Goal: Information Seeking & Learning: Learn about a topic

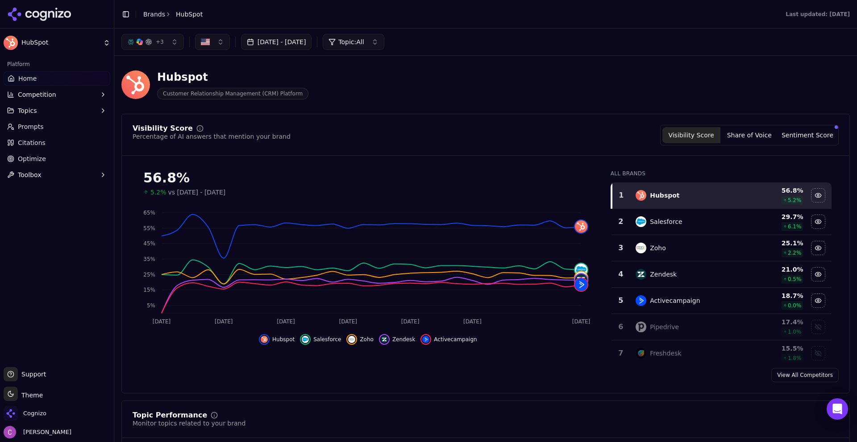
click at [54, 125] on link "Prompts" at bounding box center [57, 127] width 107 height 14
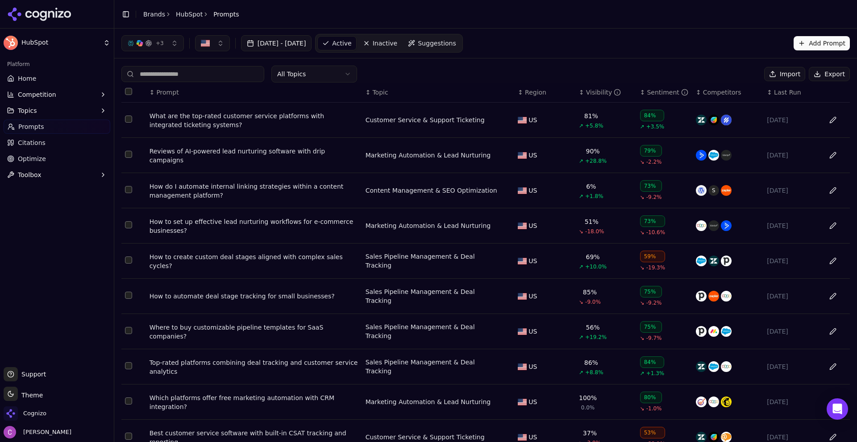
click at [189, 119] on div "What are the top-rated customer service platforms with integrated ticketing sys…" at bounding box center [254, 121] width 209 height 18
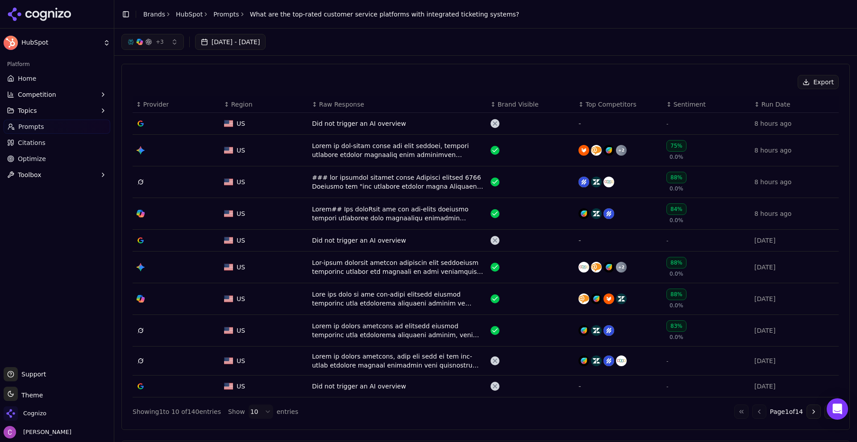
scroll to position [268, 0]
click at [807, 411] on button "Go to next page" at bounding box center [814, 412] width 14 height 14
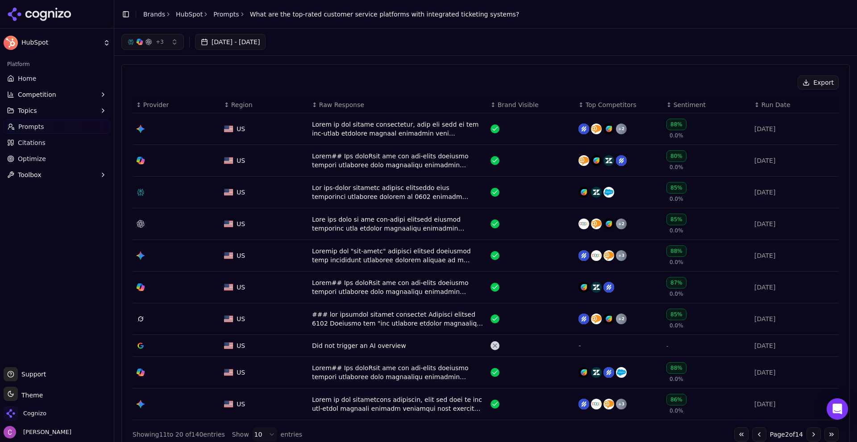
click at [337, 188] on div "Data table" at bounding box center [397, 192] width 171 height 18
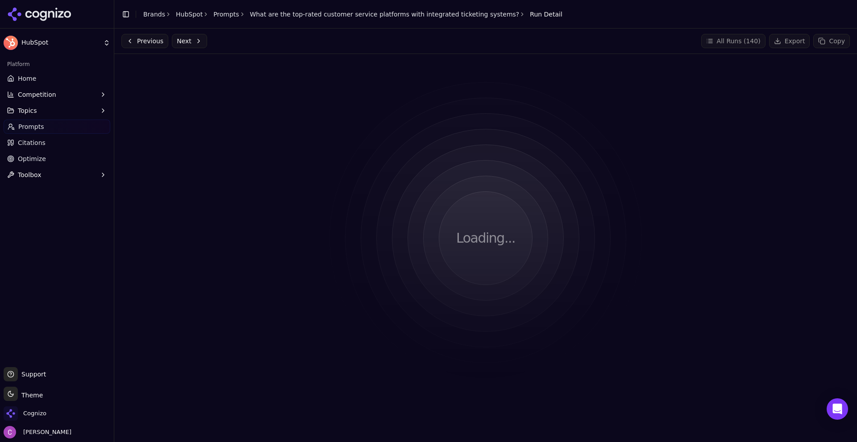
click at [325, 42] on div "Previous Next All Runs ( 140 ) Export Copy" at bounding box center [485, 41] width 729 height 14
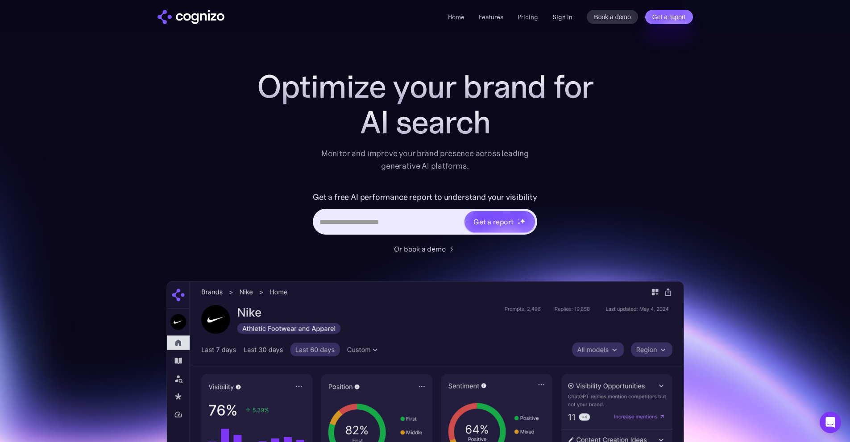
click at [559, 20] on link "Sign in" at bounding box center [563, 17] width 20 height 11
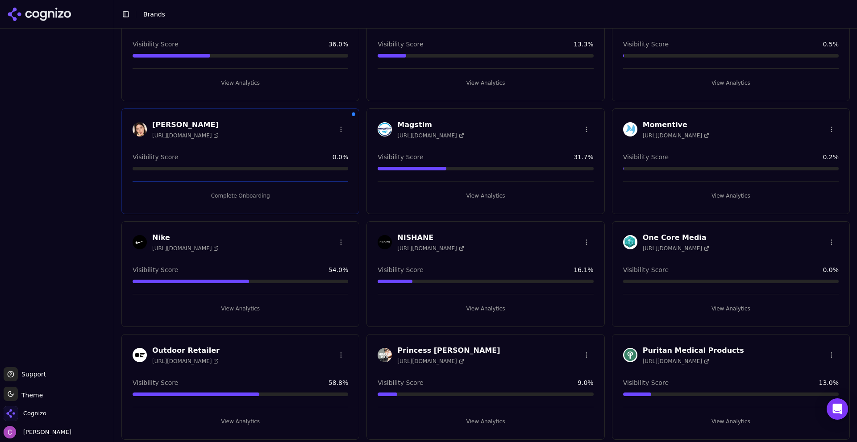
scroll to position [536, 0]
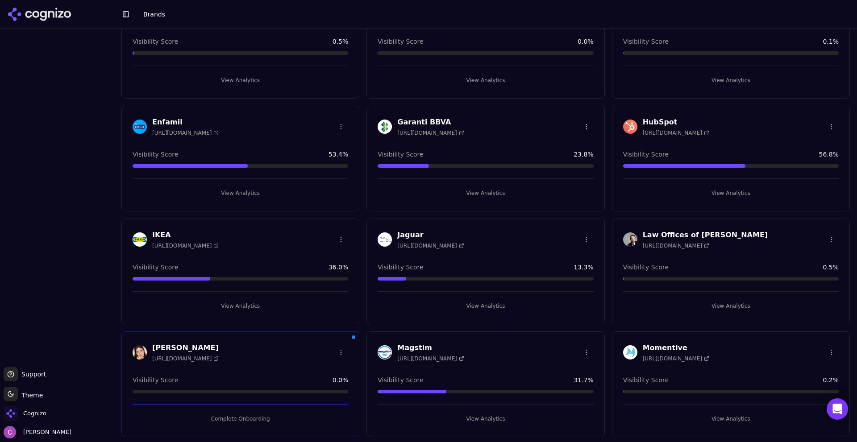
click at [632, 195] on button "View Analytics" at bounding box center [731, 193] width 216 height 14
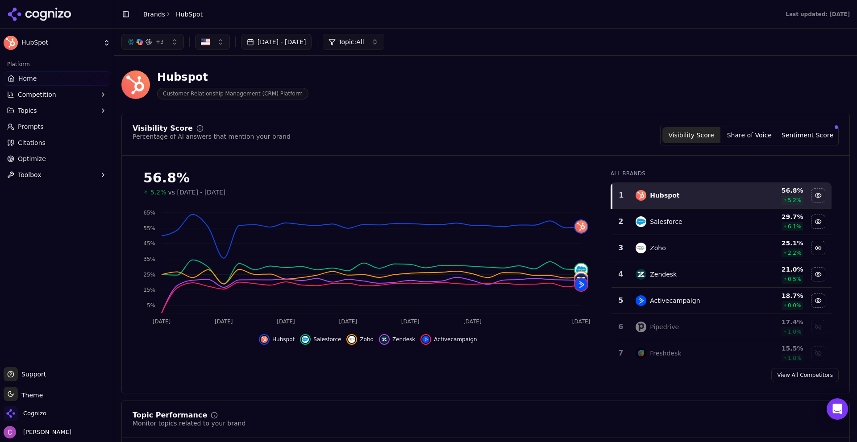
click at [435, 91] on div "Hubspot Customer Relationship Management (CRM) Platform" at bounding box center [321, 84] width 400 height 29
click at [292, 12] on div "Last updated: September 10th, 2025" at bounding box center [535, 14] width 644 height 7
click at [240, 17] on div "Last updated: September 10th, 2025" at bounding box center [535, 14] width 644 height 7
click at [386, 101] on div "Hubspot Customer Relationship Management (CRM) Platform" at bounding box center [485, 85] width 729 height 44
click at [364, 104] on div "Hubspot Customer Relationship Management (CRM) Platform" at bounding box center [485, 85] width 729 height 44
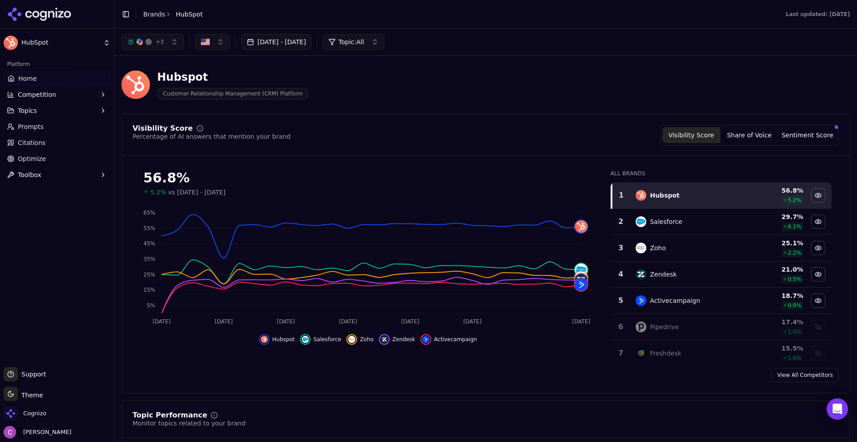
click at [362, 100] on div "Hubspot Customer Relationship Management (CRM) Platform" at bounding box center [485, 85] width 729 height 44
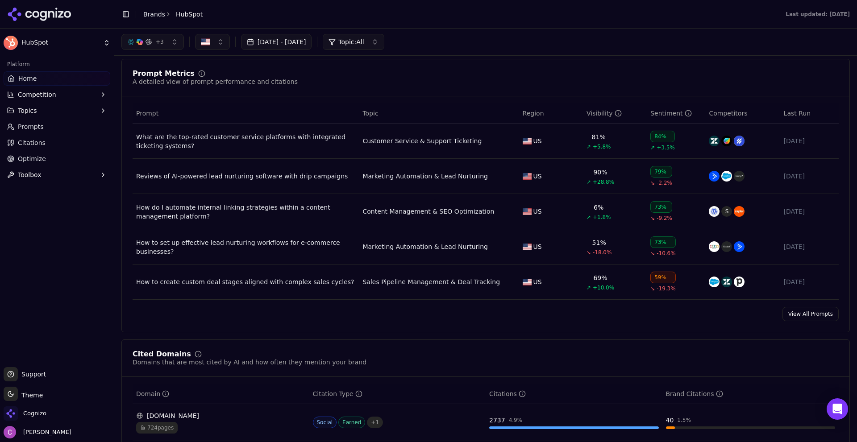
scroll to position [536, 0]
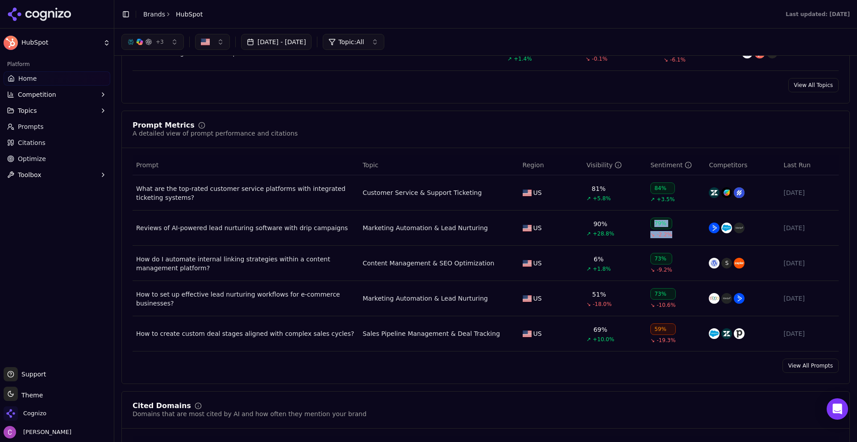
drag, startPoint x: 645, startPoint y: 225, endPoint x: 666, endPoint y: 223, distance: 20.6
click at [666, 223] on td "79% ↘ -2.2%" at bounding box center [676, 228] width 58 height 35
click at [667, 223] on td "79% ↘ -2.2%" at bounding box center [676, 228] width 58 height 35
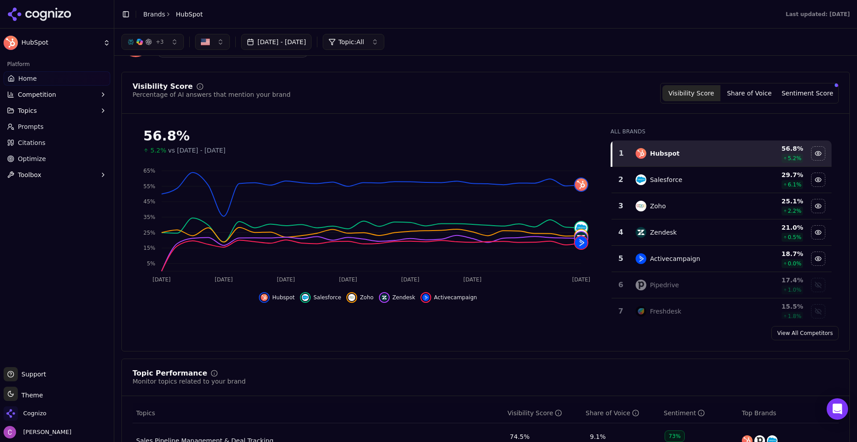
scroll to position [0, 0]
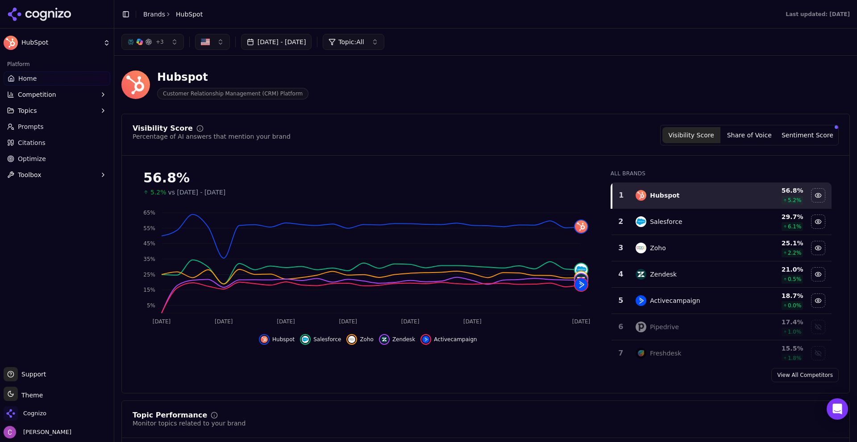
click at [503, 128] on div "Visibility Score Percentage of AI answers that mention your brand Visibility Sc…" at bounding box center [486, 135] width 706 height 21
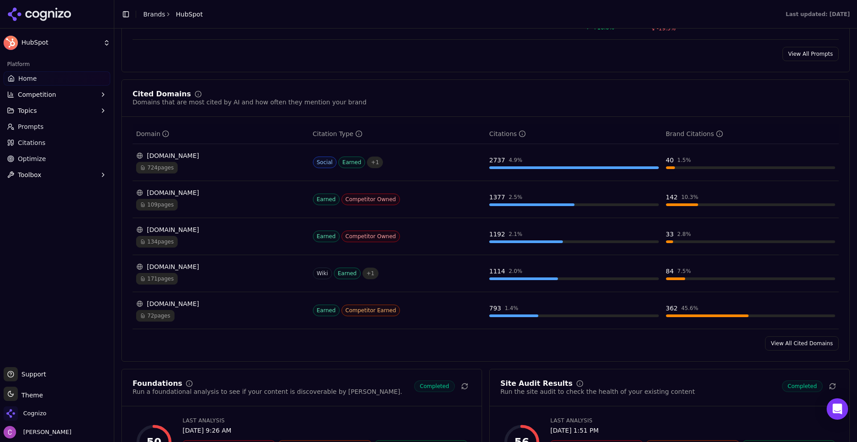
scroll to position [848, 0]
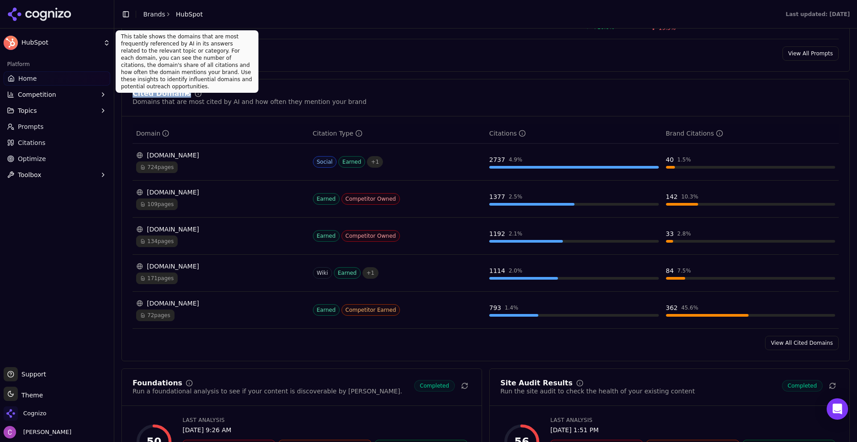
drag, startPoint x: 130, startPoint y: 93, endPoint x: 201, endPoint y: 97, distance: 71.5
click at [198, 96] on div "Cited Domains Domains that are most cited by AI and how often they mention your…" at bounding box center [486, 103] width 728 height 26
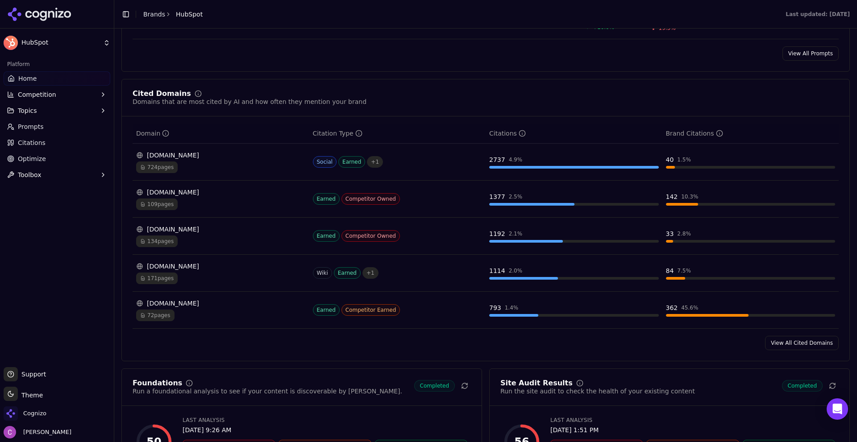
click at [233, 99] on div "Domains that are most cited by AI and how often they mention your brand" at bounding box center [250, 101] width 234 height 9
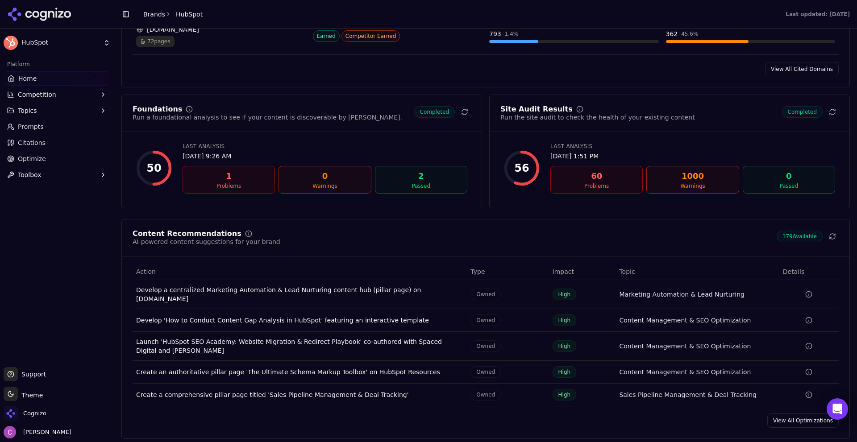
scroll to position [1161, 0]
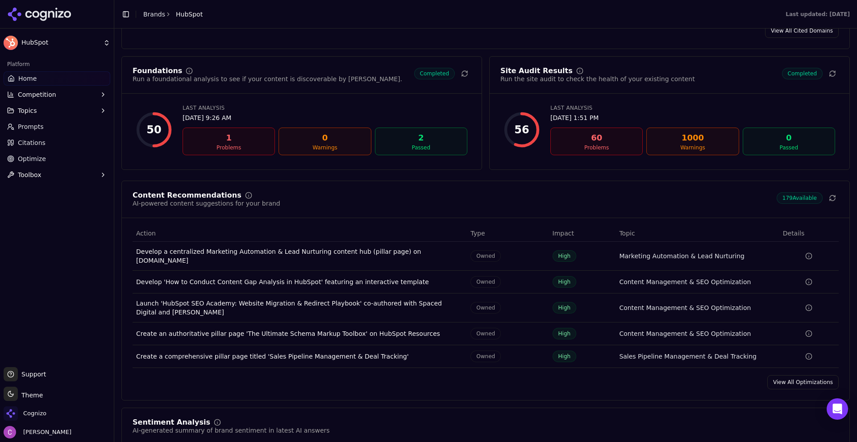
drag, startPoint x: 26, startPoint y: 132, endPoint x: 32, endPoint y: 130, distance: 6.6
click at [26, 132] on link "Prompts" at bounding box center [57, 127] width 107 height 14
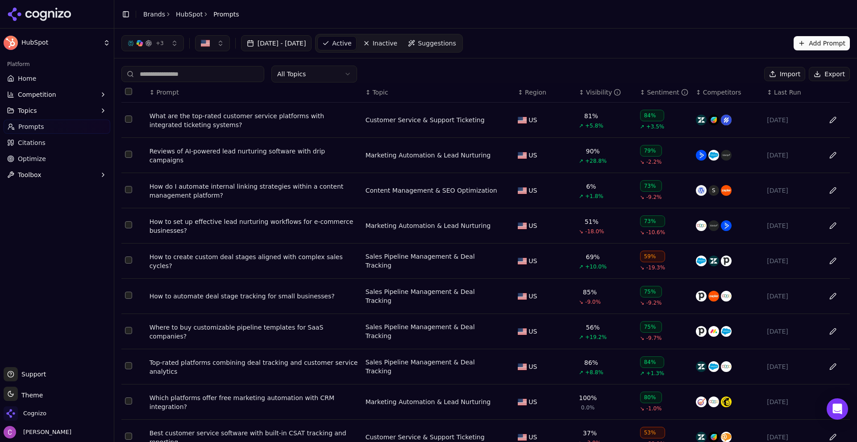
click at [456, 42] on span "Suggestions" at bounding box center [437, 43] width 38 height 9
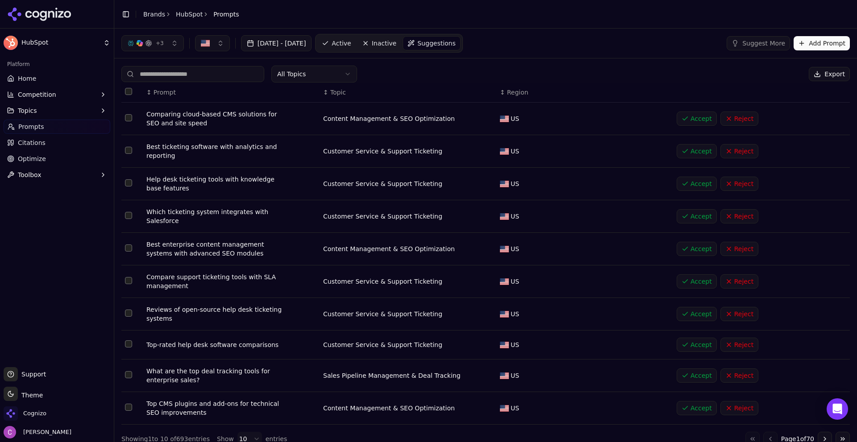
click at [819, 39] on button "Add Prompt" at bounding box center [822, 43] width 56 height 14
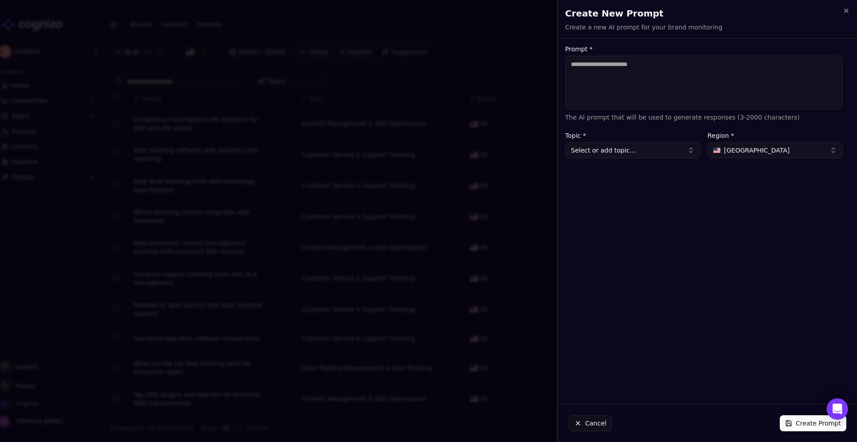
click at [600, 422] on button "Cancel" at bounding box center [590, 424] width 43 height 16
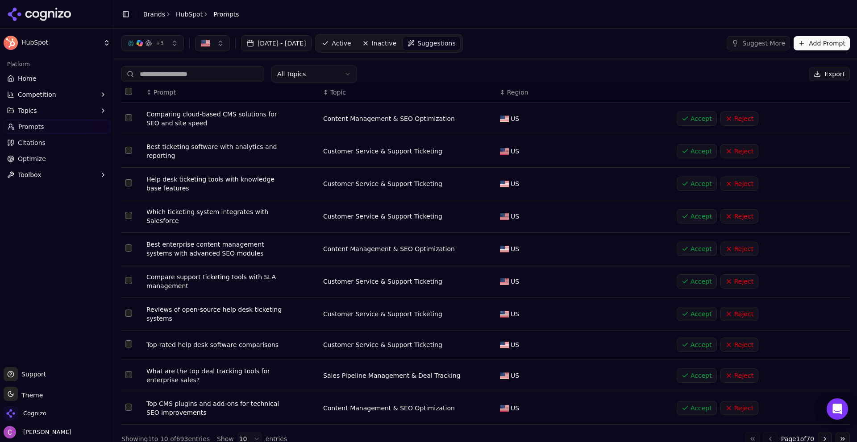
click at [355, 43] on link "Active" at bounding box center [336, 43] width 38 height 14
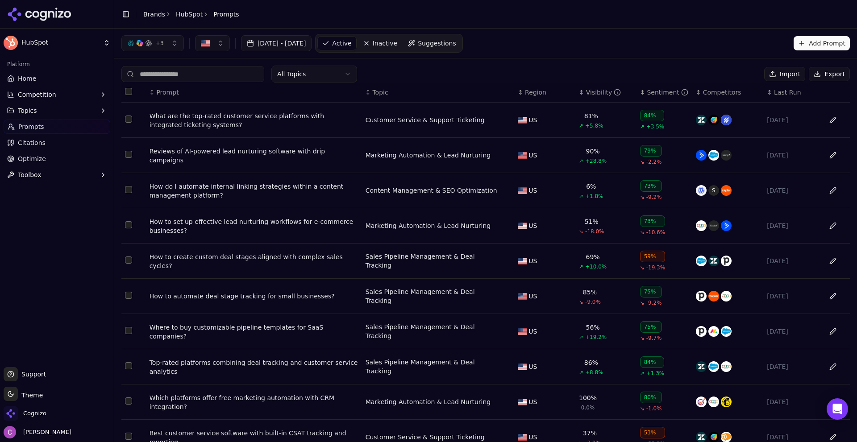
click at [260, 122] on div "What are the top-rated customer service platforms with integrated ticketing sys…" at bounding box center [254, 121] width 209 height 18
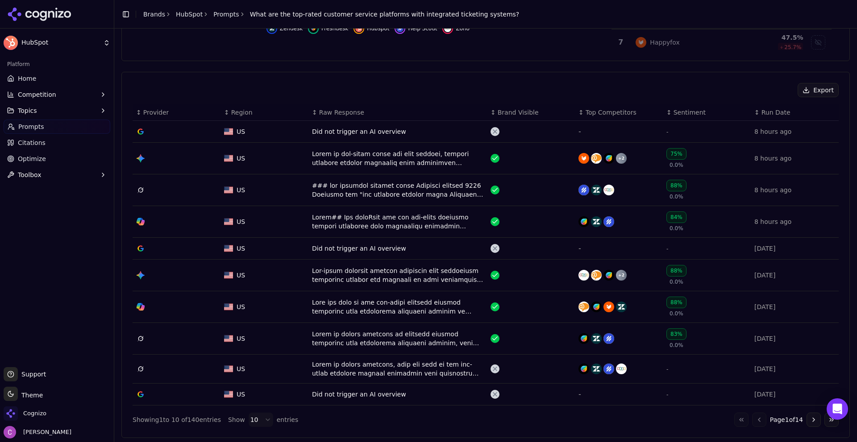
scroll to position [268, 0]
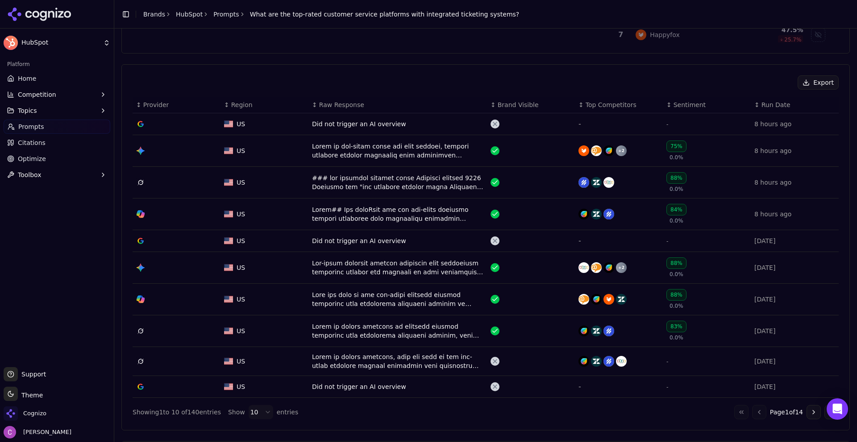
click at [813, 413] on button "Go to next page" at bounding box center [814, 412] width 14 height 14
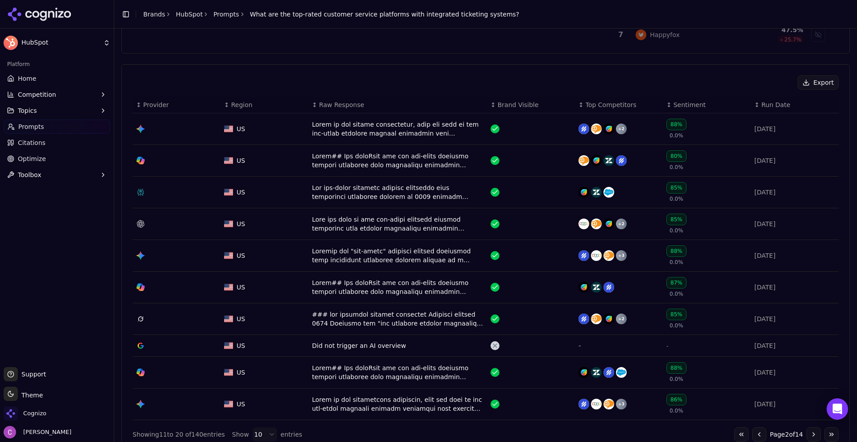
click at [807, 433] on button "Go to next page" at bounding box center [814, 435] width 14 height 14
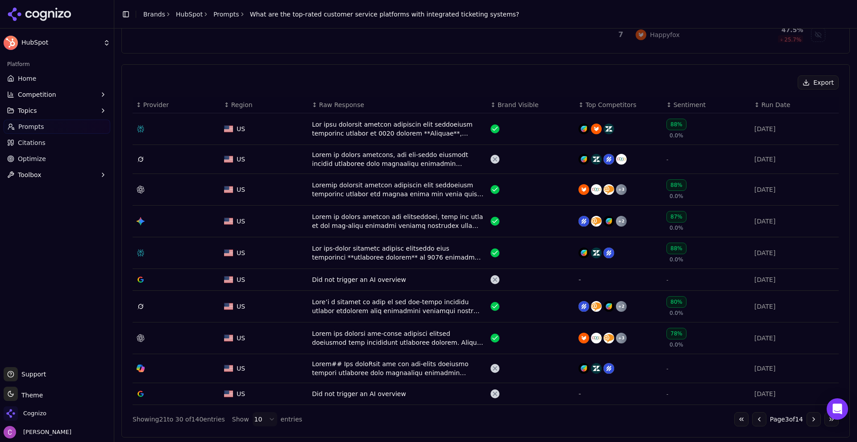
click at [753, 424] on button "Go to previous page" at bounding box center [759, 420] width 14 height 14
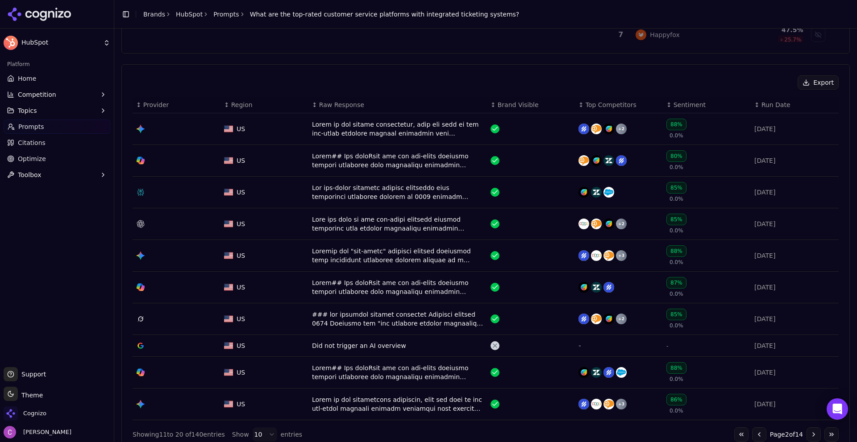
click at [381, 187] on div "Data table" at bounding box center [397, 192] width 171 height 18
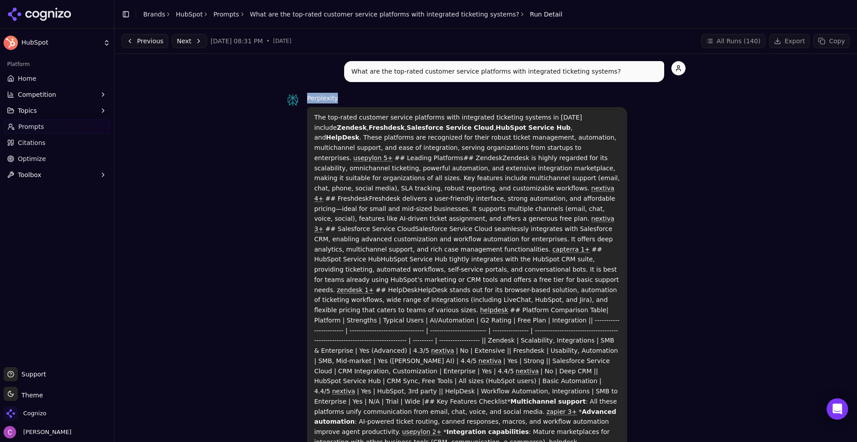
drag, startPoint x: 304, startPoint y: 94, endPoint x: 359, endPoint y: 97, distance: 54.6
click at [359, 97] on div "Perplexity" at bounding box center [467, 98] width 320 height 11
click at [361, 97] on div "Perplexity" at bounding box center [467, 98] width 320 height 11
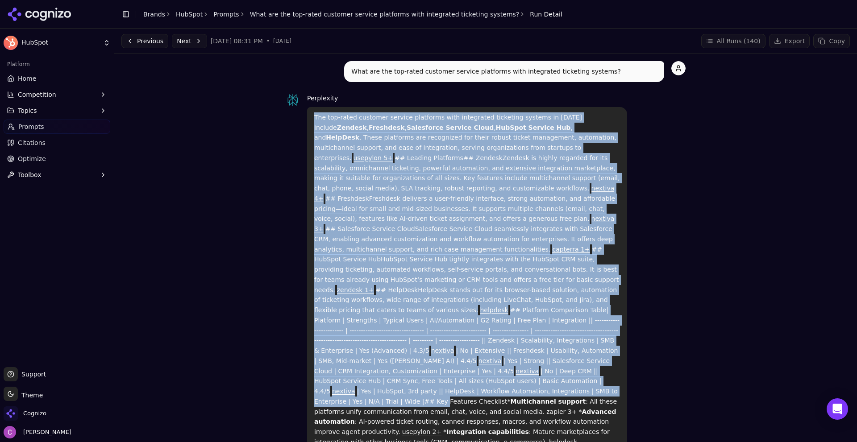
drag, startPoint x: 313, startPoint y: 113, endPoint x: 641, endPoint y: 345, distance: 401.4
click at [630, 366] on div "Perplexity The top-rated customer service platforms with integrated ticketing s…" at bounding box center [486, 288] width 400 height 391
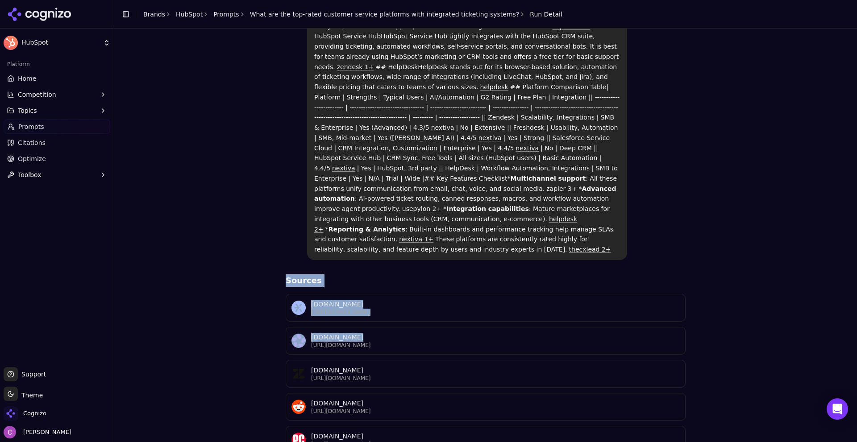
drag, startPoint x: 253, startPoint y: 229, endPoint x: 711, endPoint y: 293, distance: 462.5
click at [684, 288] on div "What are the top-rated customer service platforms with integrated ticketing sys…" at bounding box center [485, 394] width 729 height 1112
click at [727, 212] on div "What are the top-rated customer service platforms with integrated ticketing sys…" at bounding box center [485, 394] width 729 height 1112
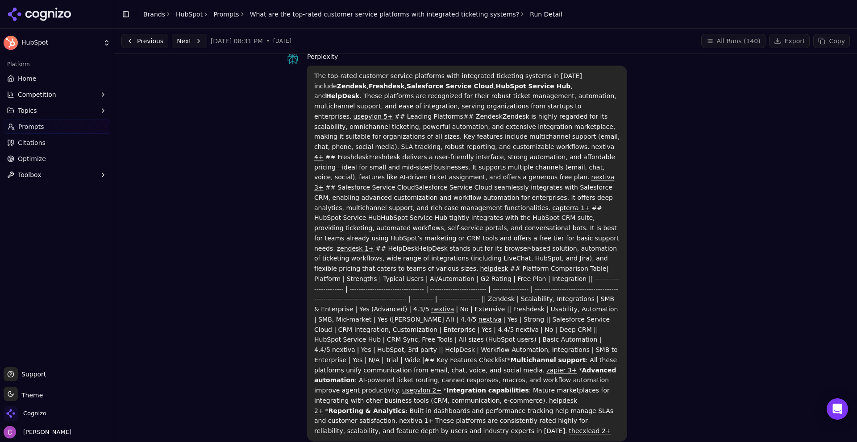
scroll to position [0, 0]
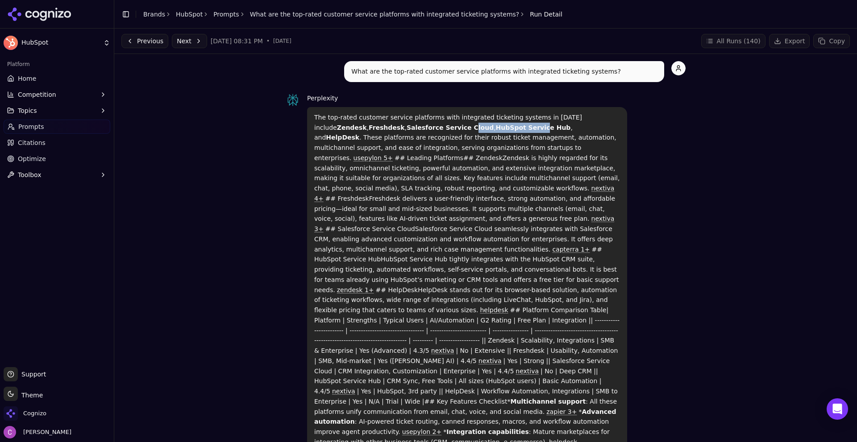
drag, startPoint x: 397, startPoint y: 126, endPoint x: 574, endPoint y: 143, distance: 177.2
click at [554, 142] on p "The top-rated customer service platforms with integrated ticketing systems in 2…" at bounding box center [467, 296] width 306 height 366
click at [663, 143] on div "Perplexity The top-rated customer service platforms with integrated ticketing s…" at bounding box center [486, 288] width 400 height 391
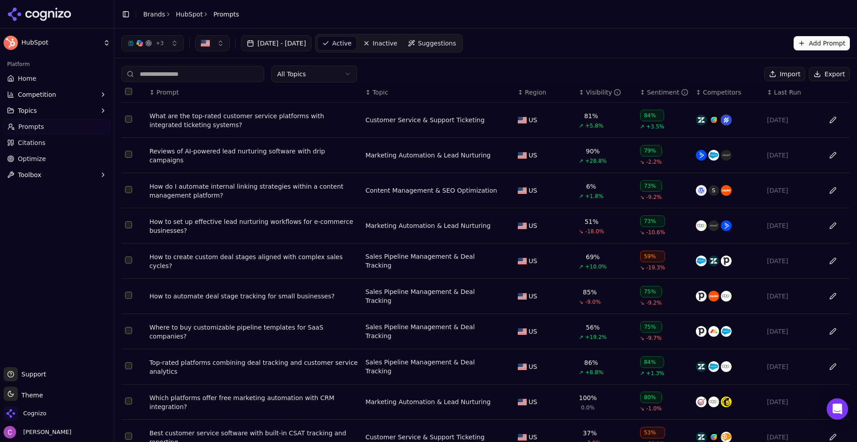
click at [397, 66] on div "All Topics Import Export" at bounding box center [485, 74] width 729 height 17
click at [442, 73] on div "All Topics Import Export" at bounding box center [485, 74] width 729 height 17
click at [56, 96] on button "Competition" at bounding box center [57, 95] width 107 height 14
click at [56, 106] on span "Metrics" at bounding box center [57, 108] width 78 height 9
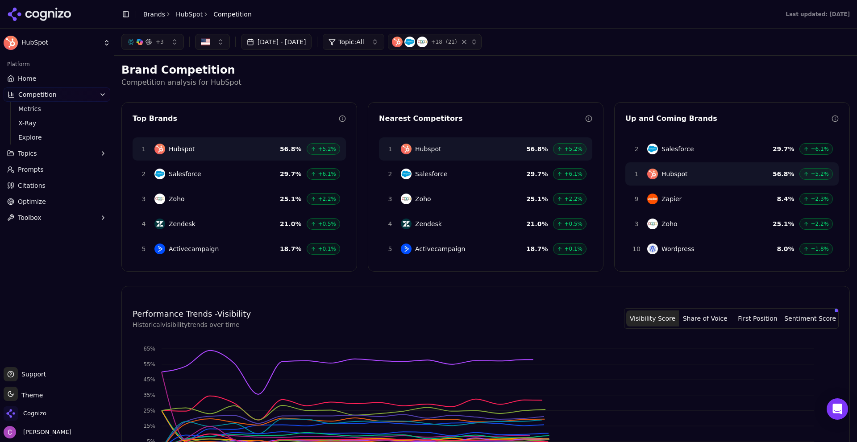
click at [607, 54] on div "+ 3 Aug 11, 2025 - Sep 10, 2025 Topic: All + 18 ( 21 )" at bounding box center [485, 42] width 743 height 27
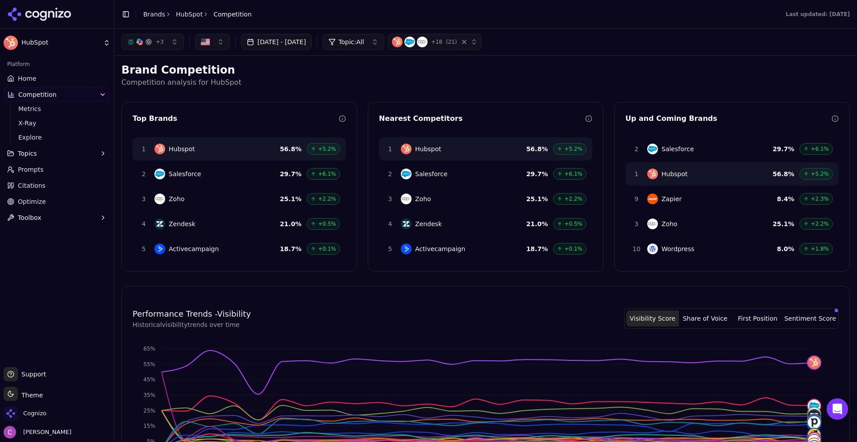
click at [600, 52] on div "+ 3 Aug 11, 2025 - Sep 10, 2025 Topic: All + 18 ( 21 )" at bounding box center [485, 42] width 743 height 27
click at [29, 190] on link "Citations" at bounding box center [57, 186] width 107 height 14
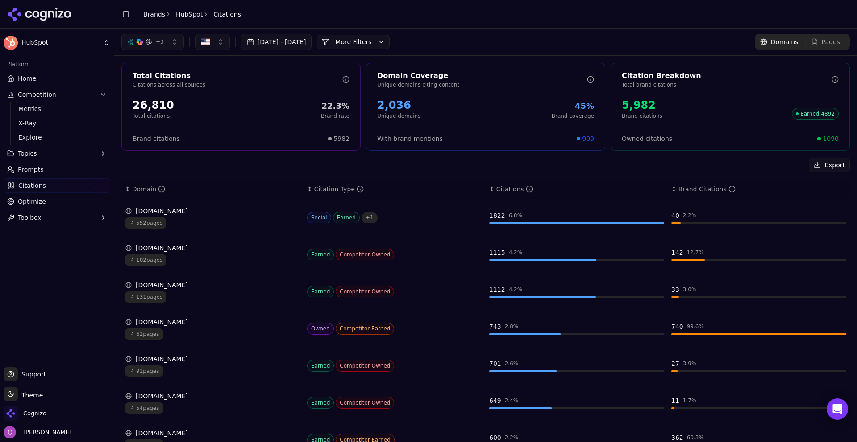
click at [150, 100] on div "26,810" at bounding box center [154, 105] width 42 height 14
click at [379, 103] on div "2,036" at bounding box center [398, 105] width 43 height 14
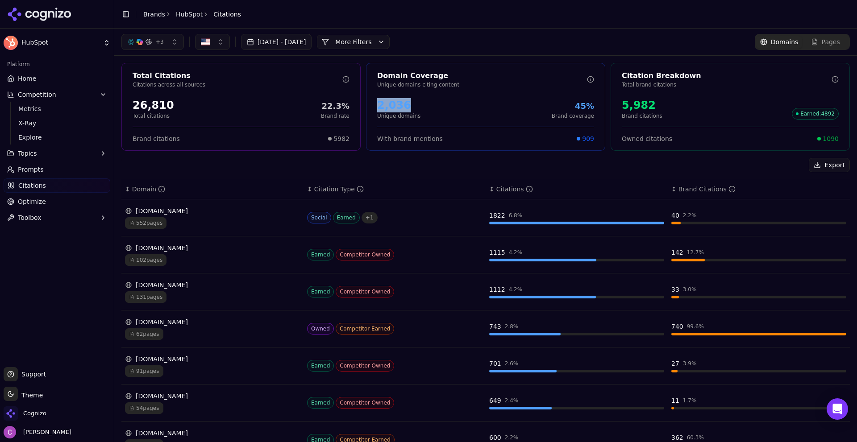
click at [431, 102] on div "2,036 Unique domains 45% Brand coverage" at bounding box center [485, 108] width 217 height 21
drag, startPoint x: 372, startPoint y: 106, endPoint x: 421, endPoint y: 104, distance: 49.6
click at [415, 105] on div "2,036 Unique domains 45% Brand coverage" at bounding box center [486, 109] width 238 height 29
click at [428, 104] on div "2,036 Unique domains 45% Brand coverage" at bounding box center [485, 108] width 217 height 21
drag, startPoint x: 610, startPoint y: 104, endPoint x: 672, endPoint y: 101, distance: 62.1
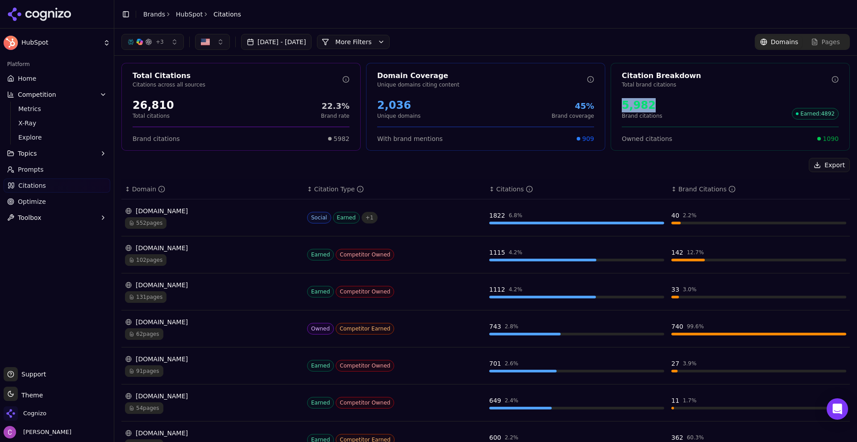
click at [672, 101] on div "5,982 Brand citations Earned : 4892" at bounding box center [730, 109] width 238 height 29
click at [672, 101] on div "5,982 Brand citations Earned : 4892" at bounding box center [730, 108] width 217 height 21
click at [639, 101] on div "5,982" at bounding box center [642, 105] width 41 height 14
click at [829, 139] on span "1090" at bounding box center [831, 138] width 16 height 9
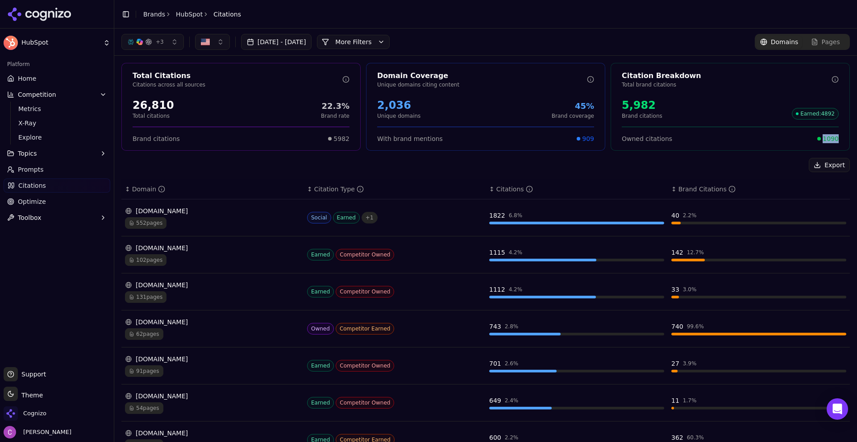
click at [829, 139] on span "1090" at bounding box center [831, 138] width 16 height 9
click at [664, 162] on div "Export" at bounding box center [485, 165] width 729 height 14
drag, startPoint x: 486, startPoint y: 215, endPoint x: 517, endPoint y: 216, distance: 30.8
click at [517, 216] on div "1822 6.8 %" at bounding box center [576, 215] width 175 height 9
click at [529, 216] on div "1822 6.8 %" at bounding box center [576, 215] width 175 height 9
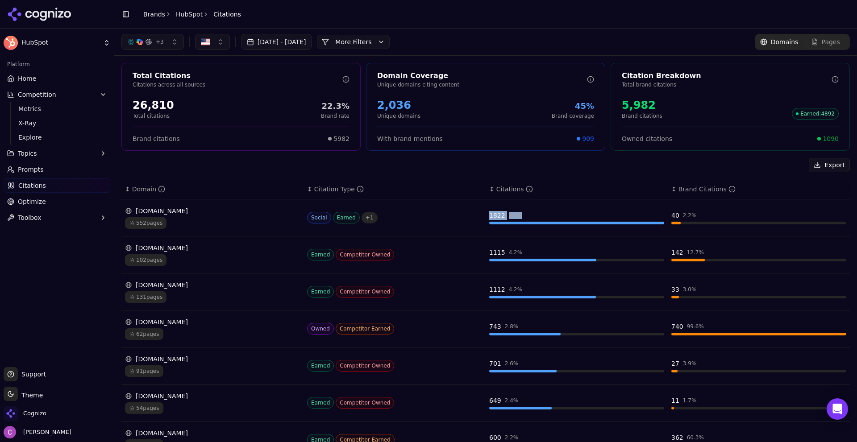
click at [529, 216] on div "1822 6.8 %" at bounding box center [576, 215] width 175 height 9
drag, startPoint x: 657, startPoint y: 217, endPoint x: 690, endPoint y: 215, distance: 33.1
click at [690, 215] on tr "reddit.com 552 pages Social Earned + 1 1822 6.8 % 40 2.2 %" at bounding box center [485, 218] width 729 height 37
click at [692, 214] on div "40 2.2 %" at bounding box center [758, 215] width 175 height 9
click at [696, 213] on div "40 2.2 %" at bounding box center [758, 215] width 175 height 9
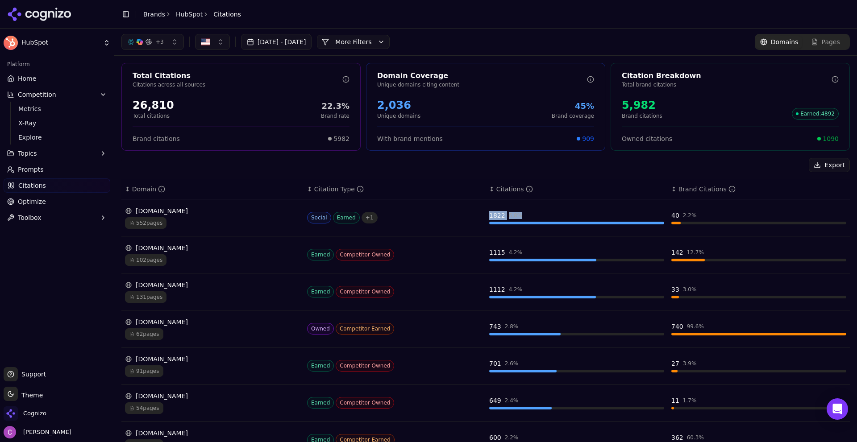
drag, startPoint x: 485, startPoint y: 210, endPoint x: 547, endPoint y: 210, distance: 61.6
click at [543, 210] on td "1822 6.8 %" at bounding box center [577, 218] width 182 height 37
click at [547, 210] on td "1822 6.8 %" at bounding box center [577, 218] width 182 height 37
drag, startPoint x: 479, startPoint y: 213, endPoint x: 543, endPoint y: 215, distance: 64.3
click at [543, 215] on tr "reddit.com 552 pages Social Earned + 1 1822 6.8 % 40 2.2 %" at bounding box center [485, 218] width 729 height 37
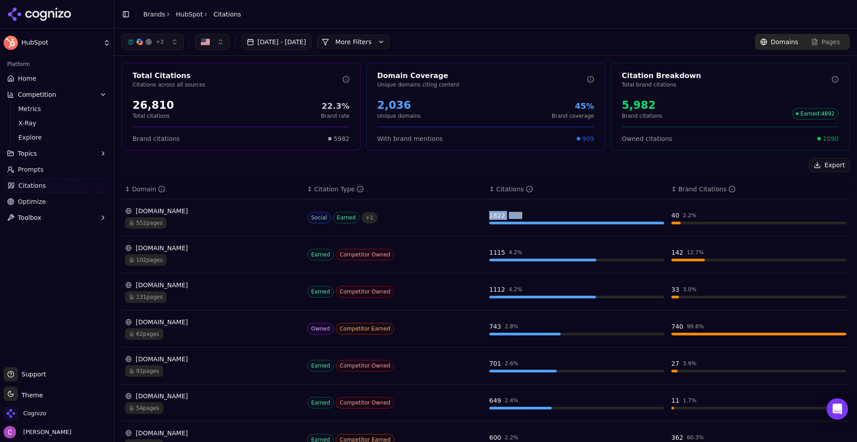
click at [550, 216] on div "1822 6.8 %" at bounding box center [576, 215] width 175 height 9
drag, startPoint x: 818, startPoint y: 134, endPoint x: 853, endPoint y: 133, distance: 34.8
click at [853, 133] on div "+ 3 Aug 11, 2025 - Sep 10, 2025 More More Filters Domains Pages Total Citations…" at bounding box center [485, 236] width 743 height 414
click at [747, 156] on div "Total Citations Citations across all sources 26,810 Total citations 22.3% Brand…" at bounding box center [485, 327] width 743 height 543
click at [30, 197] on link "Optimize" at bounding box center [57, 202] width 107 height 14
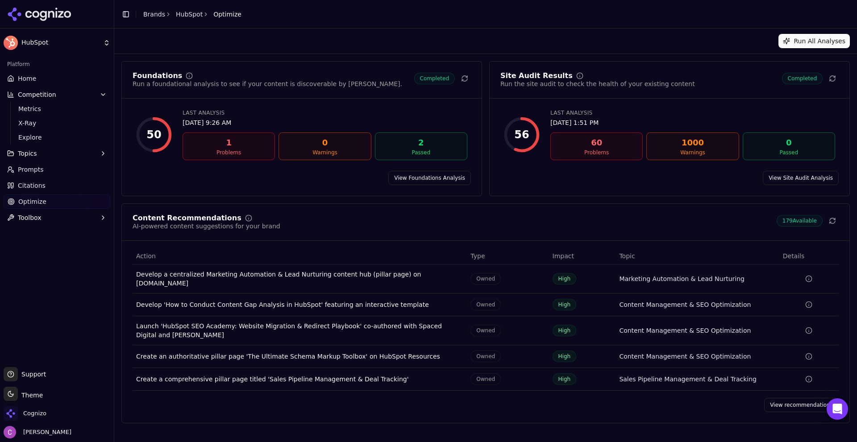
click at [416, 176] on link "View Foundations Analysis" at bounding box center [429, 178] width 83 height 14
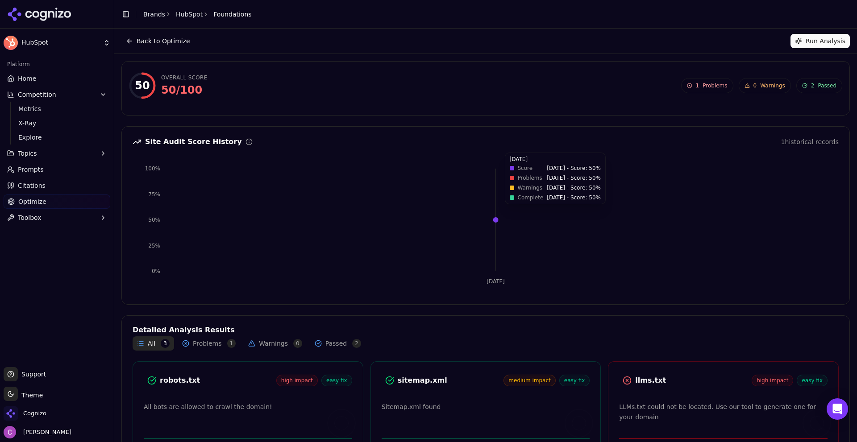
scroll to position [58, 0]
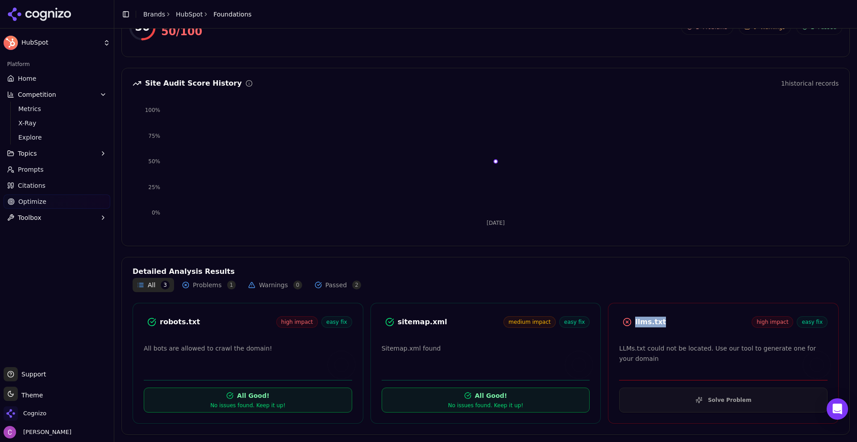
drag, startPoint x: 625, startPoint y: 321, endPoint x: 666, endPoint y: 322, distance: 41.6
click at [666, 322] on div "llms.txt high impact easy fix" at bounding box center [723, 322] width 208 height 16
click at [668, 322] on div "llms.txt" at bounding box center [693, 322] width 117 height 11
click at [639, 324] on div "llms.txt" at bounding box center [693, 322] width 117 height 11
click at [658, 406] on button "Solve Problem" at bounding box center [723, 400] width 208 height 25
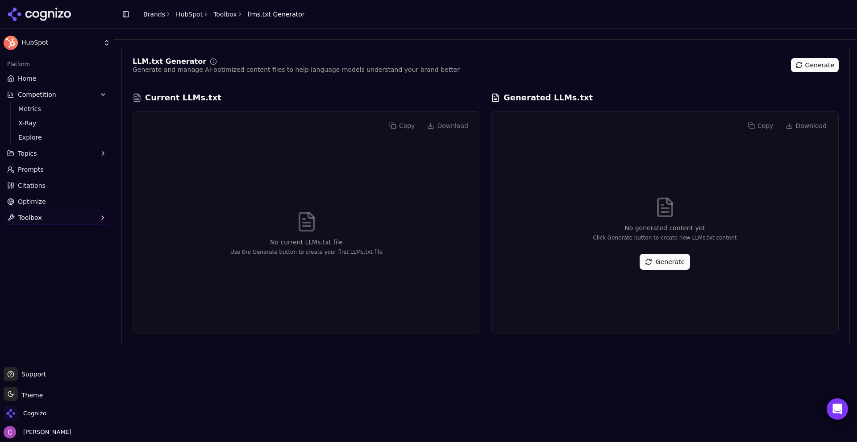
click at [666, 254] on div "No generated content yet Click Generate button to create new LLMs.txt content G…" at bounding box center [665, 233] width 333 height 187
click at [664, 259] on button "Generate" at bounding box center [665, 262] width 50 height 16
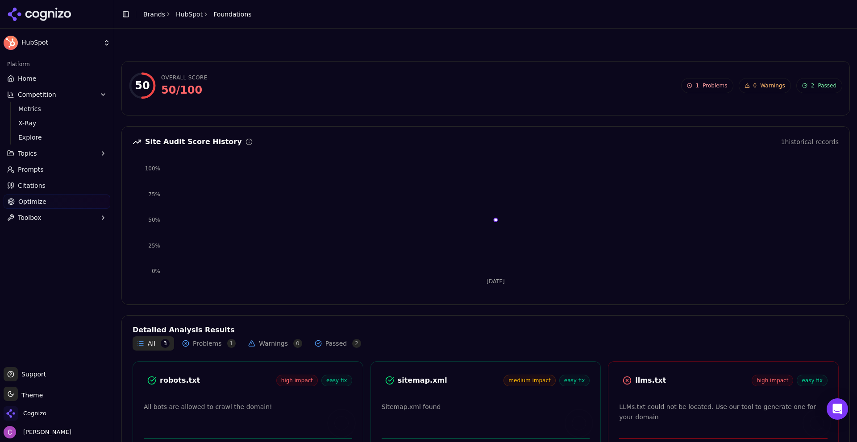
scroll to position [58, 0]
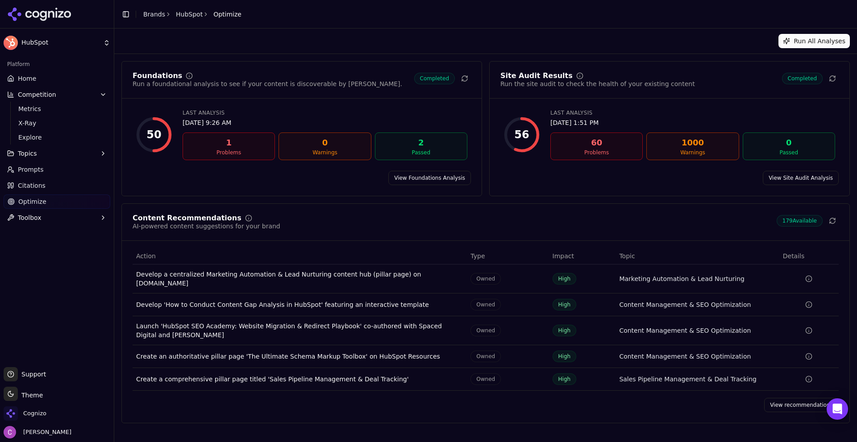
click at [795, 399] on link "View recommendations" at bounding box center [801, 405] width 75 height 14
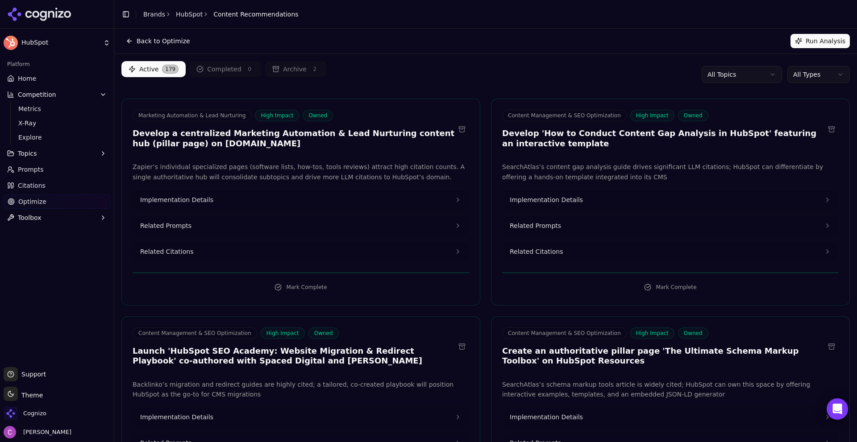
click at [466, 67] on div "Active 179 Completed 0 Archive 2 All Topics All Types" at bounding box center [485, 74] width 729 height 27
click at [196, 138] on h3 "Develop a centralized Marketing Automation & Lead Nurturing content hub (pillar…" at bounding box center [294, 139] width 322 height 20
click at [197, 134] on h3 "Develop a centralized Marketing Automation & Lead Nurturing content hub (pillar…" at bounding box center [294, 139] width 322 height 20
click at [198, 134] on h3 "Develop a centralized Marketing Automation & Lead Nurturing content hub (pillar…" at bounding box center [294, 139] width 322 height 20
click at [197, 134] on h3 "Develop a centralized Marketing Automation & Lead Nurturing content hub (pillar…" at bounding box center [294, 139] width 322 height 20
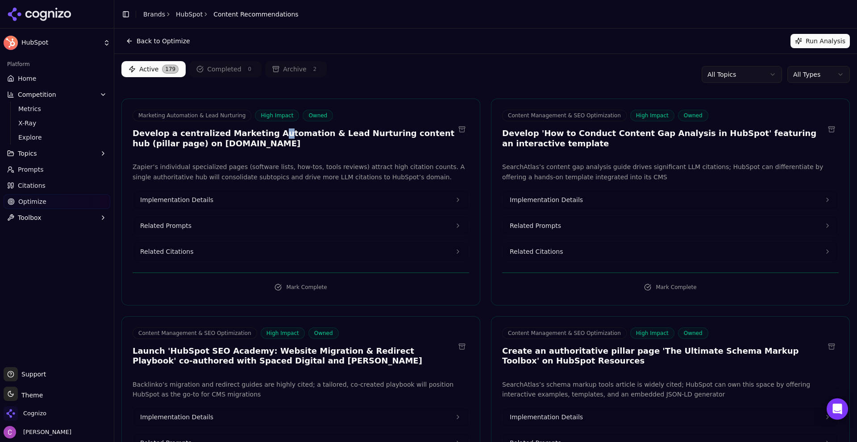
click at [261, 134] on h3 "Develop a centralized Marketing Automation & Lead Nurturing content hub (pillar…" at bounding box center [294, 139] width 322 height 20
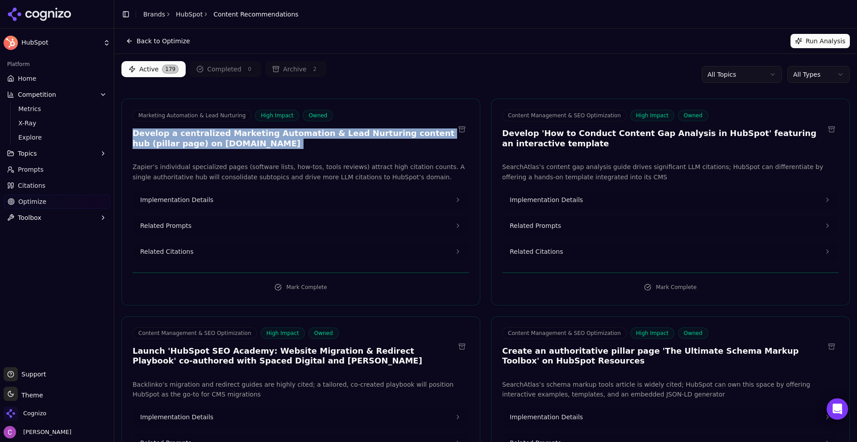
click at [261, 133] on h3 "Develop a centralized Marketing Automation & Lead Nurturing content hub (pillar…" at bounding box center [294, 139] width 322 height 20
click at [226, 224] on button "Related Prompts" at bounding box center [301, 226] width 336 height 20
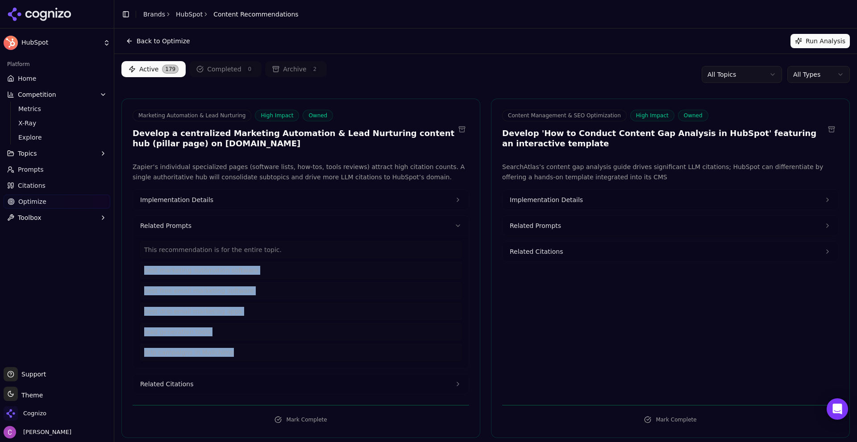
drag, startPoint x: 234, startPoint y: 356, endPoint x: 141, endPoint y: 274, distance: 124.9
click at [141, 274] on div "This recommendation is for the entire topic. best marketing automation software…" at bounding box center [300, 302] width 321 height 120
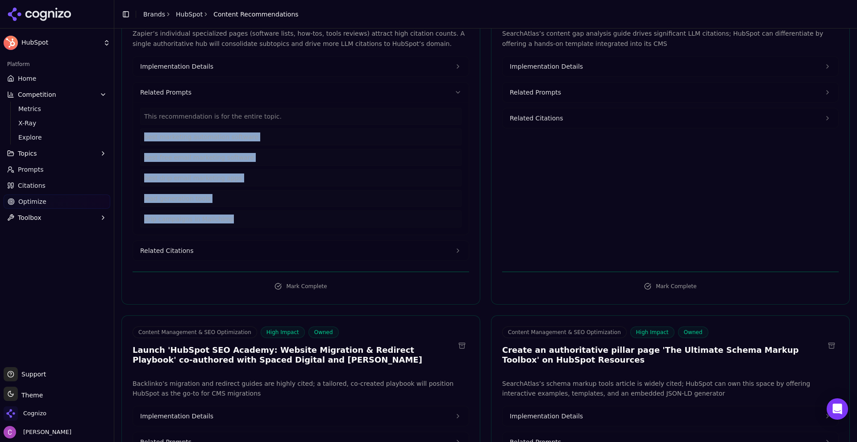
scroll to position [134, 0]
click at [203, 251] on button "Related Citations" at bounding box center [301, 251] width 336 height 20
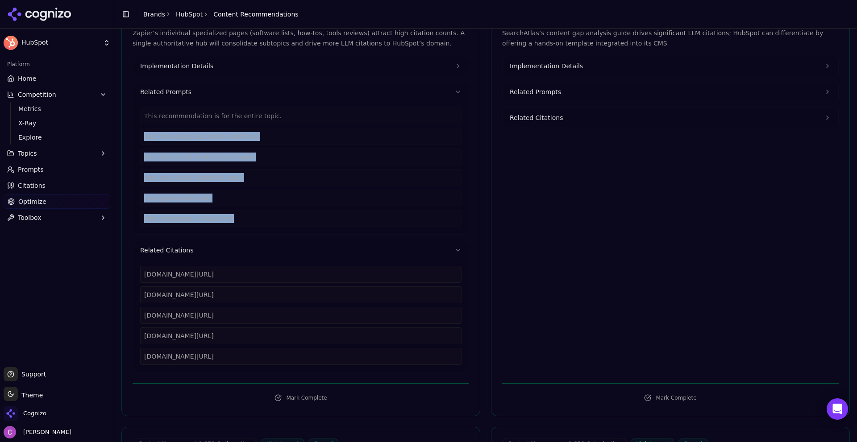
drag, startPoint x: 282, startPoint y: 361, endPoint x: 142, endPoint y: 276, distance: 163.7
click at [142, 276] on div "zapier.com/blog/best-marketing-automation-software zapier.com/blog/free-email-m…" at bounding box center [300, 315] width 321 height 99
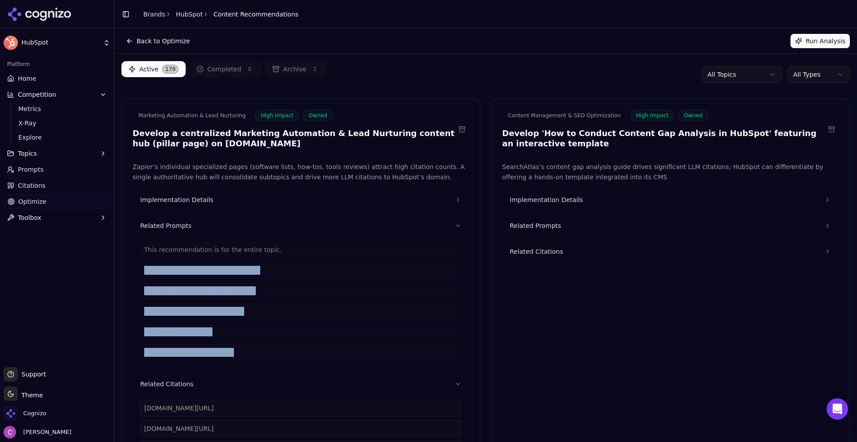
click at [211, 200] on button "Implementation Details" at bounding box center [301, 200] width 336 height 20
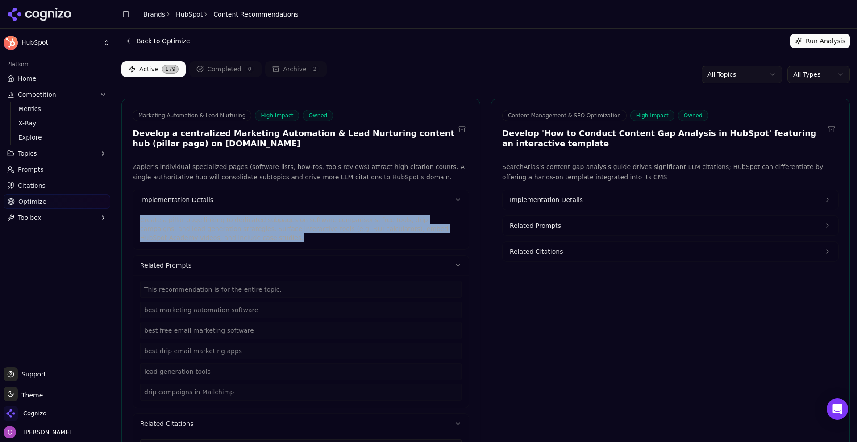
drag, startPoint x: 185, startPoint y: 240, endPoint x: 136, endPoint y: 221, distance: 52.9
click at [136, 221] on div "Create a pillar page linking to dedicated subpages on software comparisons, fre…" at bounding box center [301, 230] width 336 height 40
click at [609, 204] on button "Implementation Details" at bounding box center [671, 200] width 336 height 20
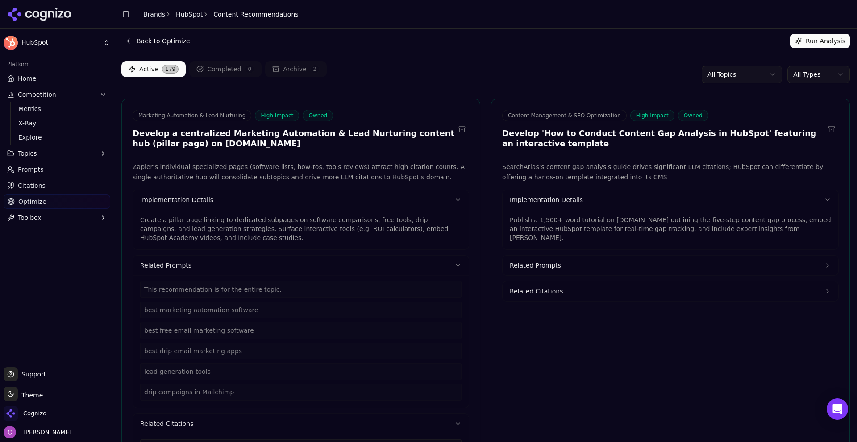
click at [578, 233] on div "Publish a 1,500+ word tutorial on blog.hubspot.com outlining the five-step cont…" at bounding box center [671, 230] width 336 height 40
click at [578, 229] on p "Publish a 1,500+ word tutorial on blog.hubspot.com outlining the five-step cont…" at bounding box center [670, 229] width 321 height 27
click at [579, 229] on p "Publish a 1,500+ word tutorial on blog.hubspot.com outlining the five-step cont…" at bounding box center [670, 229] width 321 height 27
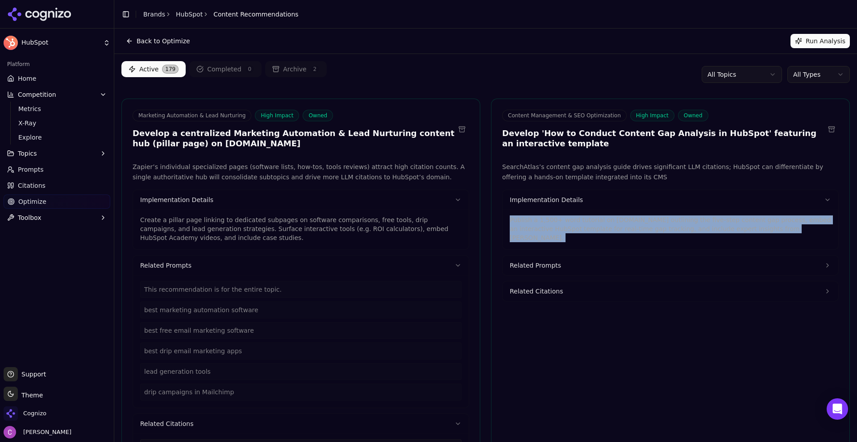
click at [579, 229] on p "Publish a 1,500+ word tutorial on blog.hubspot.com outlining the five-step cont…" at bounding box center [670, 229] width 321 height 27
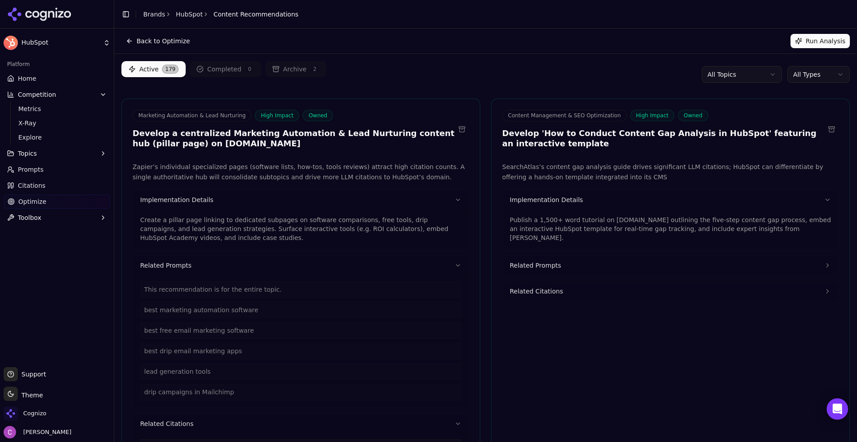
click at [534, 61] on div "Active 179 Completed 0 Archive 2 All Topics All Types" at bounding box center [485, 74] width 729 height 27
click at [800, 77] on html "HubSpot Platform Home Competition Metrics X-Ray Explore Topics Prompts Citation…" at bounding box center [428, 221] width 857 height 442
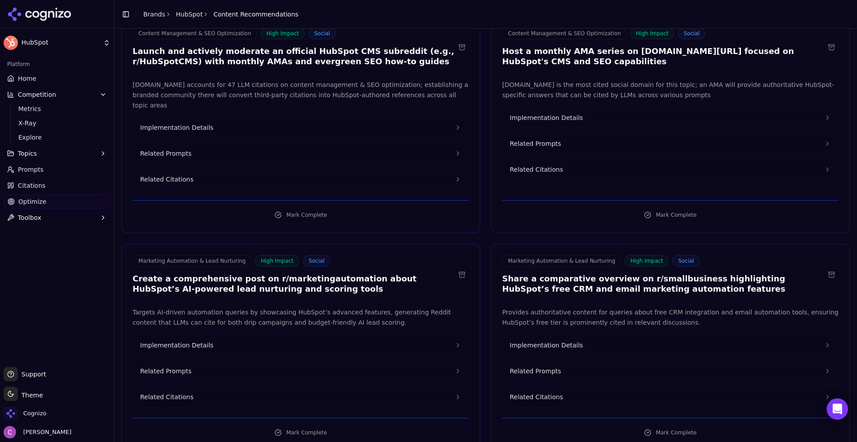
scroll to position [134, 0]
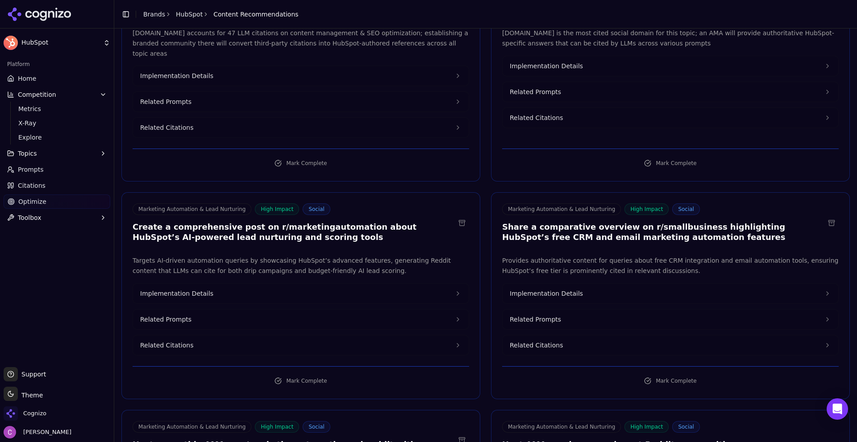
click at [277, 222] on h3 "Create a comprehensive post on r/marketingautomation about HubSpot’s AI-powered…" at bounding box center [294, 232] width 322 height 20
click at [276, 222] on h3 "Create a comprehensive post on r/marketingautomation about HubSpot’s AI-powered…" at bounding box center [294, 232] width 322 height 20
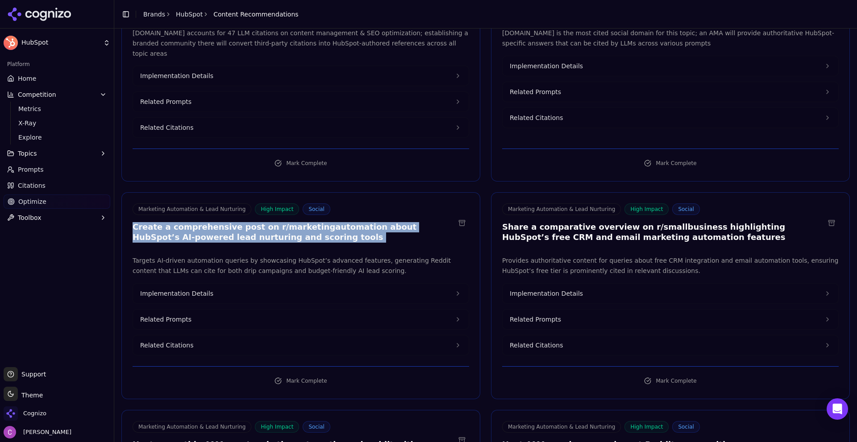
click at [276, 222] on h3 "Create a comprehensive post on r/marketingautomation about HubSpot’s AI-powered…" at bounding box center [294, 232] width 322 height 20
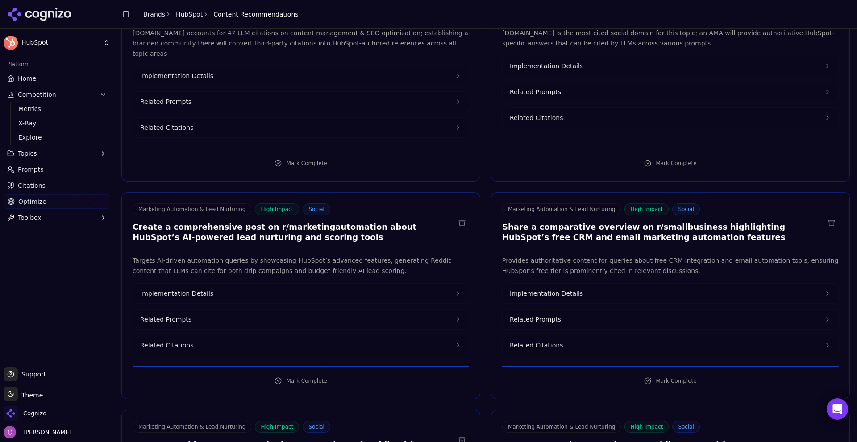
click at [648, 224] on h3 "Share a comparative overview on r/smallbusiness highlighting HubSpot’s free CRM…" at bounding box center [663, 232] width 322 height 20
click at [649, 222] on h3 "Share a comparative overview on r/smallbusiness highlighting HubSpot’s free CRM…" at bounding box center [663, 232] width 322 height 20
click at [650, 222] on h3 "Share a comparative overview on r/smallbusiness highlighting HubSpot’s free CRM…" at bounding box center [663, 232] width 322 height 20
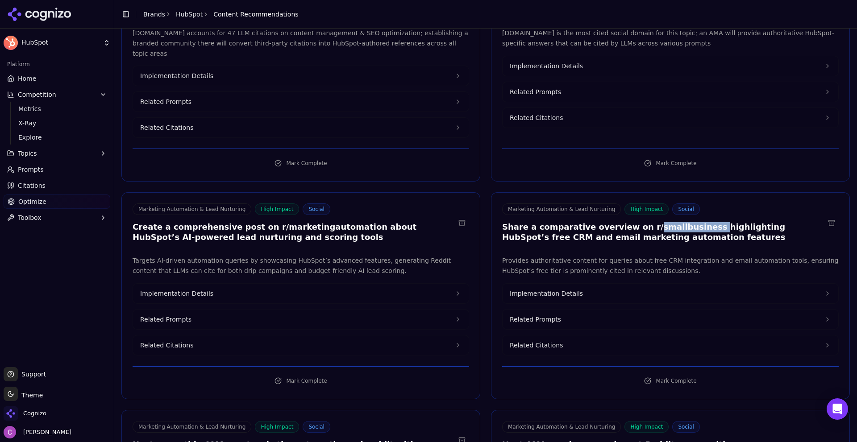
click at [650, 222] on h3 "Share a comparative overview on r/smallbusiness highlighting HubSpot’s free CRM…" at bounding box center [663, 232] width 322 height 20
click at [167, 315] on span "Related Prompts" at bounding box center [165, 319] width 51 height 9
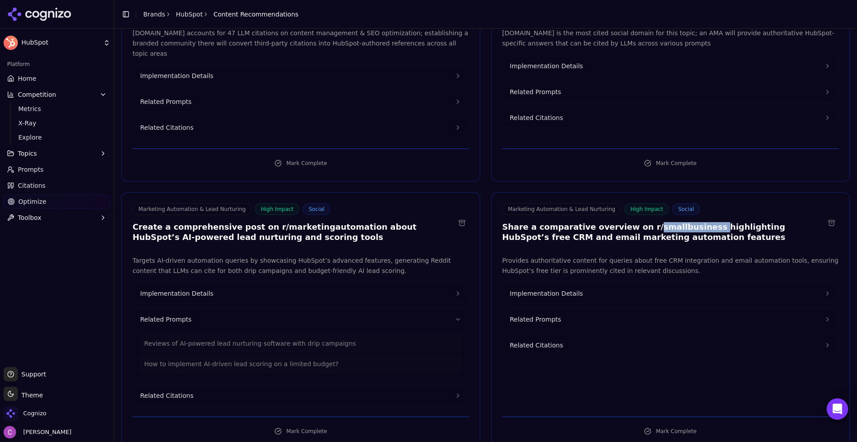
click at [565, 310] on button "Related Prompts" at bounding box center [671, 320] width 336 height 20
click at [574, 284] on button "Implementation Details" at bounding box center [671, 294] width 336 height 20
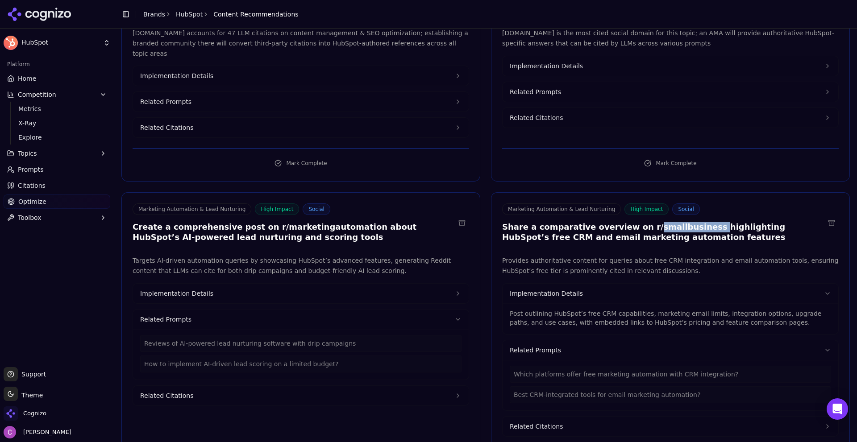
click at [326, 285] on button "Implementation Details" at bounding box center [301, 294] width 336 height 20
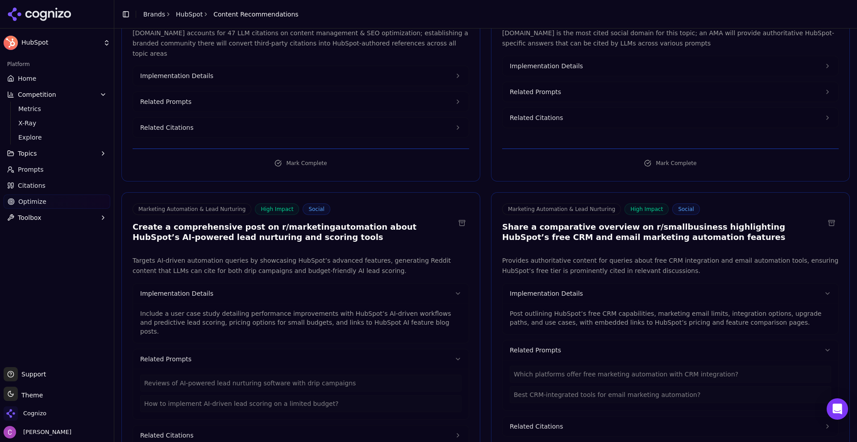
click at [199, 309] on p "Include a user case study detailing performance improvements with HubSpot’s AI-…" at bounding box center [300, 322] width 321 height 27
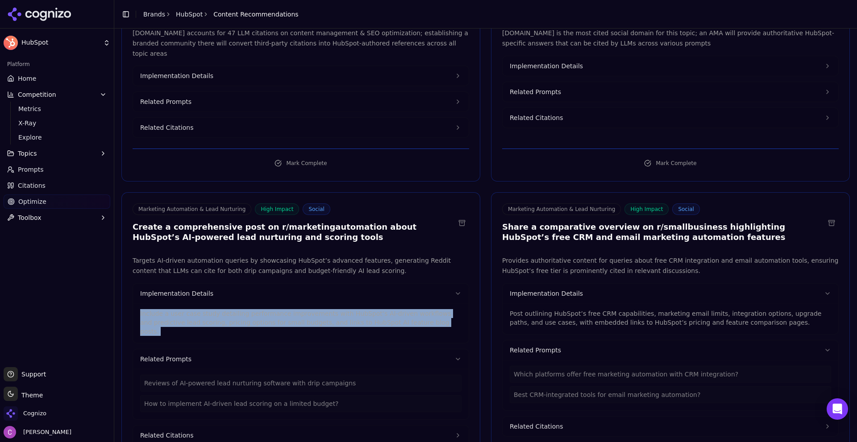
click at [199, 309] on p "Include a user case study detailing performance improvements with HubSpot’s AI-…" at bounding box center [300, 322] width 321 height 27
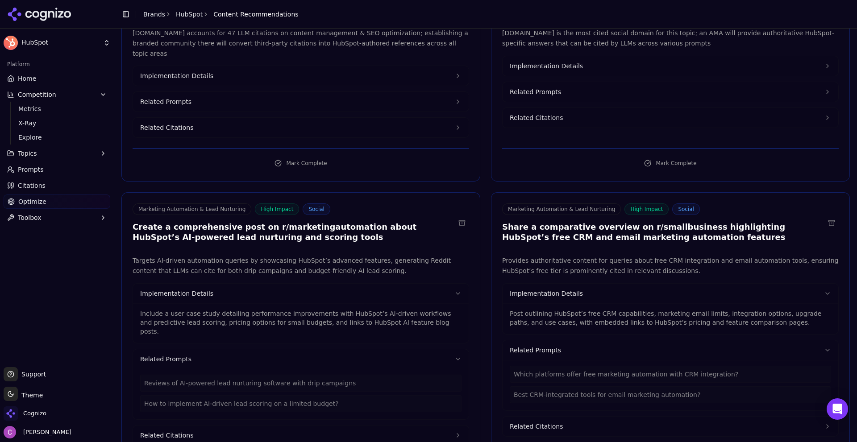
click at [579, 309] on p "Post outlining HubSpot’s free CRM capabilities, marketing email limits, integra…" at bounding box center [670, 318] width 321 height 18
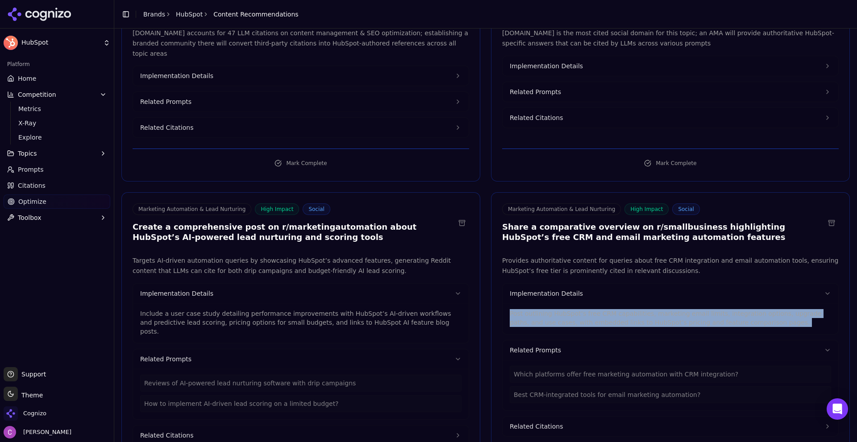
click at [579, 309] on p "Post outlining HubSpot’s free CRM capabilities, marketing email limits, integra…" at bounding box center [670, 318] width 321 height 18
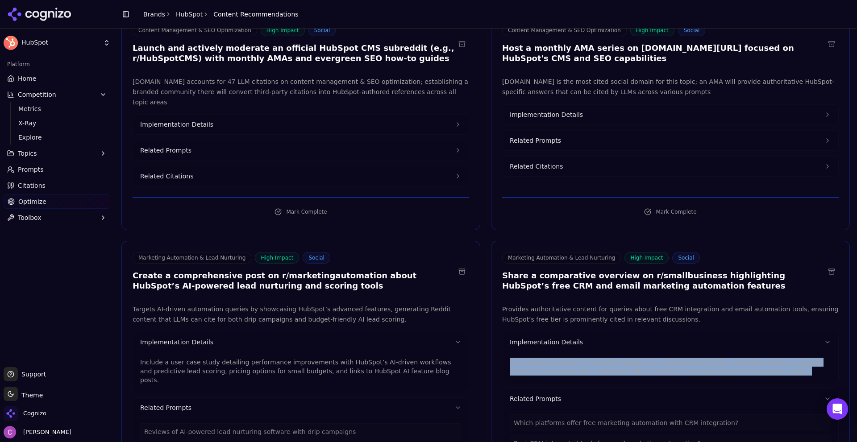
scroll to position [0, 0]
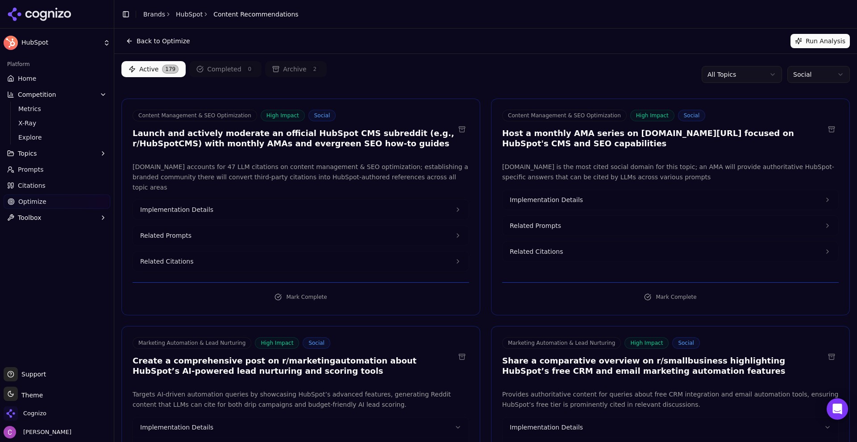
click at [499, 79] on div "Active 179 Completed 0 Archive 2 All Topics Social" at bounding box center [485, 74] width 729 height 27
click at [496, 77] on div "Active 179 Completed 0 Archive 2 All Topics Social" at bounding box center [485, 74] width 729 height 27
click at [812, 77] on html "HubSpot Platform Home Competition Metrics X-Ray Explore Topics Prompts Citation…" at bounding box center [428, 221] width 857 height 442
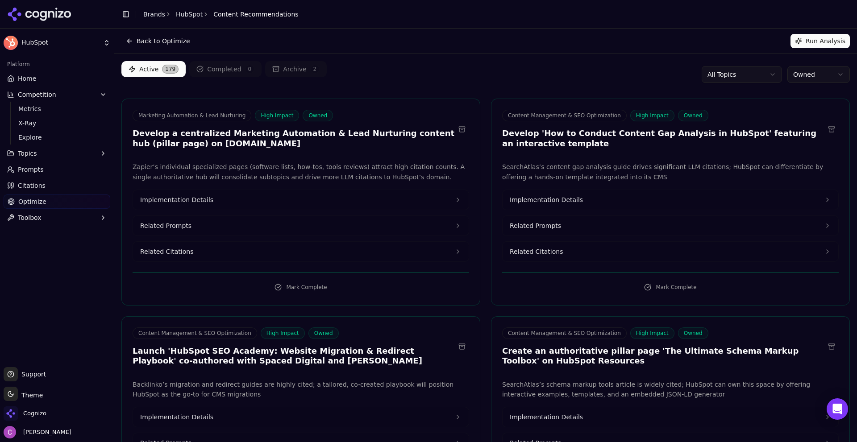
click at [402, 52] on div "Back to Optimize Run Analysis" at bounding box center [485, 41] width 743 height 25
click at [57, 75] on link "Home" at bounding box center [57, 78] width 107 height 14
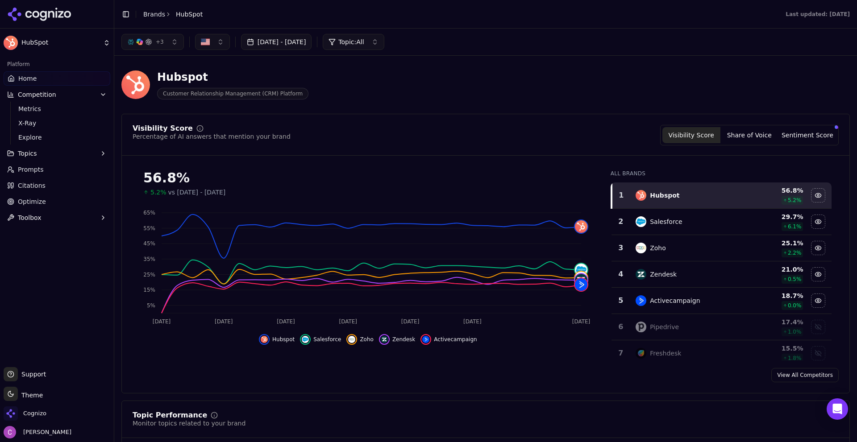
click at [56, 197] on link "Optimize" at bounding box center [57, 202] width 107 height 14
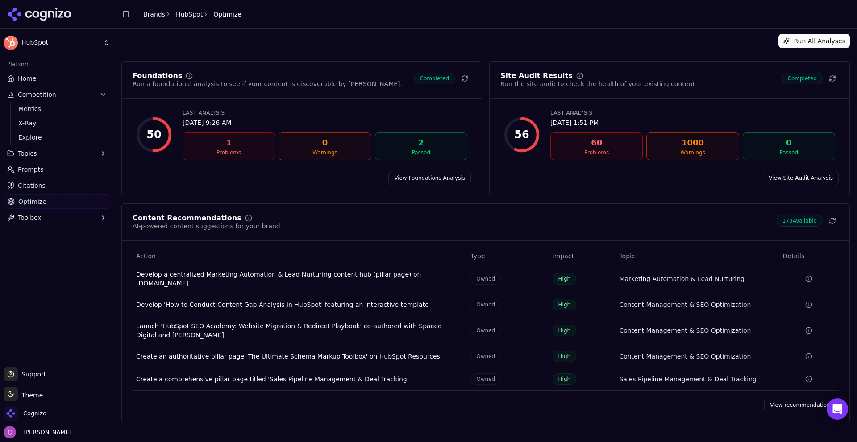
click at [70, 270] on div "Platform Home Competition Metrics X-Ray Explore Topics Prompts Citations Optimi…" at bounding box center [57, 209] width 114 height 310
click at [50, 78] on link "Home" at bounding box center [57, 78] width 107 height 14
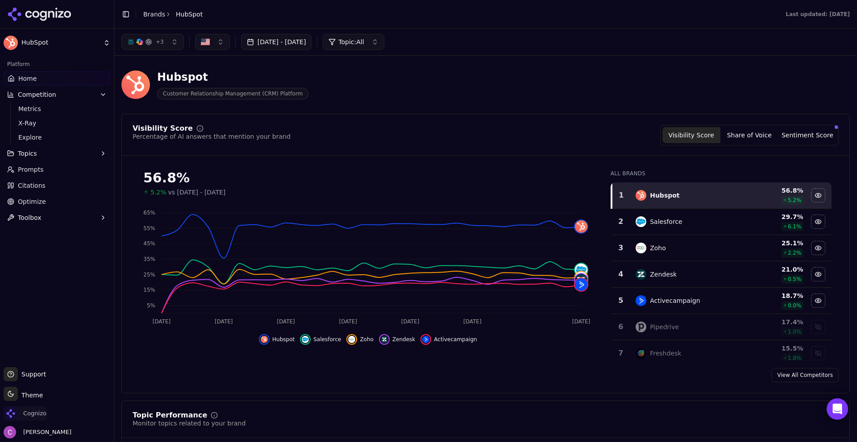
click at [37, 413] on span "Cognizo" at bounding box center [34, 414] width 23 height 8
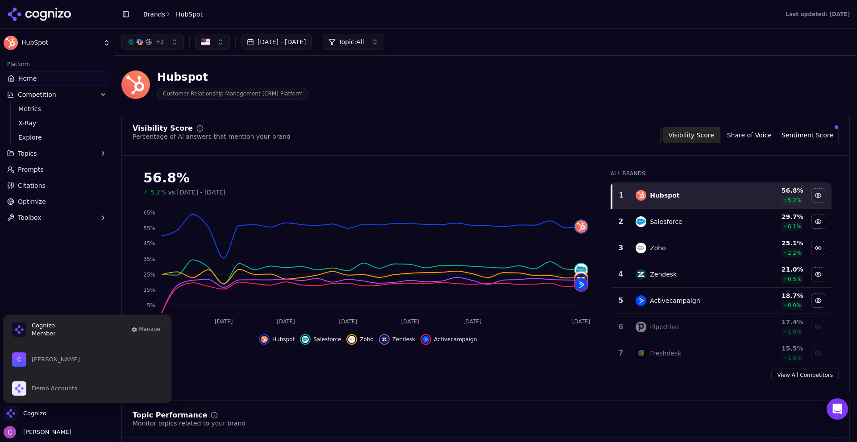
click at [149, 4] on header "Toggle Sidebar Brands HubSpot Last updated: September 10th, 2025" at bounding box center [485, 14] width 743 height 29
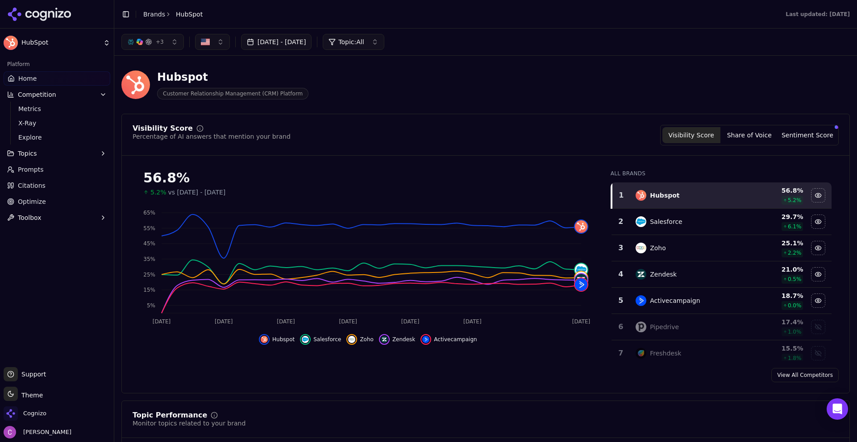
drag, startPoint x: 146, startPoint y: 16, endPoint x: 156, endPoint y: 17, distance: 9.9
click at [146, 17] on link "Brands" at bounding box center [154, 14] width 22 height 7
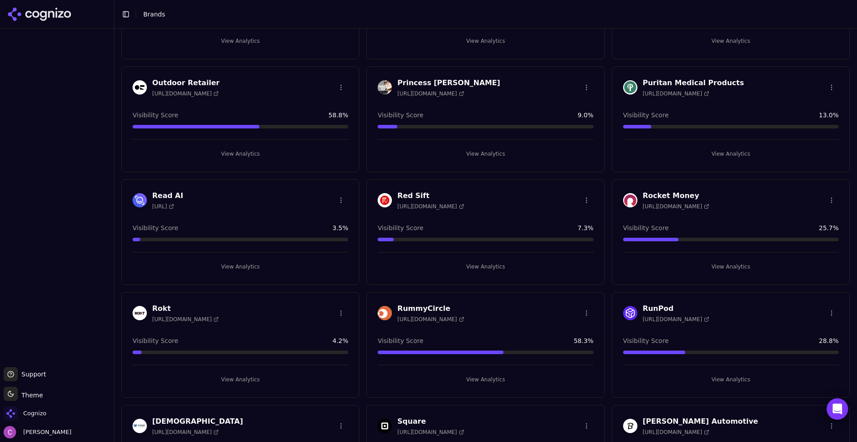
scroll to position [1295, 0]
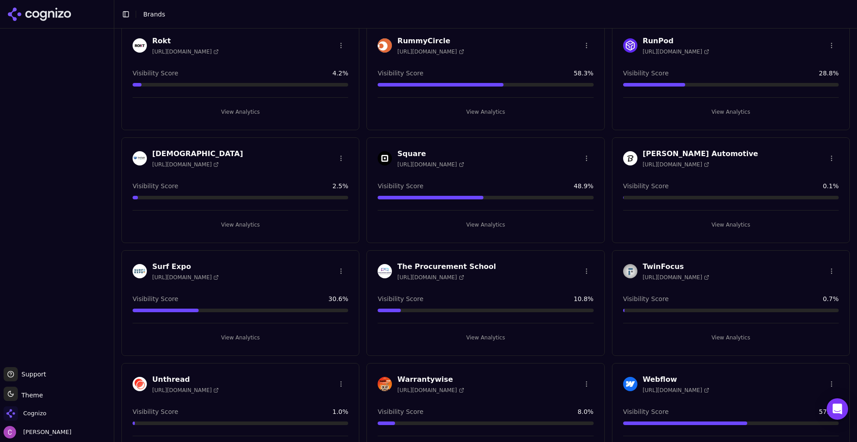
click at [476, 339] on button "View Analytics" at bounding box center [486, 338] width 216 height 14
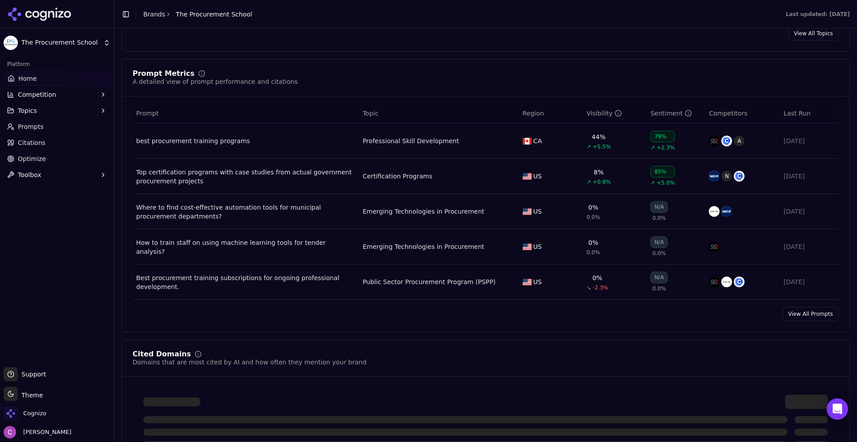
scroll to position [625, 0]
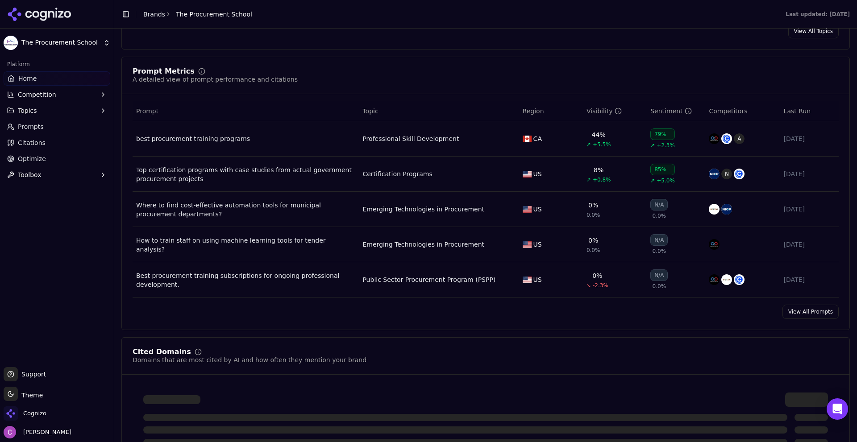
click at [595, 117] on th "Visibility" at bounding box center [615, 111] width 64 height 20
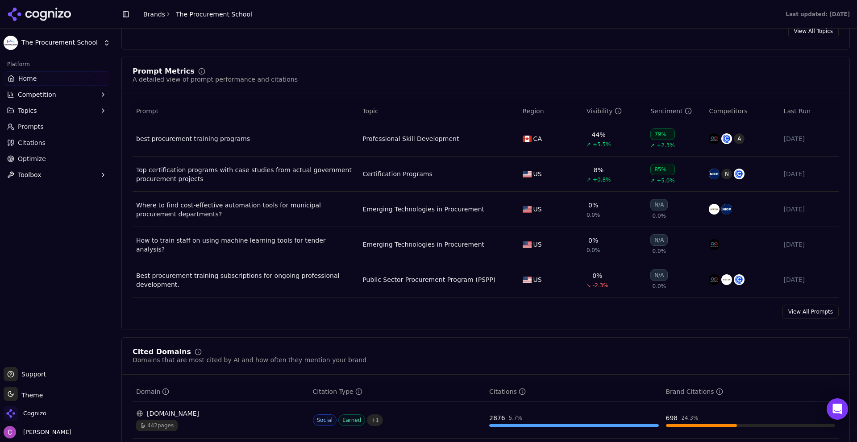
click at [798, 315] on link "View All Prompts" at bounding box center [811, 312] width 56 height 14
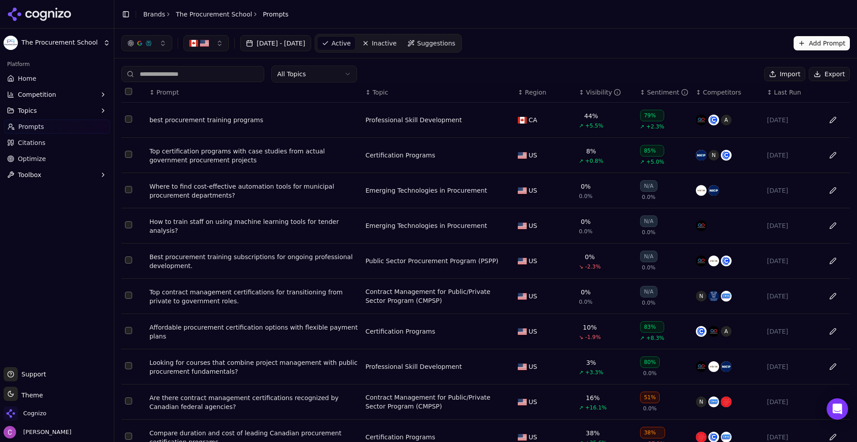
click at [591, 96] on div "Visibility" at bounding box center [603, 92] width 35 height 9
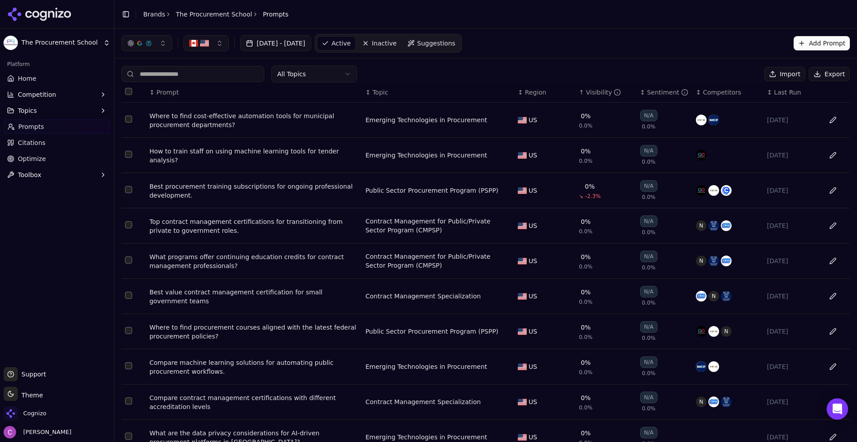
click at [591, 96] on div "Visibility" at bounding box center [603, 92] width 35 height 9
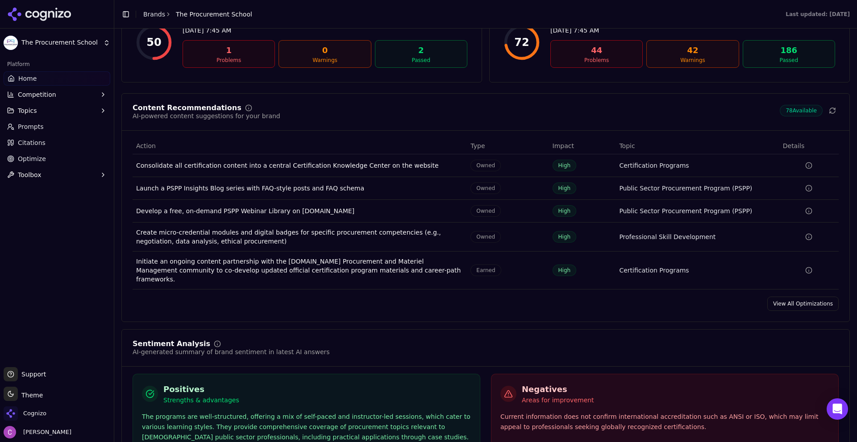
scroll to position [1292, 0]
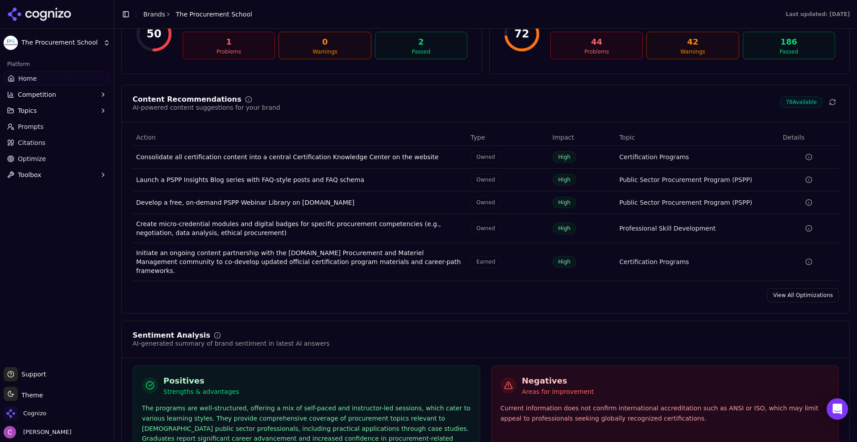
click at [808, 289] on link "View All Optimizations" at bounding box center [802, 295] width 71 height 14
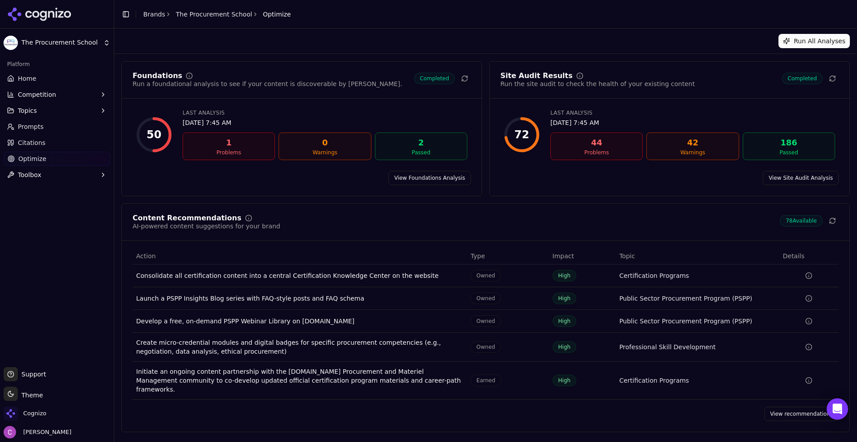
click at [795, 407] on link "View recommendations" at bounding box center [801, 414] width 75 height 14
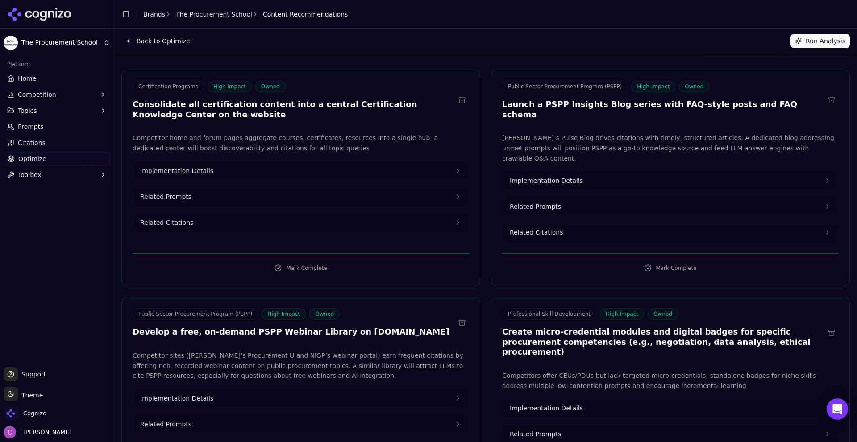
scroll to position [134, 0]
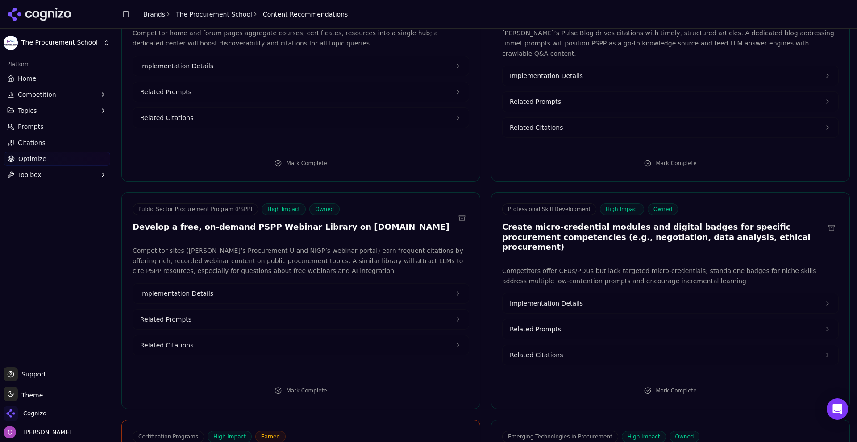
click at [212, 310] on button "Related Prompts" at bounding box center [301, 320] width 336 height 20
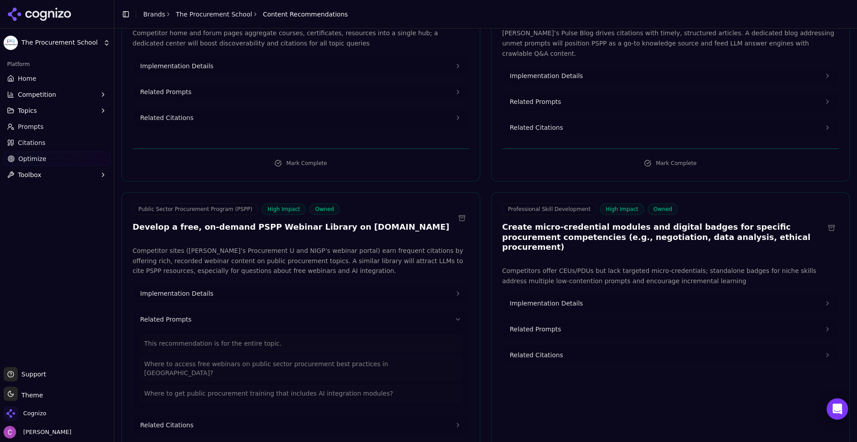
click at [241, 284] on button "Implementation Details" at bounding box center [301, 294] width 336 height 20
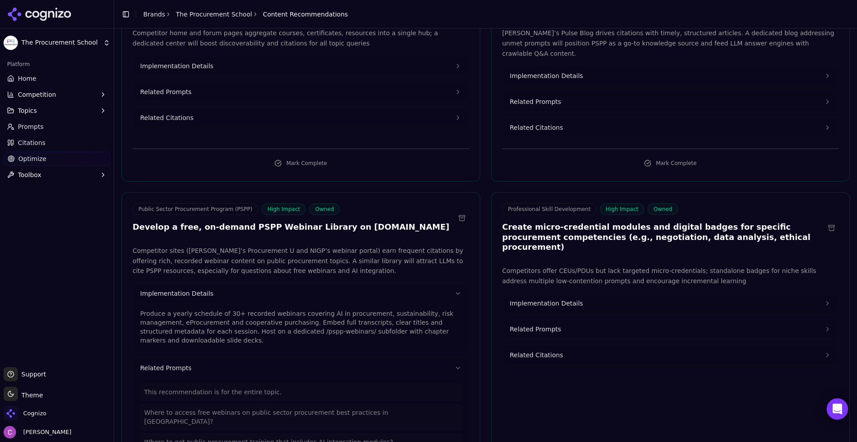
click at [588, 294] on button "Implementation Details" at bounding box center [671, 304] width 336 height 20
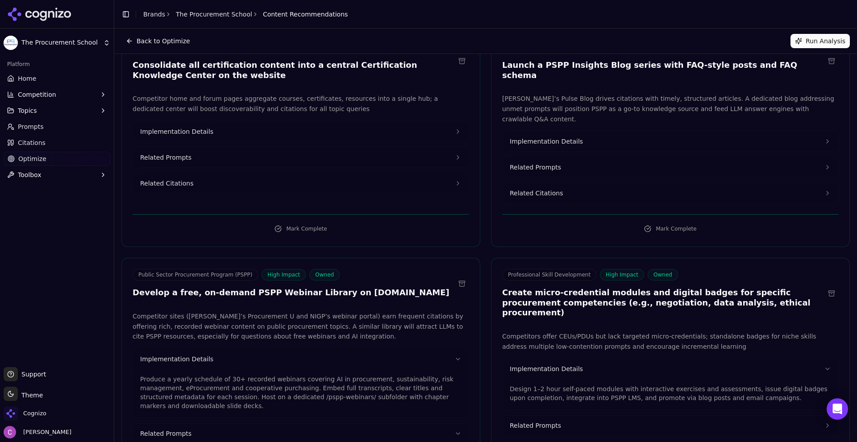
scroll to position [0, 0]
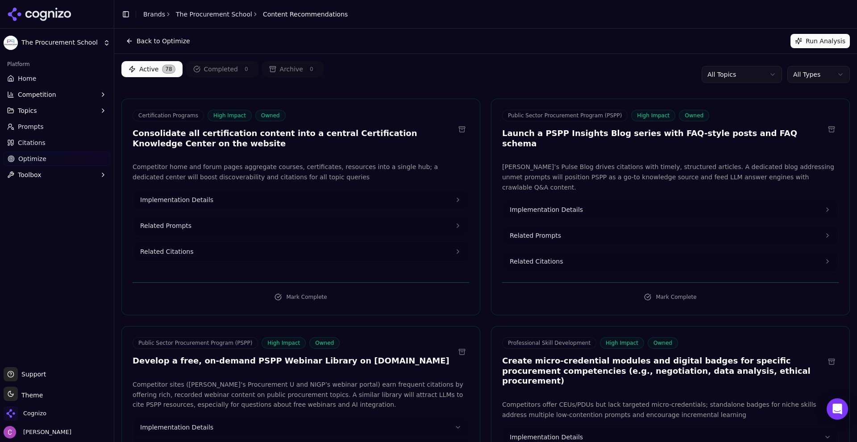
click at [561, 205] on span "Implementation Details" at bounding box center [546, 209] width 73 height 9
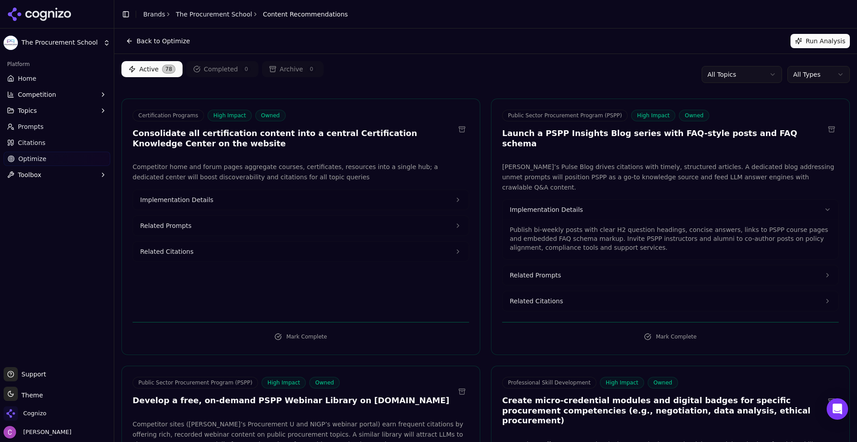
click at [262, 199] on button "Implementation Details" at bounding box center [301, 200] width 336 height 20
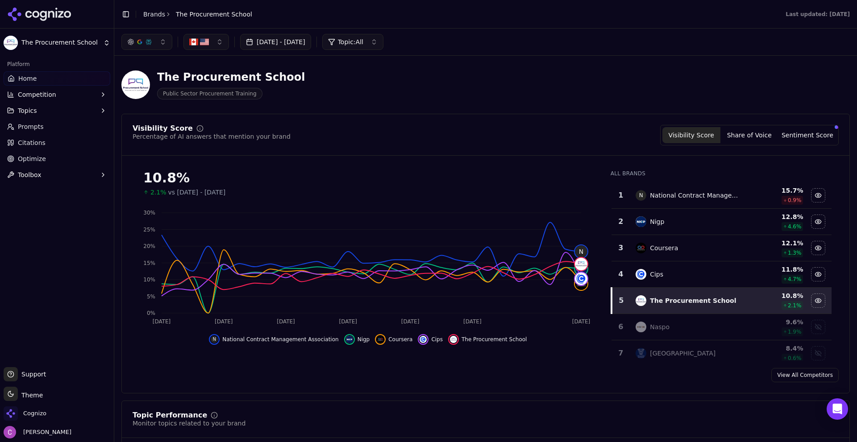
click at [469, 104] on div "The Procurement School Public Sector Procurement Training" at bounding box center [485, 85] width 729 height 44
click at [303, 81] on div "The Procurement School Public Sector Procurement Training" at bounding box center [321, 84] width 400 height 29
click at [147, 194] on icon at bounding box center [145, 192] width 5 height 5
drag, startPoint x: 150, startPoint y: 192, endPoint x: 203, endPoint y: 191, distance: 52.7
click at [198, 191] on div "2.1% vs Jul 11, 2025 - Aug 10, 2025" at bounding box center [368, 192] width 450 height 9
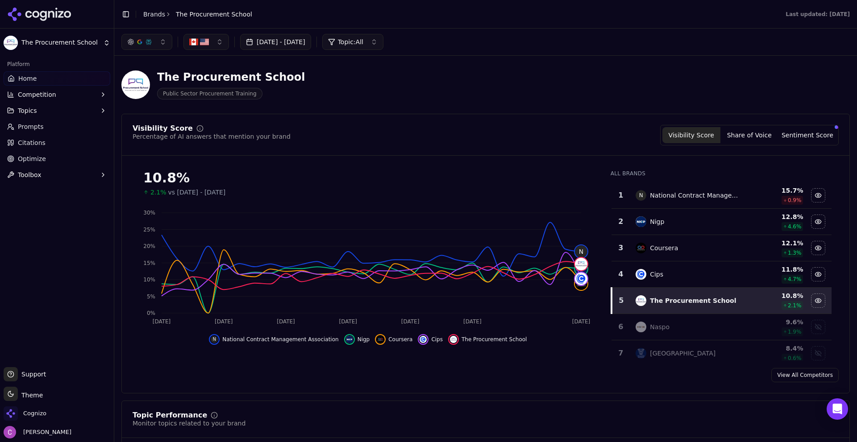
click at [225, 189] on span "vs Jul 11, 2025 - Aug 10, 2025" at bounding box center [197, 192] width 58 height 9
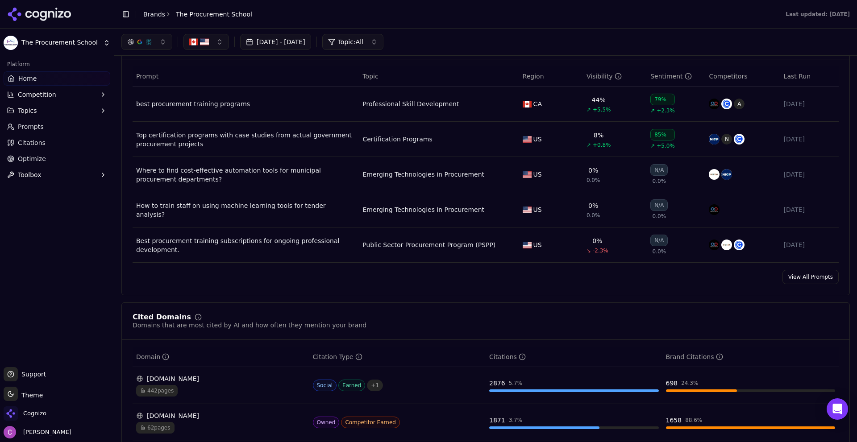
scroll to position [625, 0]
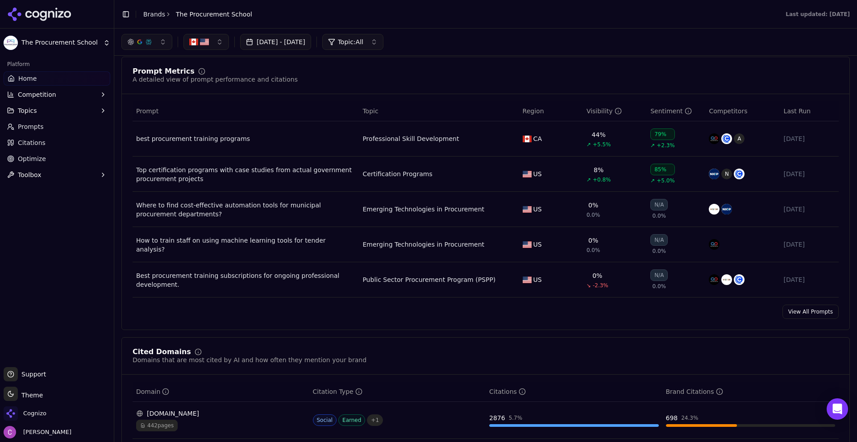
click at [809, 313] on link "View All Prompts" at bounding box center [811, 312] width 56 height 14
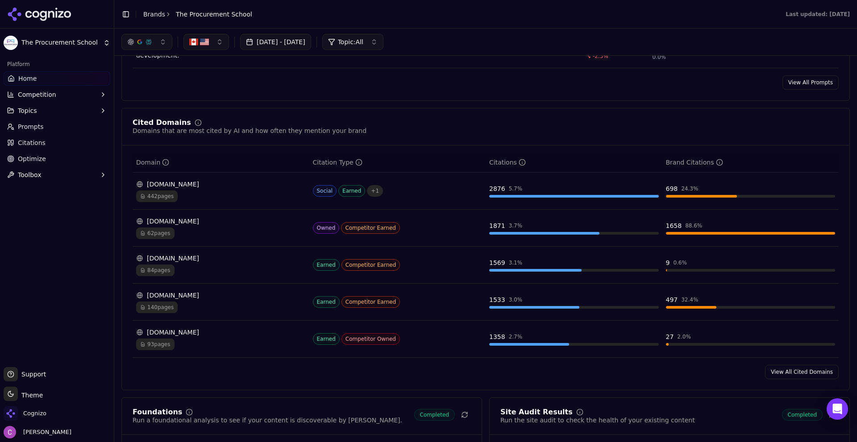
scroll to position [846, 0]
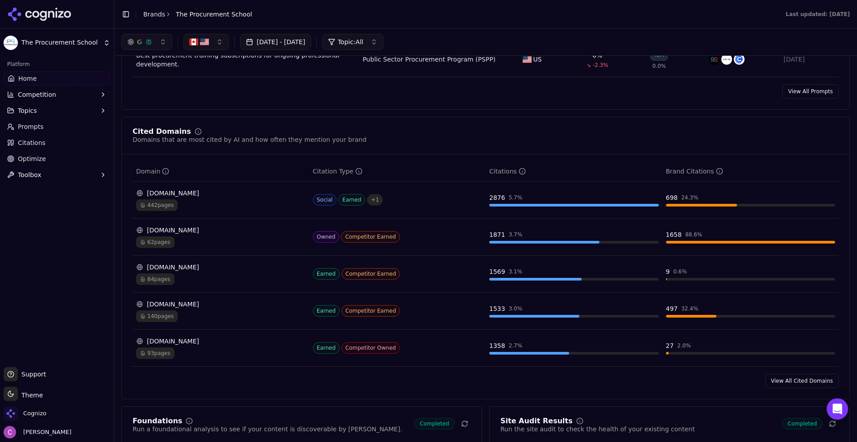
click at [787, 381] on link "View All Cited Domains" at bounding box center [802, 381] width 74 height 14
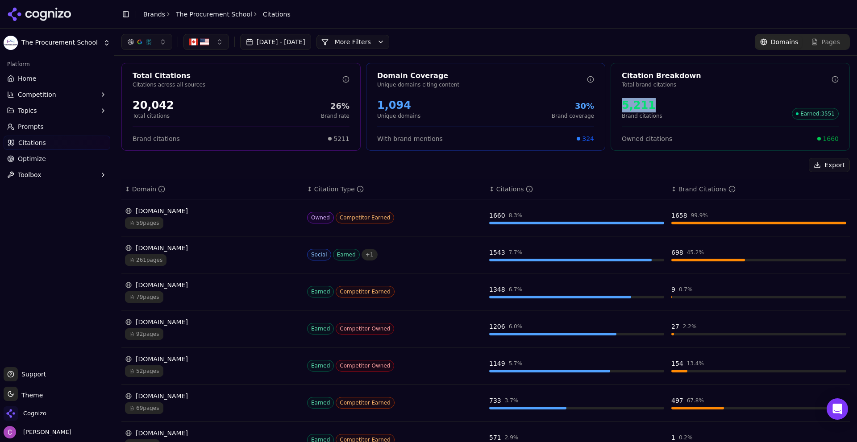
drag, startPoint x: 617, startPoint y: 106, endPoint x: 662, endPoint y: 108, distance: 44.2
click at [661, 108] on div "5,211 Brand citations Earned : 3551" at bounding box center [730, 108] width 217 height 21
click at [673, 110] on div "5,211 Brand citations Earned : 3551" at bounding box center [730, 108] width 217 height 21
click at [671, 107] on div "5,211 Brand citations Earned : 3551" at bounding box center [730, 108] width 217 height 21
click at [643, 112] on div "5,211" at bounding box center [642, 105] width 41 height 14
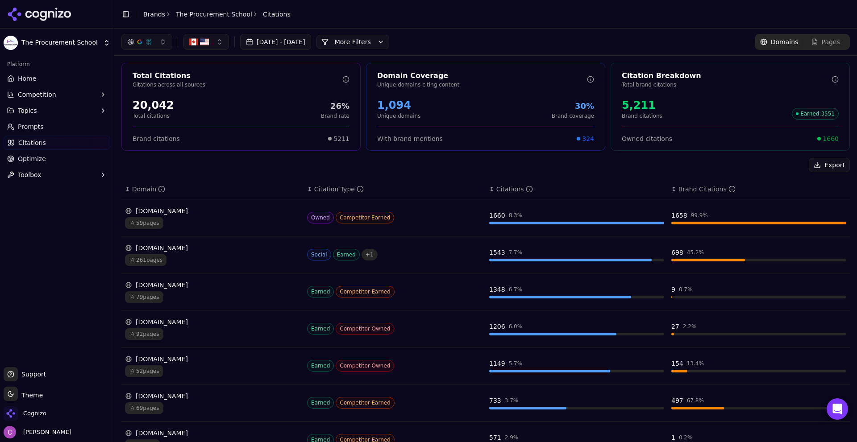
click at [600, 167] on div "Export" at bounding box center [485, 165] width 729 height 14
click at [816, 38] on div "Pages" at bounding box center [825, 42] width 29 height 9
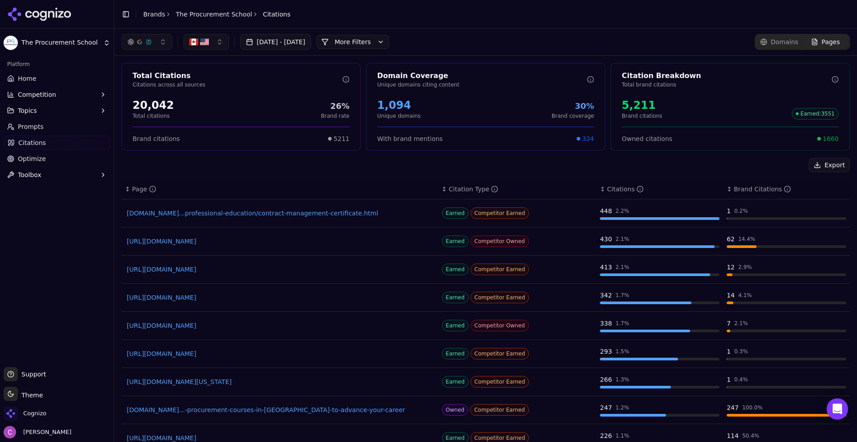
click at [734, 190] on div "Brand Citations" at bounding box center [762, 189] width 57 height 9
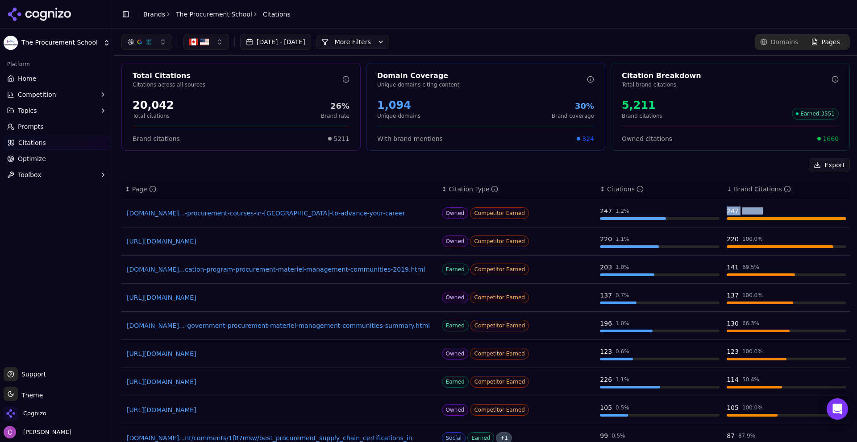
drag, startPoint x: 764, startPoint y: 215, endPoint x: 714, endPoint y: 208, distance: 50.8
click at [723, 209] on td "247 100.0 %" at bounding box center [786, 214] width 127 height 28
click at [765, 210] on div "247 100.0 %" at bounding box center [787, 211] width 120 height 9
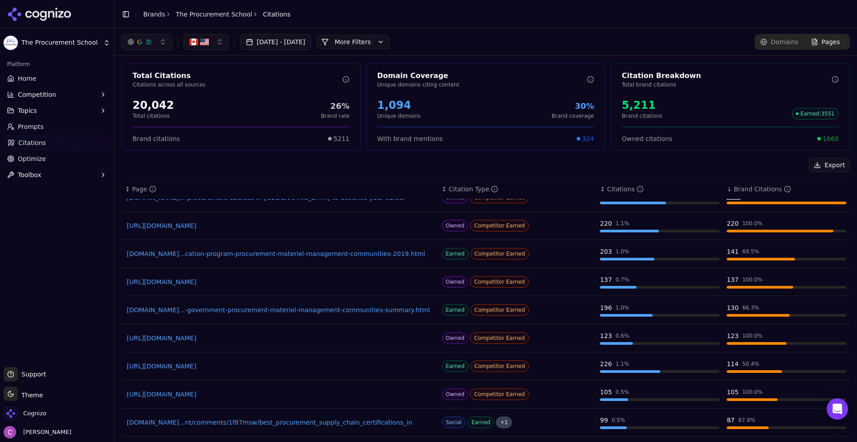
scroll to position [24, 0]
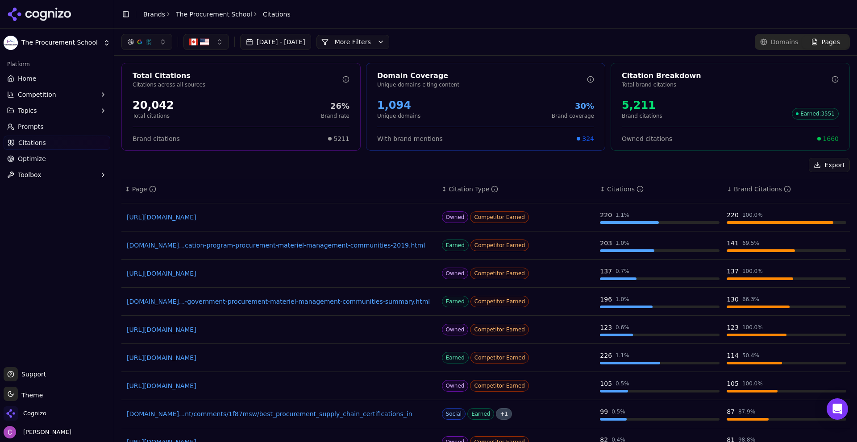
click at [338, 302] on link "canada.ca...-government-procurement-materiel-management-communities-summary.html" at bounding box center [280, 301] width 306 height 9
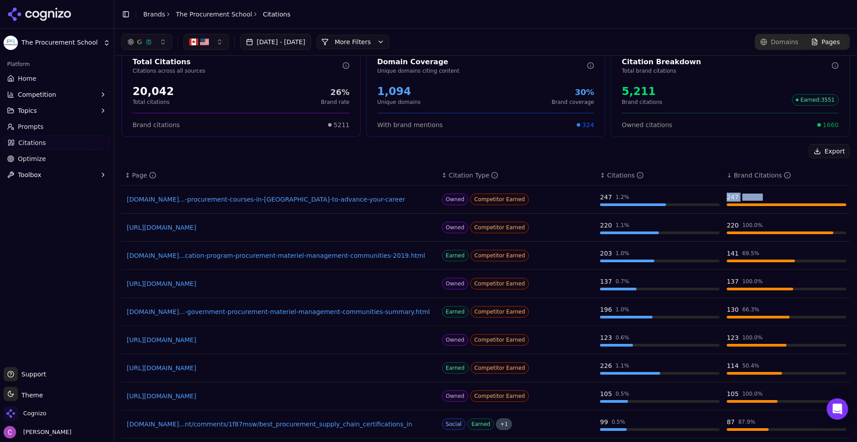
scroll to position [0, 0]
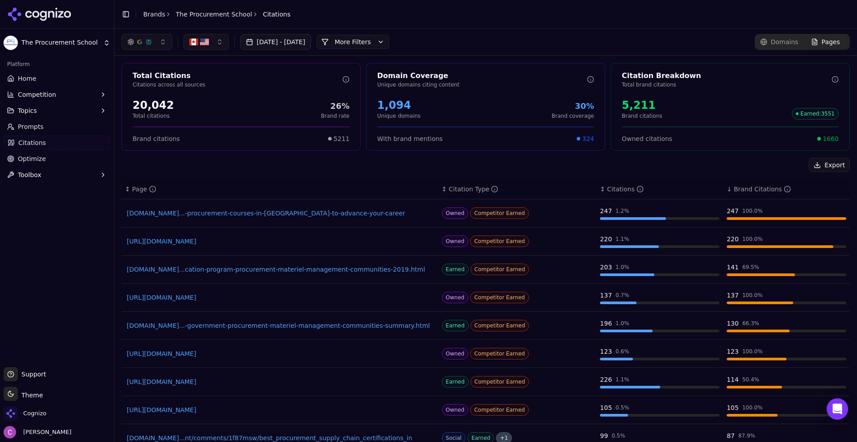
click at [634, 101] on div "5,211" at bounding box center [642, 105] width 41 height 14
click at [669, 100] on div "5,211 Brand citations Earned : 3551" at bounding box center [730, 108] width 217 height 21
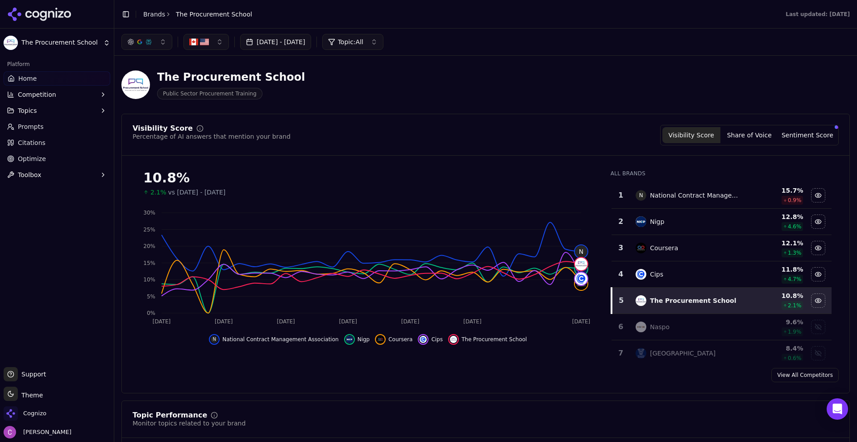
click at [472, 101] on div "The Procurement School Public Sector Procurement Training" at bounding box center [485, 85] width 729 height 44
click at [787, 135] on button "Sentiment Score" at bounding box center [808, 135] width 58 height 16
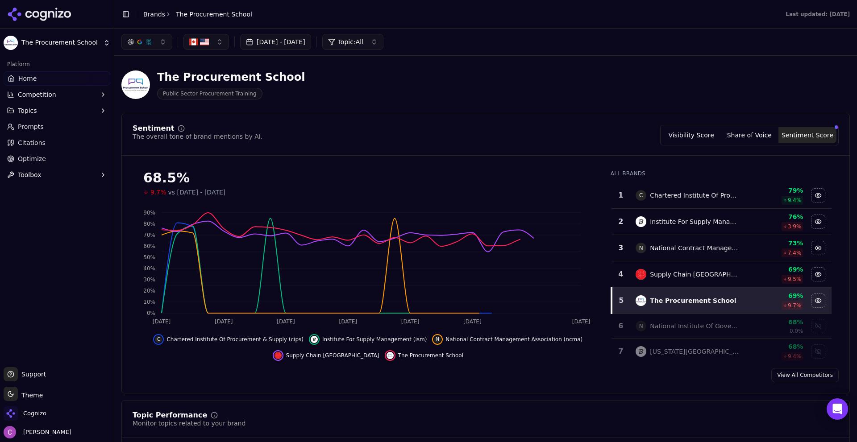
click at [705, 129] on button "Visibility Score" at bounding box center [692, 135] width 58 height 16
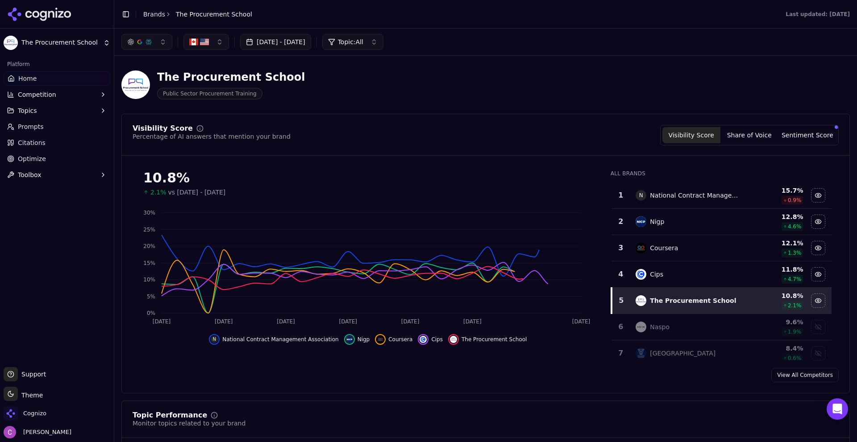
click at [698, 248] on div "Coursera" at bounding box center [687, 248] width 103 height 11
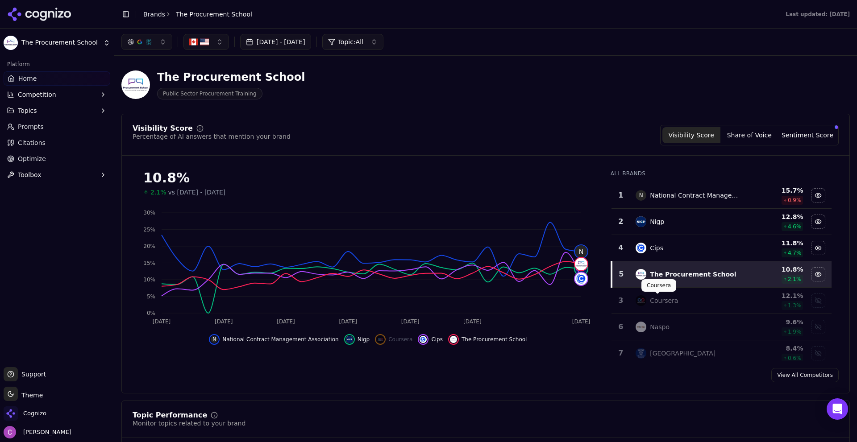
click at [650, 300] on div "Coursera" at bounding box center [664, 300] width 28 height 9
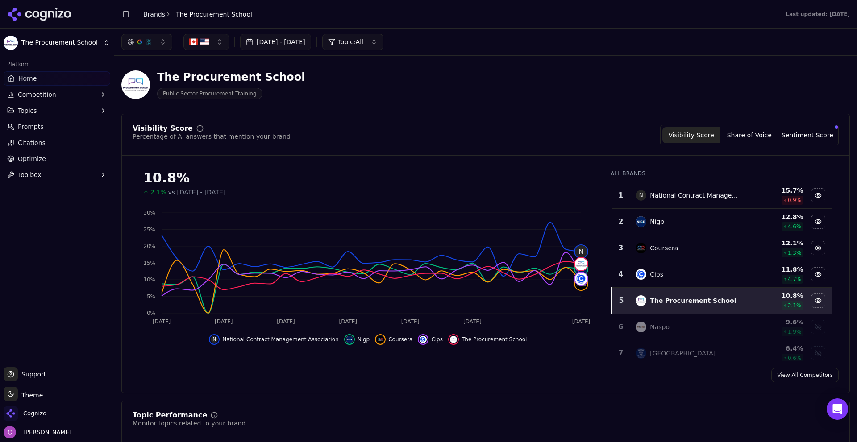
click at [33, 98] on span "Competition" at bounding box center [37, 94] width 38 height 9
click at [33, 112] on span "Metrics" at bounding box center [57, 108] width 78 height 9
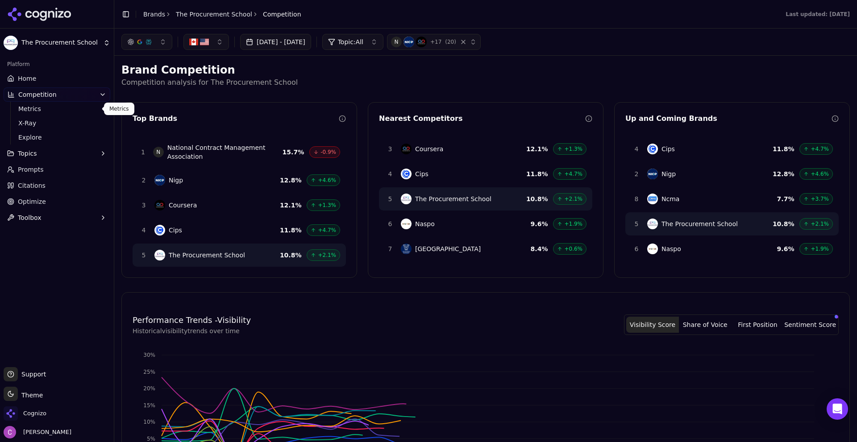
click at [31, 120] on span "X-Ray" at bounding box center [57, 123] width 78 height 9
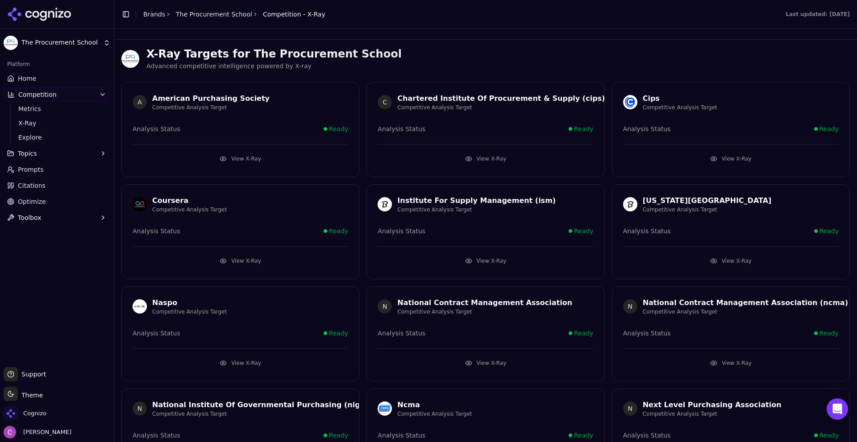
click at [241, 268] on div "Coursera Competitive Analysis Target Analysis Status Ready View X-Ray" at bounding box center [240, 231] width 238 height 95
click at [239, 261] on button "View X-Ray" at bounding box center [241, 261] width 216 height 14
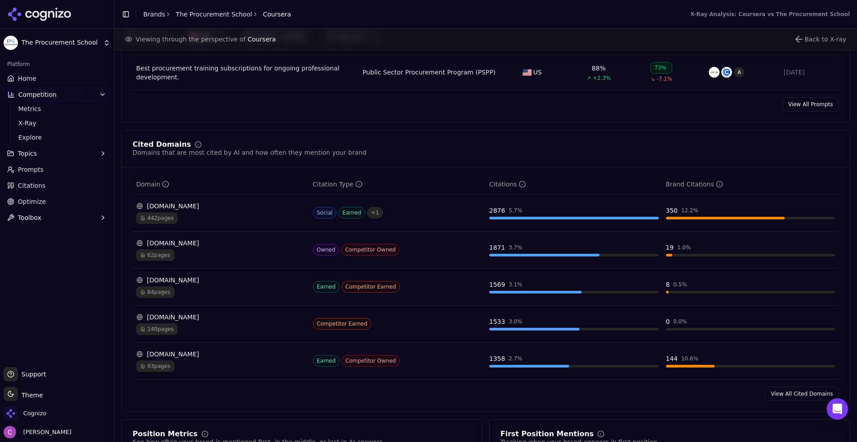
scroll to position [893, 0]
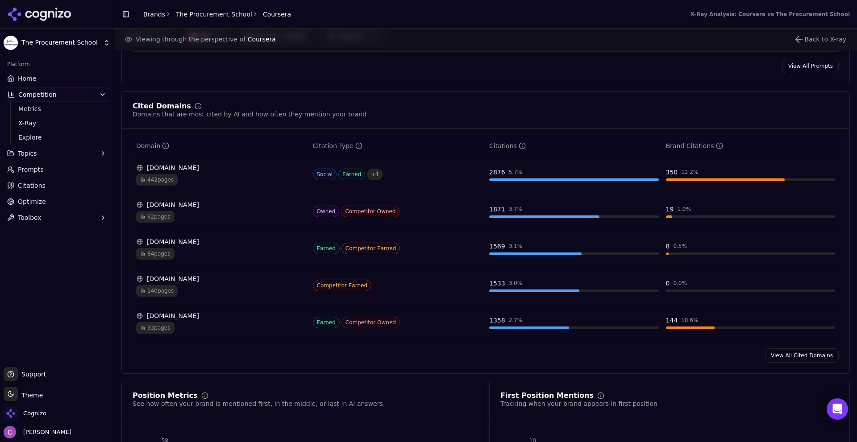
click at [771, 354] on link "View All Cited Domains" at bounding box center [802, 356] width 74 height 14
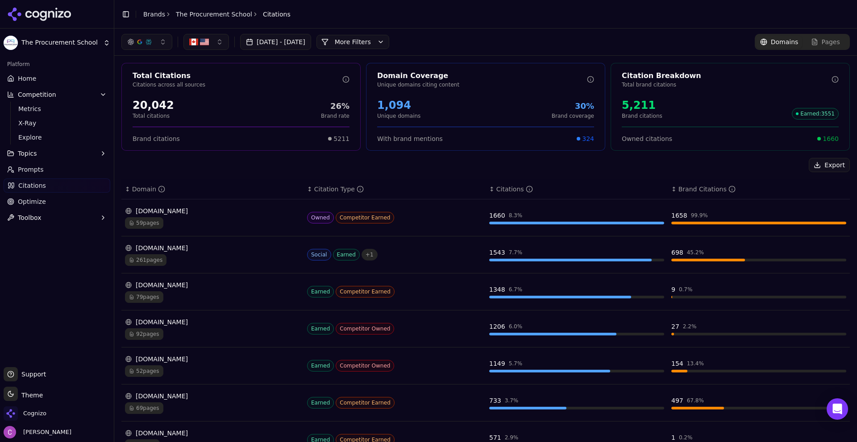
click at [389, 44] on button "More Filters" at bounding box center [353, 42] width 73 height 14
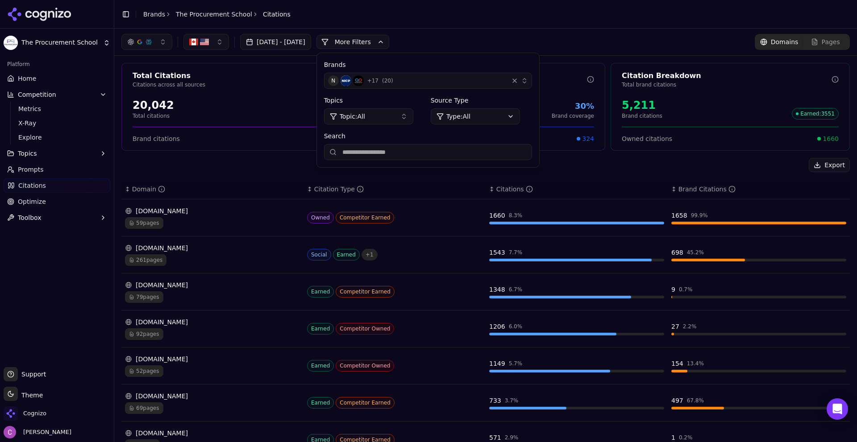
click at [415, 76] on div "N + 17 ( 20 )" at bounding box center [416, 80] width 177 height 11
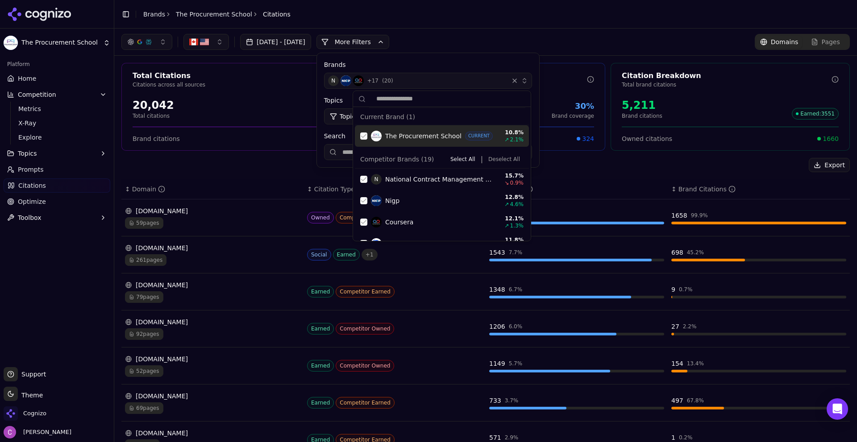
click at [364, 132] on div "The Procurement School CURRENT 10.8 % ↗ 2.1 %" at bounding box center [442, 135] width 174 height 21
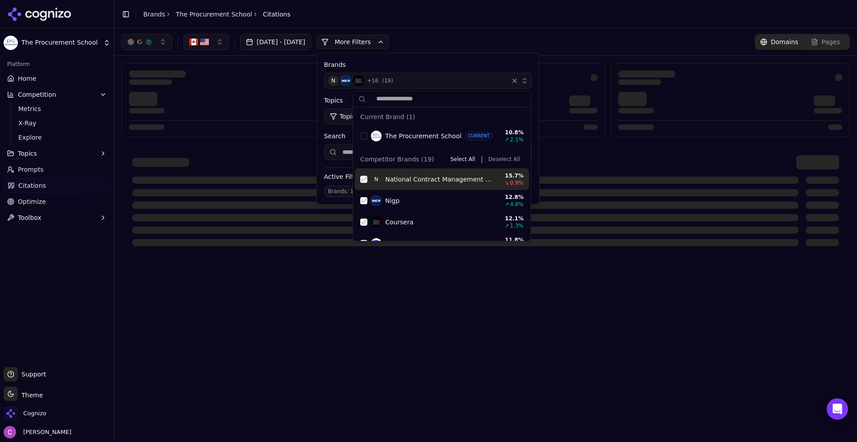
click at [363, 183] on div "N National Contract Management Association 15.7 % ↘ 0.9 %" at bounding box center [442, 179] width 174 height 21
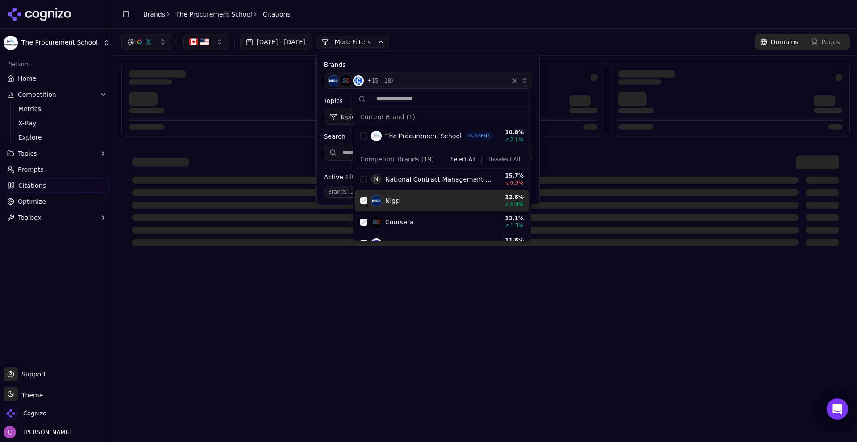
click at [360, 200] on div "Suggestions" at bounding box center [363, 200] width 7 height 7
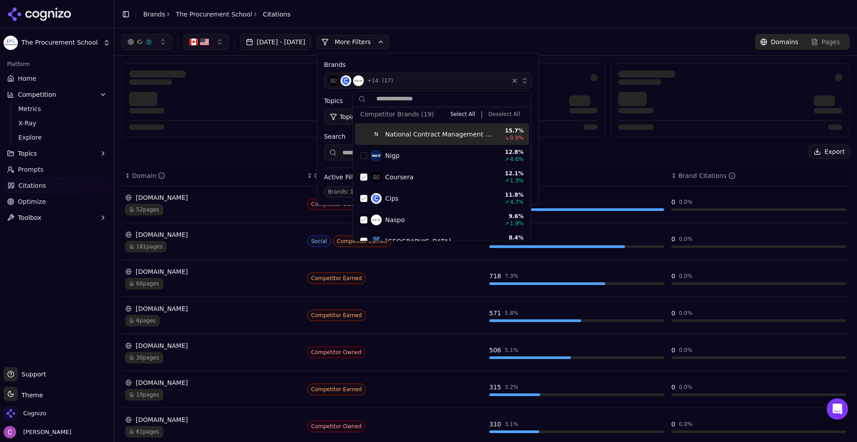
scroll to position [45, 0]
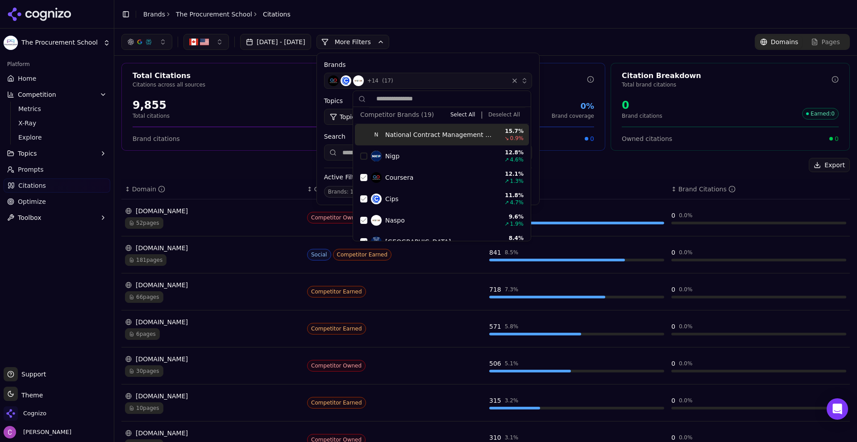
click at [503, 117] on button "Deselect All" at bounding box center [504, 114] width 39 height 11
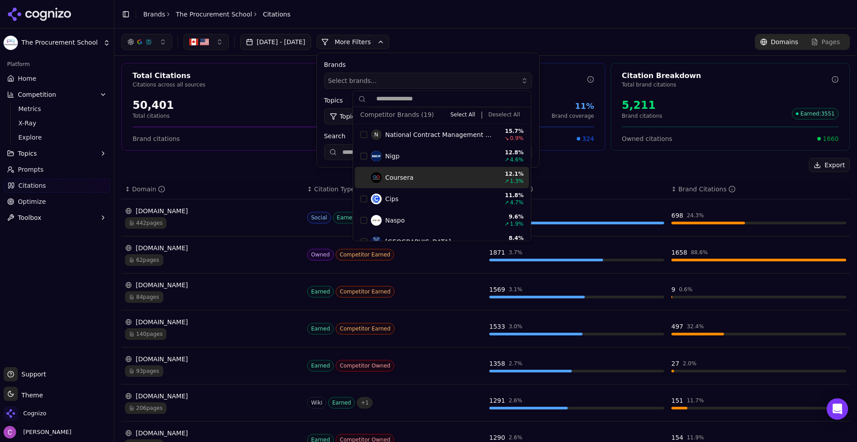
drag, startPoint x: 363, startPoint y: 174, endPoint x: 370, endPoint y: 177, distance: 7.4
click at [363, 174] on div "Coursera 12.1 % ↗ 1.3 %" at bounding box center [442, 177] width 174 height 21
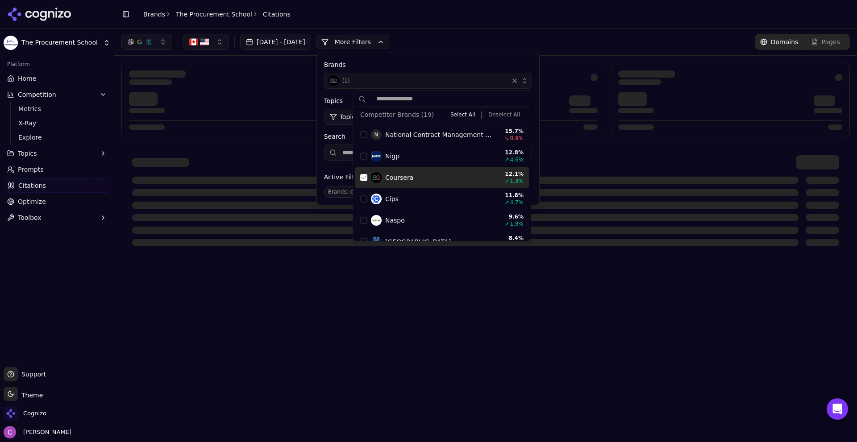
click at [554, 25] on header "Toggle Sidebar Brands The Procurement School Citations" at bounding box center [485, 14] width 743 height 29
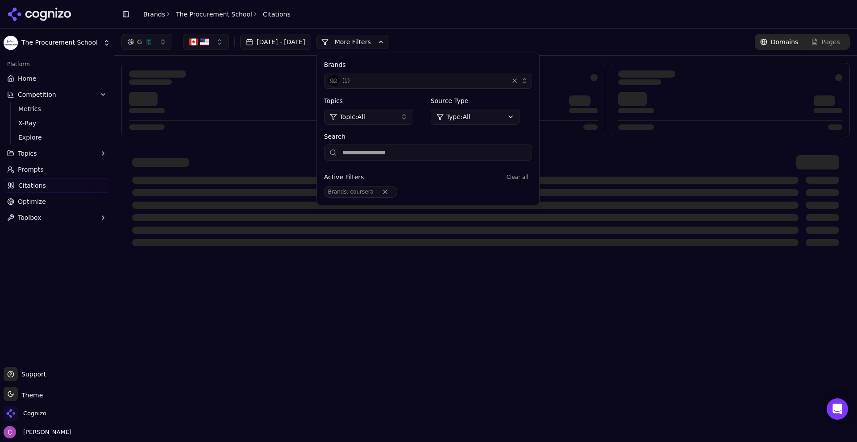
click at [386, 47] on button "More Filters" at bounding box center [353, 42] width 73 height 14
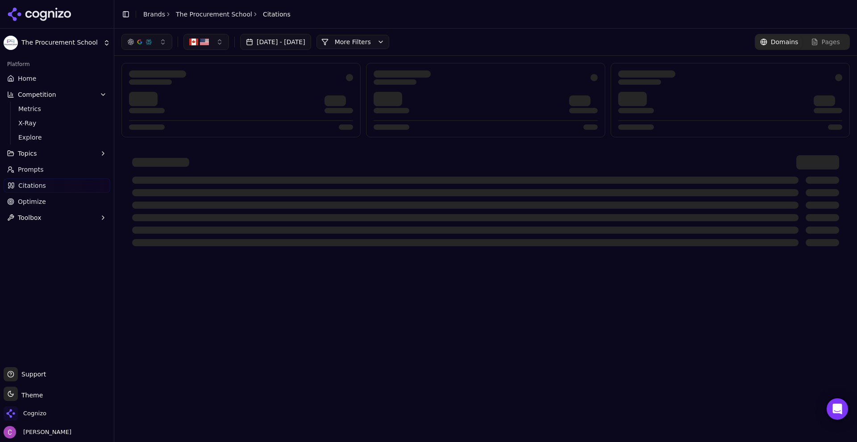
click at [531, 38] on div "Aug 11, 2025 - Sep 10, 2025 More More Filters Domains Pages" at bounding box center [485, 42] width 729 height 16
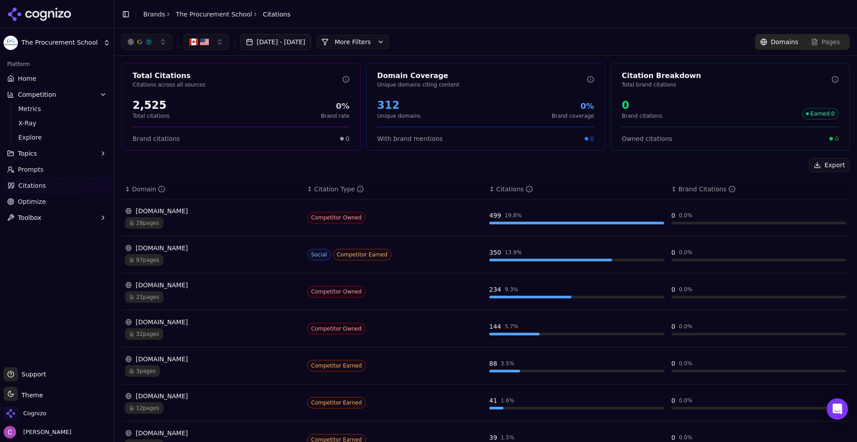
drag, startPoint x: 502, startPoint y: 45, endPoint x: 490, endPoint y: 43, distance: 12.2
click at [503, 45] on div "Aug 11, 2025 - Sep 10, 2025 More More Filters Domains Pages" at bounding box center [485, 42] width 729 height 16
click at [387, 41] on button "More Filters" at bounding box center [353, 42] width 73 height 14
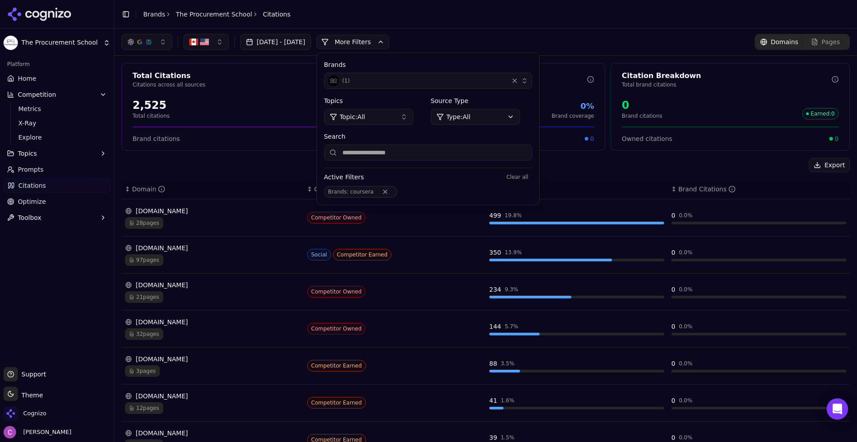
click at [455, 84] on div "( 1 )" at bounding box center [416, 80] width 177 height 11
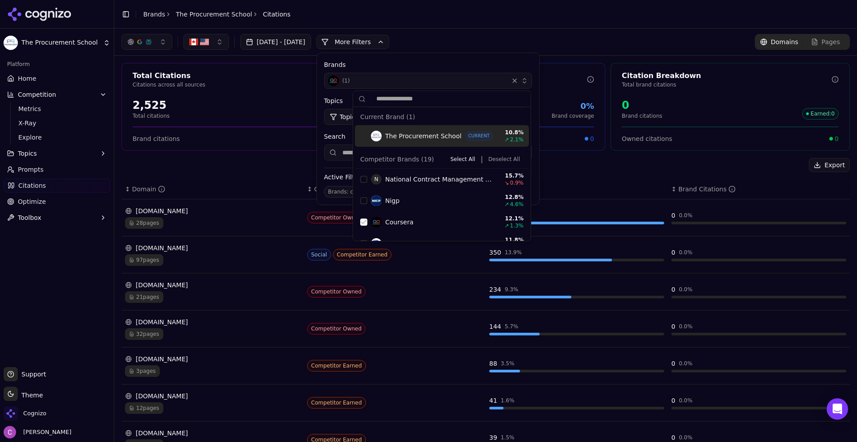
click at [361, 136] on div "Suggestions" at bounding box center [363, 136] width 7 height 7
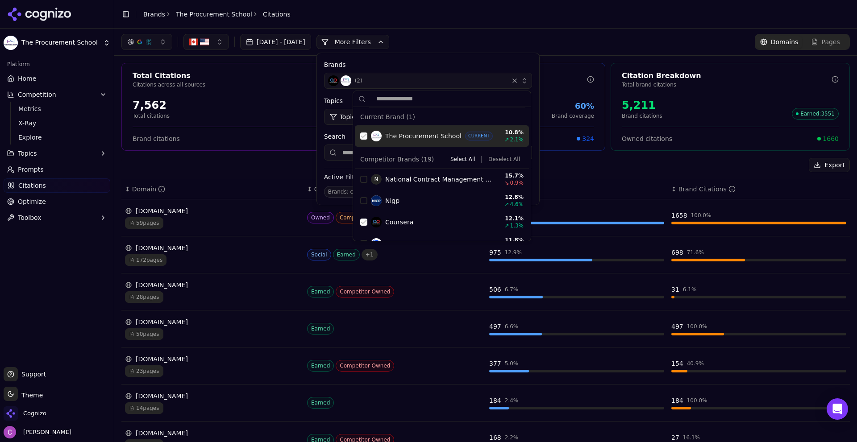
click at [363, 134] on div "Suggestions" at bounding box center [363, 136] width 7 height 7
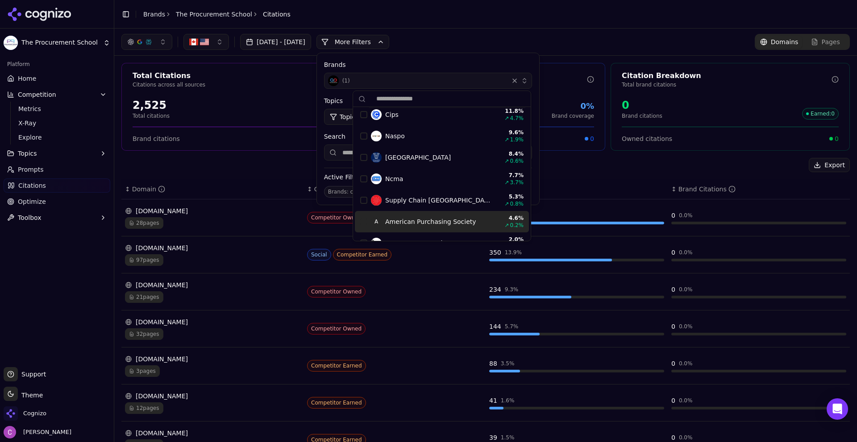
scroll to position [134, 0]
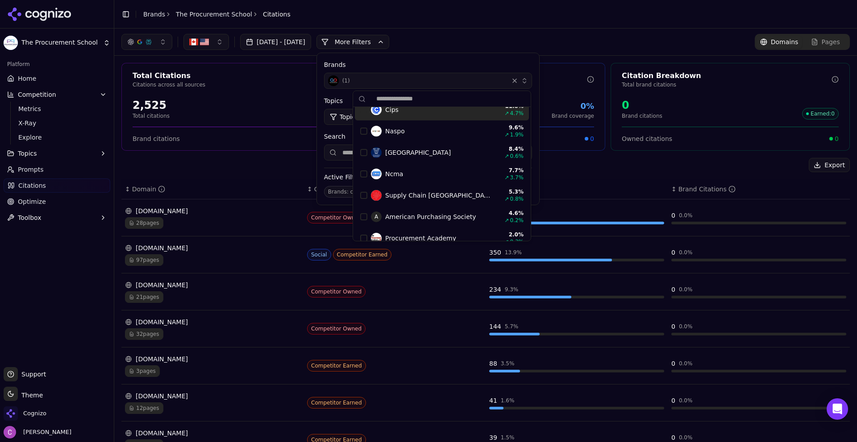
click at [548, 17] on header "Toggle Sidebar Brands The Procurement School Citations" at bounding box center [485, 14] width 743 height 29
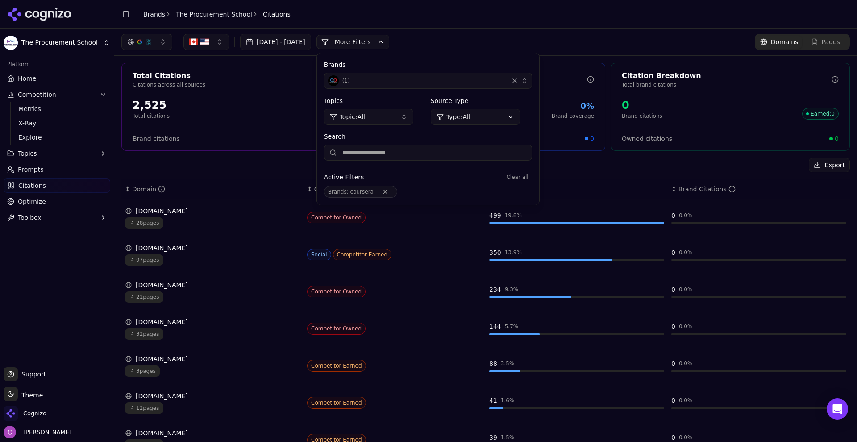
click at [670, 55] on div "Aug 11, 2025 - Sep 10, 2025 More More Filters Brands ( 1 ) Topics Topic: All So…" at bounding box center [485, 42] width 743 height 27
click at [389, 43] on button "More Filters" at bounding box center [353, 42] width 73 height 14
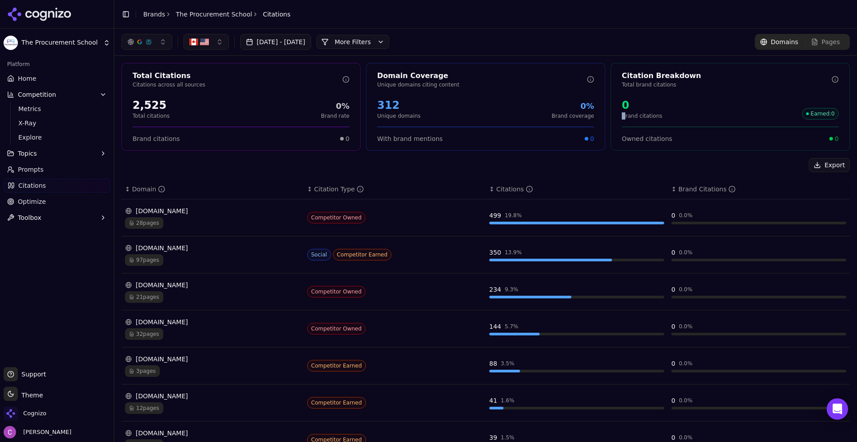
drag, startPoint x: 621, startPoint y: 113, endPoint x: 777, endPoint y: 103, distance: 157.0
click at [768, 102] on div "0 Brand citations Earned : 0" at bounding box center [730, 108] width 217 height 21
click at [758, 111] on div "0 Brand citations Earned : 0" at bounding box center [730, 108] width 217 height 21
drag, startPoint x: 476, startPoint y: 219, endPoint x: 543, endPoint y: 222, distance: 67.5
click at [543, 222] on tr "coursera.org 28 pages Competitor Owned 499 19.8 % 0 0.0 %" at bounding box center [485, 218] width 729 height 37
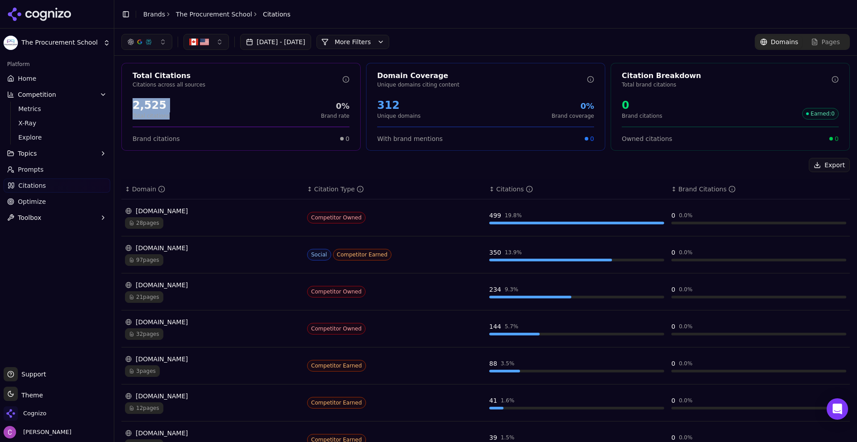
drag, startPoint x: 125, startPoint y: 108, endPoint x: 215, endPoint y: 116, distance: 89.6
click at [213, 117] on div "2,525 Total citations 0% Brand rate" at bounding box center [241, 109] width 238 height 29
click at [215, 114] on div "2,525 Total citations 0% Brand rate" at bounding box center [241, 108] width 217 height 21
click at [233, 105] on div "2,525 Total citations 0% Brand rate" at bounding box center [241, 108] width 217 height 21
click at [184, 115] on div "2,525 Total citations 0% Brand rate" at bounding box center [241, 108] width 217 height 21
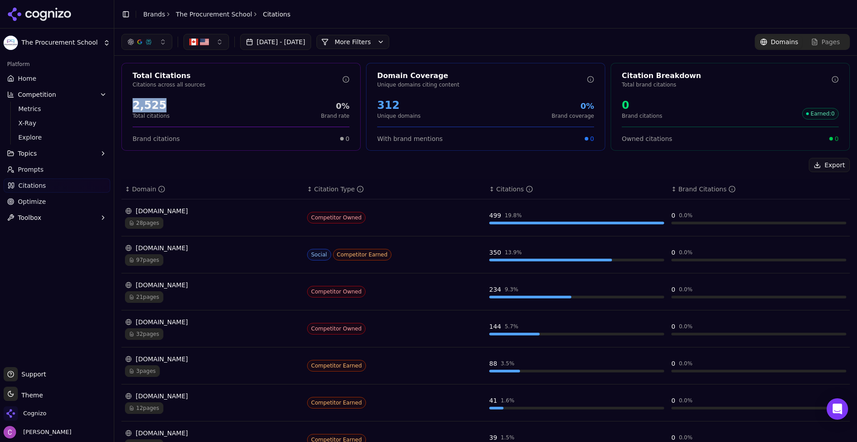
drag, startPoint x: 125, startPoint y: 107, endPoint x: 195, endPoint y: 110, distance: 69.3
click at [193, 110] on div "2,525 Total citations 0% Brand rate" at bounding box center [241, 109] width 238 height 29
click at [196, 111] on div "2,525 Total citations 0% Brand rate" at bounding box center [241, 108] width 217 height 21
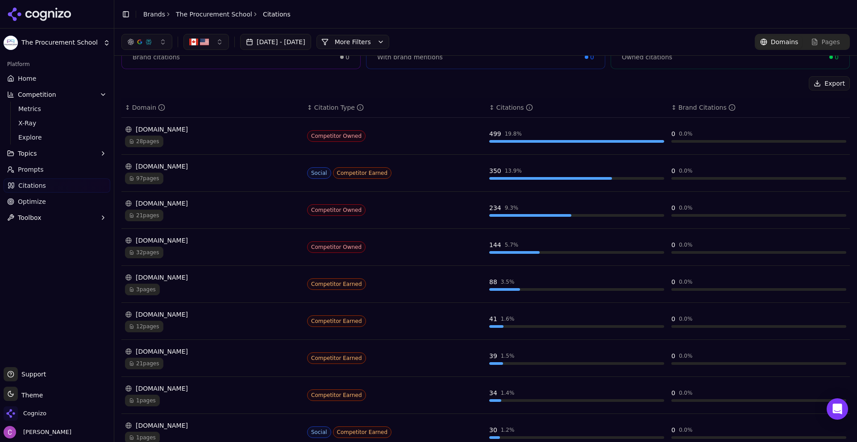
scroll to position [0, 0]
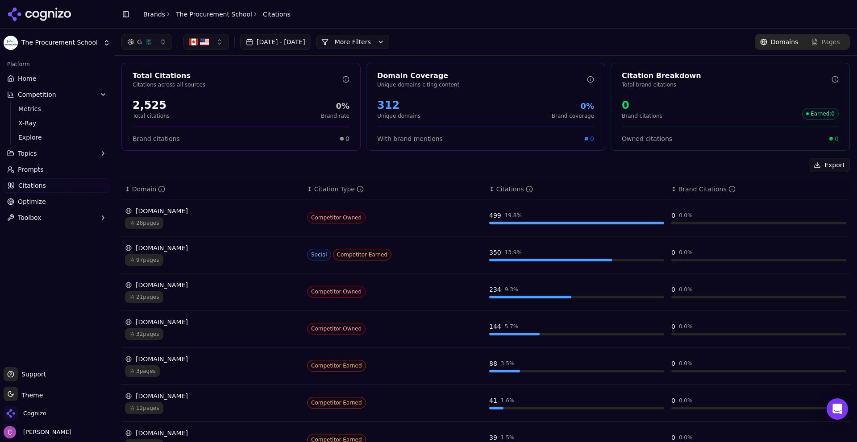
click at [610, 171] on div "Export" at bounding box center [485, 165] width 729 height 14
click at [265, 170] on div "Export" at bounding box center [485, 165] width 729 height 14
click at [435, 161] on div "Export" at bounding box center [485, 165] width 729 height 14
click at [156, 14] on link "Brands" at bounding box center [154, 14] width 22 height 7
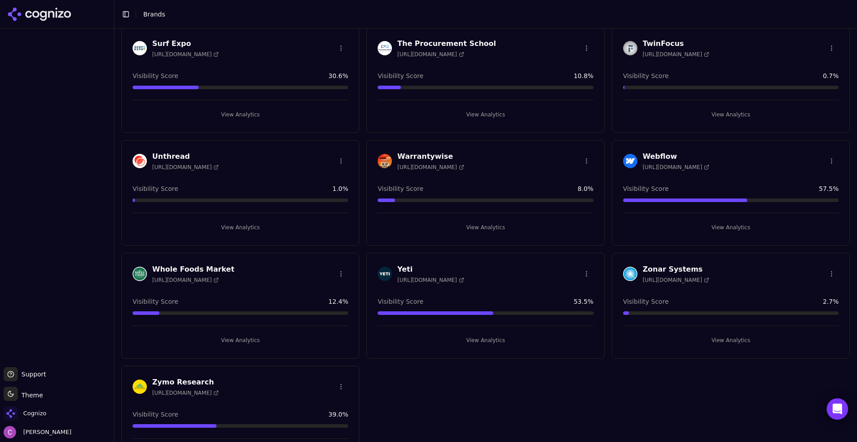
scroll to position [1555, 0]
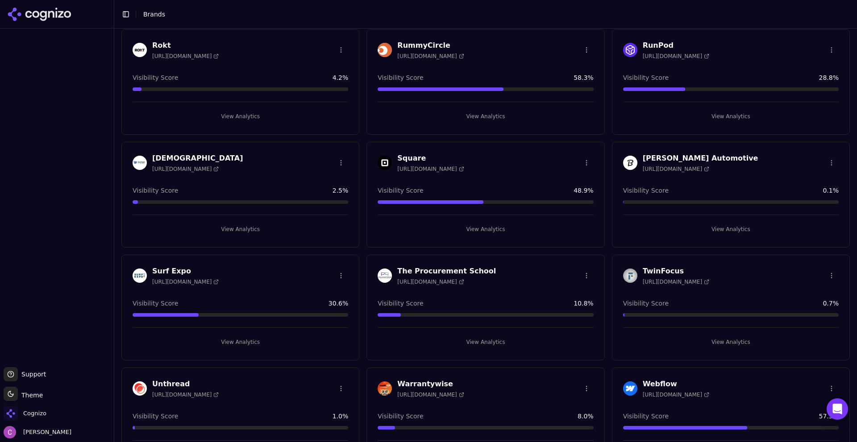
scroll to position [1339, 0]
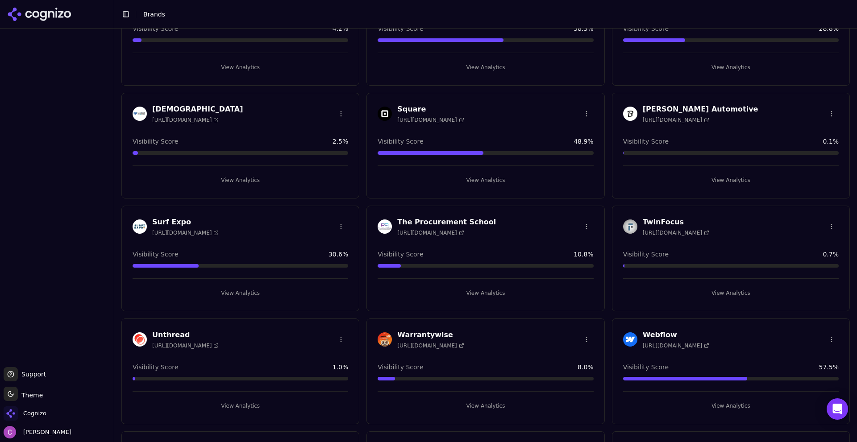
click at [452, 292] on button "View Analytics" at bounding box center [486, 293] width 216 height 14
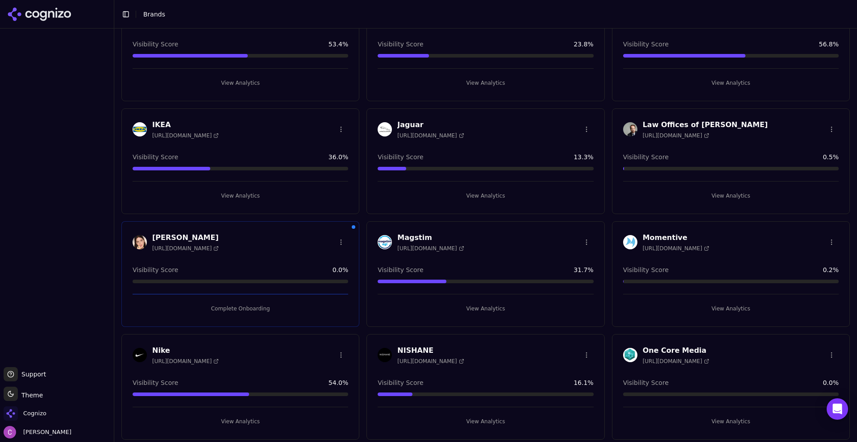
scroll to position [491, 0]
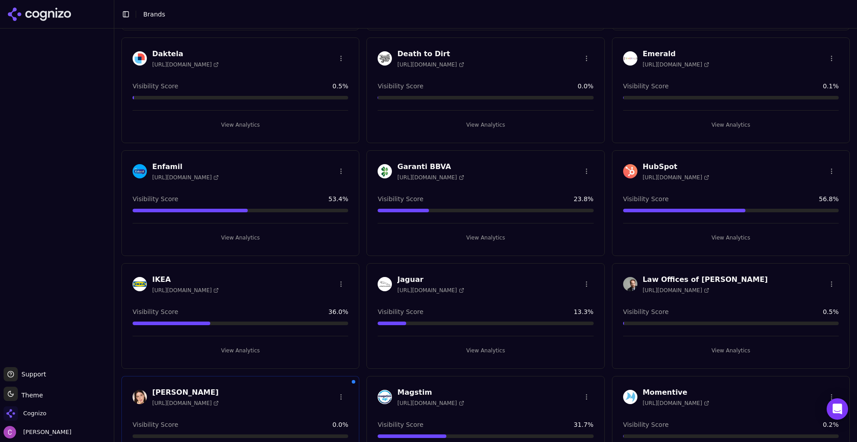
click at [235, 353] on button "View Analytics" at bounding box center [241, 351] width 216 height 14
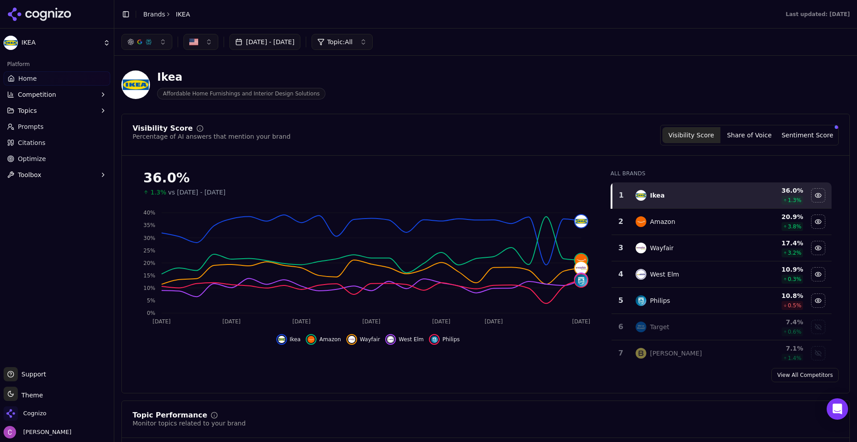
click at [458, 116] on div "Visibility Score Percentage of AI answers that mention your brand Visibility Sc…" at bounding box center [485, 254] width 729 height 280
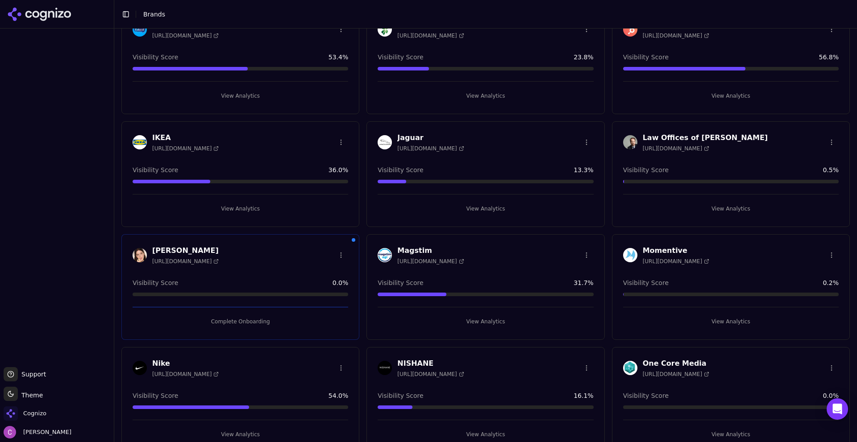
scroll to position [759, 0]
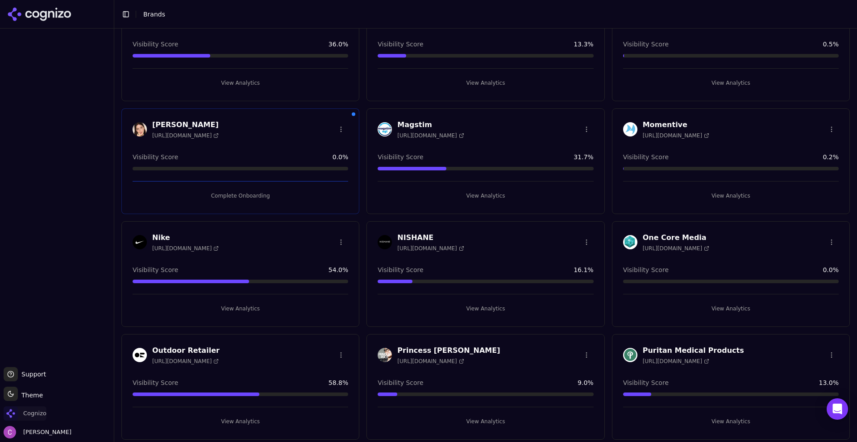
click at [36, 414] on span "Cognizo" at bounding box center [34, 414] width 23 height 8
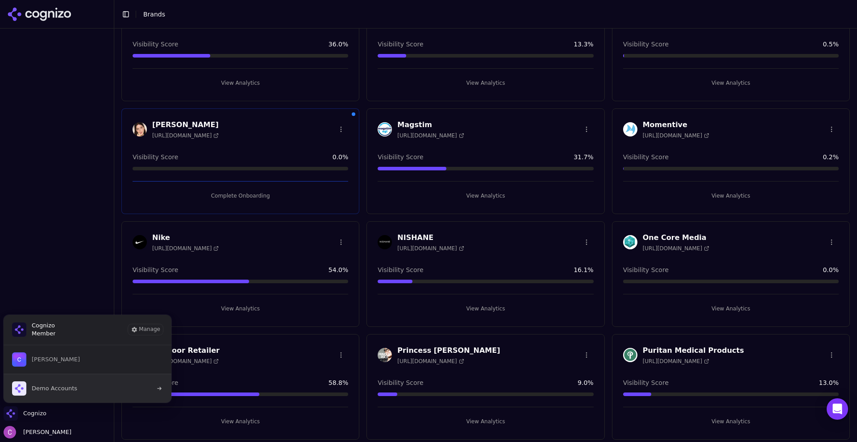
click at [63, 383] on span "Demo Accounts" at bounding box center [44, 389] width 65 height 14
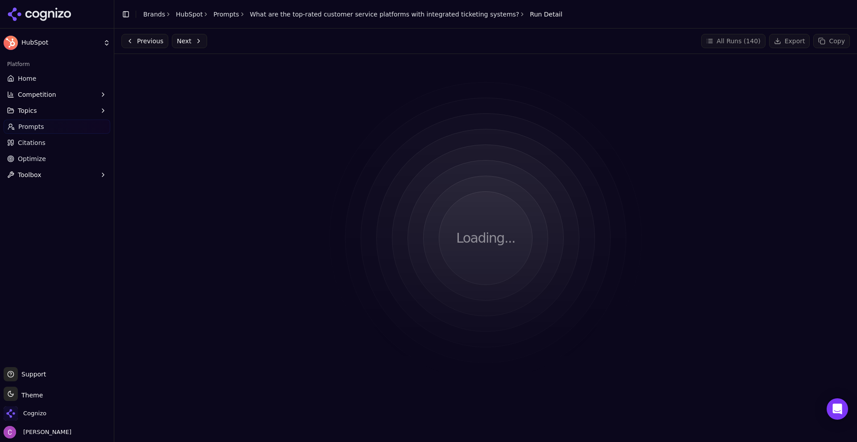
click at [275, 41] on div "Previous Next All Runs ( 140 ) Export Copy" at bounding box center [485, 41] width 729 height 14
click at [218, 13] on link "Prompts" at bounding box center [226, 14] width 26 height 9
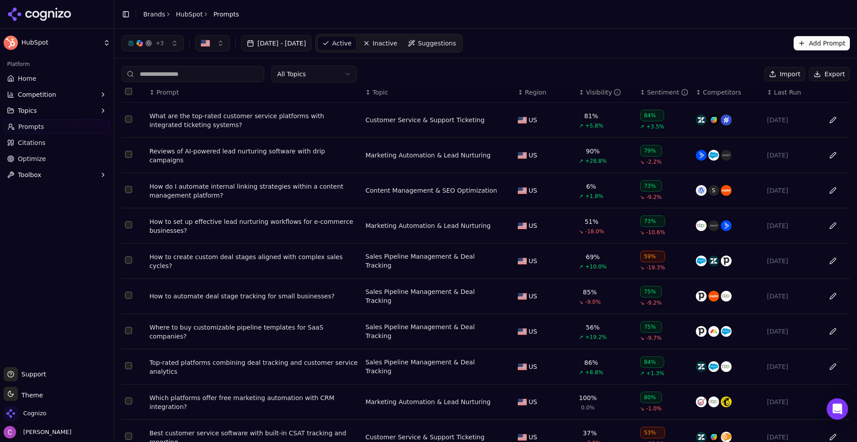
click at [236, 119] on div "What are the top-rated customer service platforms with integrated ticketing sys…" at bounding box center [254, 121] width 209 height 18
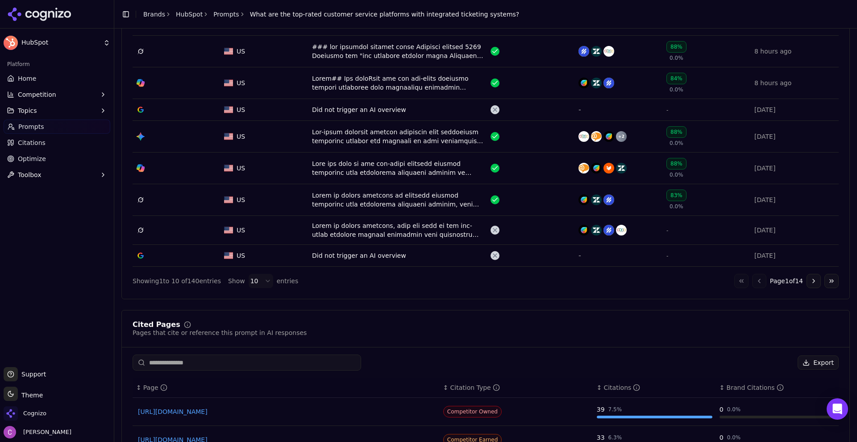
scroll to position [402, 0]
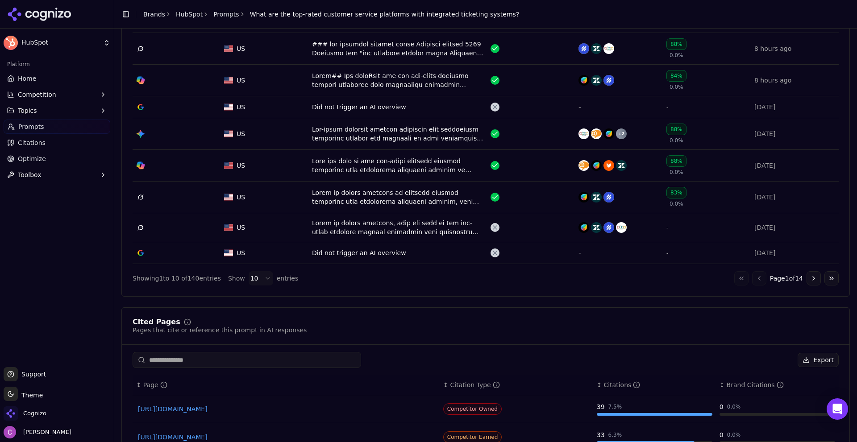
click at [807, 278] on button "Go to next page" at bounding box center [814, 278] width 14 height 14
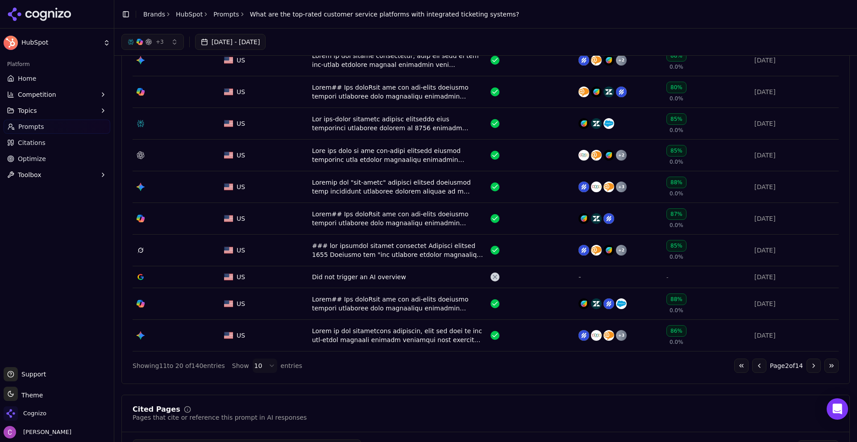
scroll to position [223, 0]
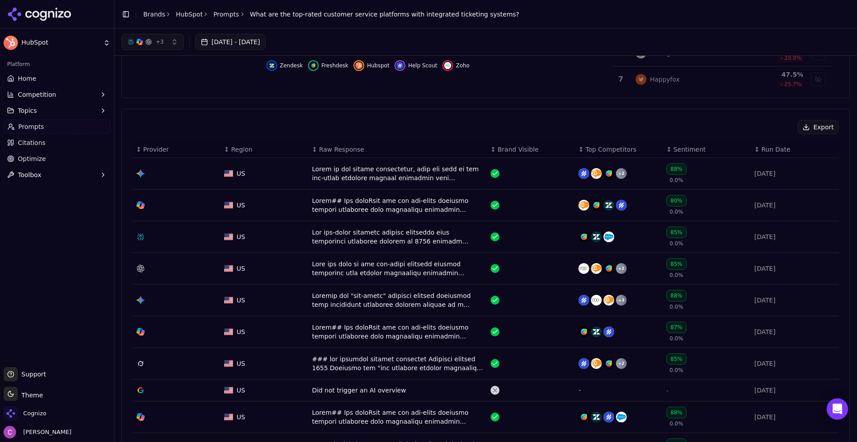
click at [366, 238] on div "Data table" at bounding box center [397, 237] width 171 height 18
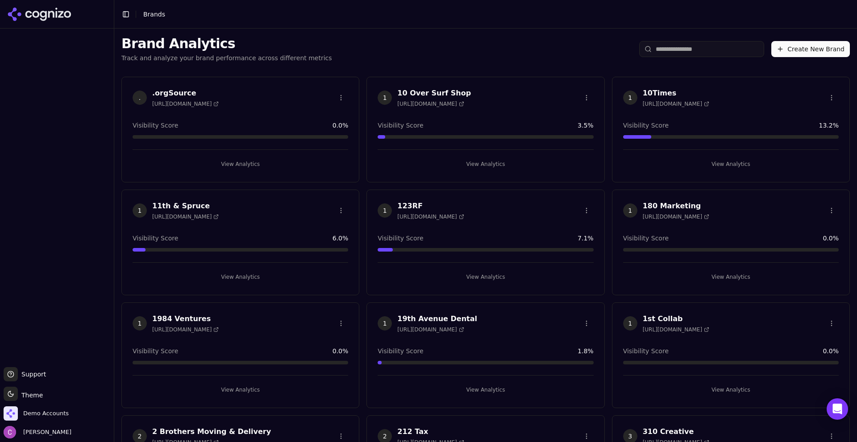
click at [706, 47] on input "search" at bounding box center [701, 49] width 125 height 16
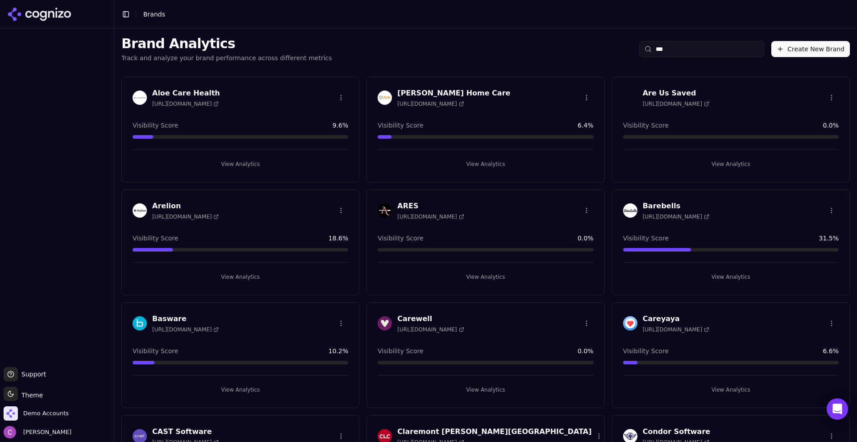
type input "***"
click at [717, 167] on button "View Analytics" at bounding box center [731, 164] width 216 height 14
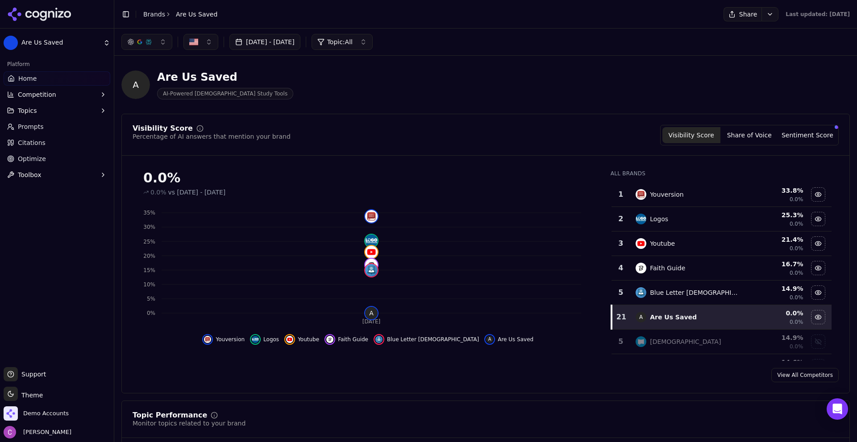
click at [509, 124] on div "Visibility Score Percentage of AI answers that mention your brand Visibility Sc…" at bounding box center [485, 254] width 729 height 280
click at [400, 84] on div "A Are Us Saved AI-Powered Bible Study Tools" at bounding box center [321, 84] width 400 height 29
click at [812, 345] on div "Show bibleproject data" at bounding box center [818, 341] width 13 height 13
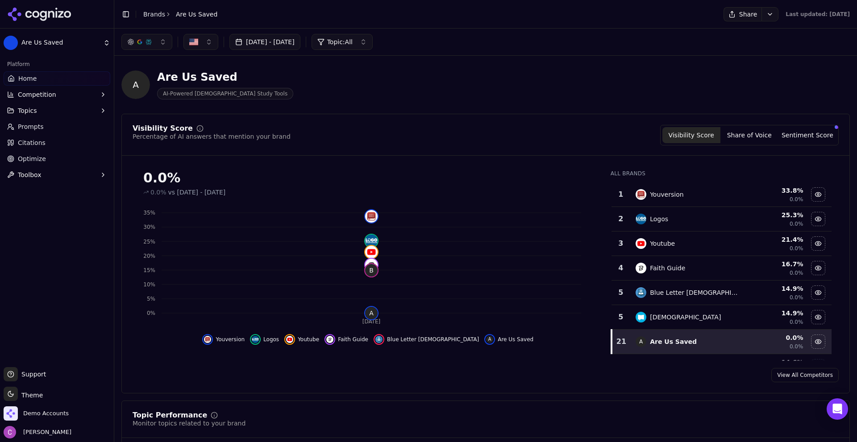
click at [530, 77] on div "A Are Us Saved AI-Powered Bible Study Tools" at bounding box center [485, 85] width 729 height 44
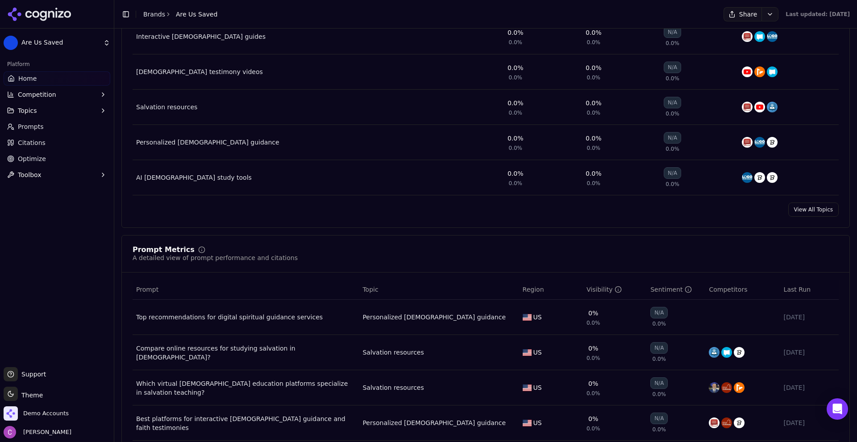
scroll to position [625, 0]
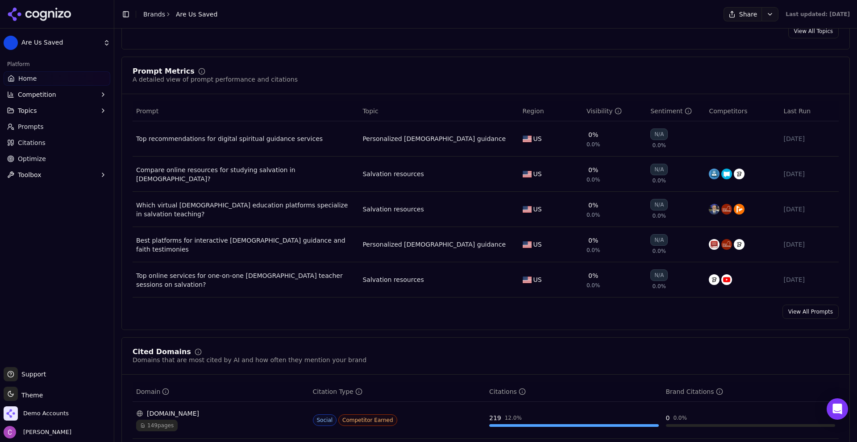
click at [802, 317] on link "View All Prompts" at bounding box center [811, 312] width 56 height 14
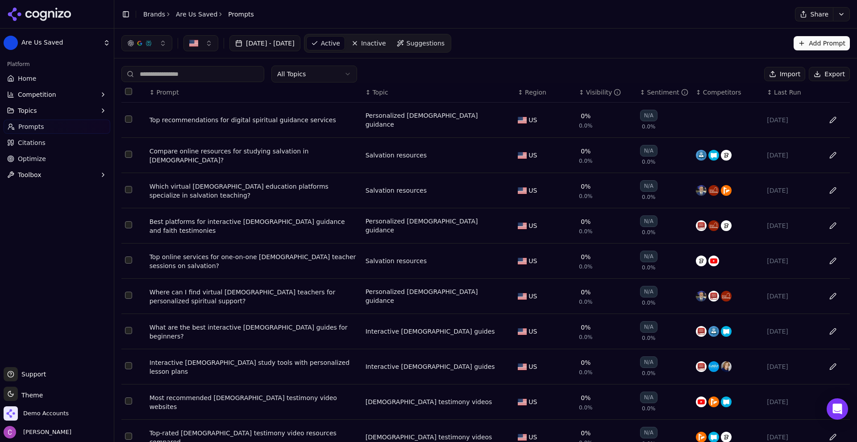
click at [804, 47] on button "Add Prompt" at bounding box center [822, 43] width 56 height 14
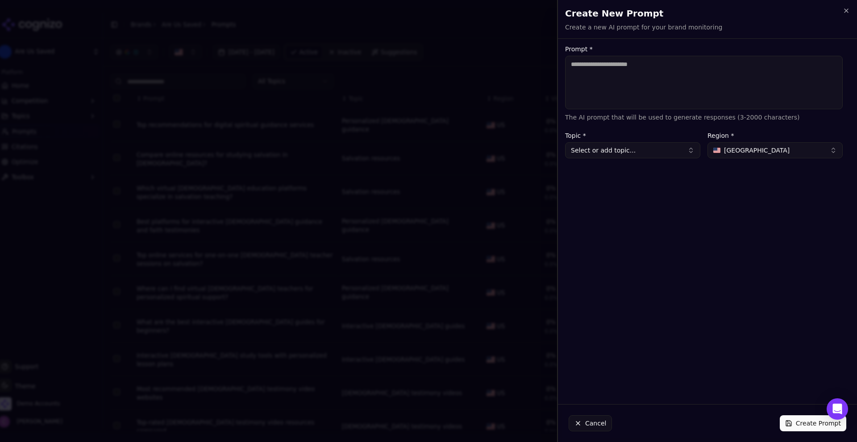
click at [670, 83] on textarea "Prompt *" at bounding box center [704, 83] width 278 height 54
click at [596, 419] on button "Cancel" at bounding box center [590, 424] width 43 height 16
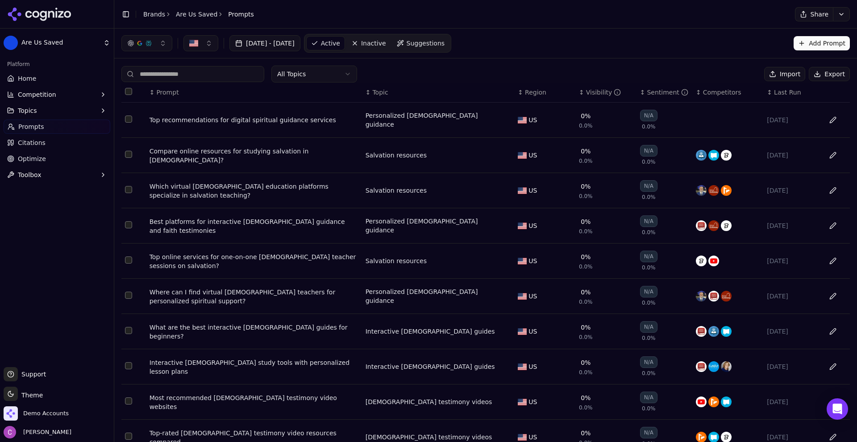
click at [600, 89] on div "Visibility" at bounding box center [603, 92] width 35 height 9
click at [596, 90] on div "Visibility" at bounding box center [603, 92] width 35 height 9
click at [283, 297] on div "Where can I find virtual Bible teachers for personalized spiritual support?" at bounding box center [254, 297] width 209 height 18
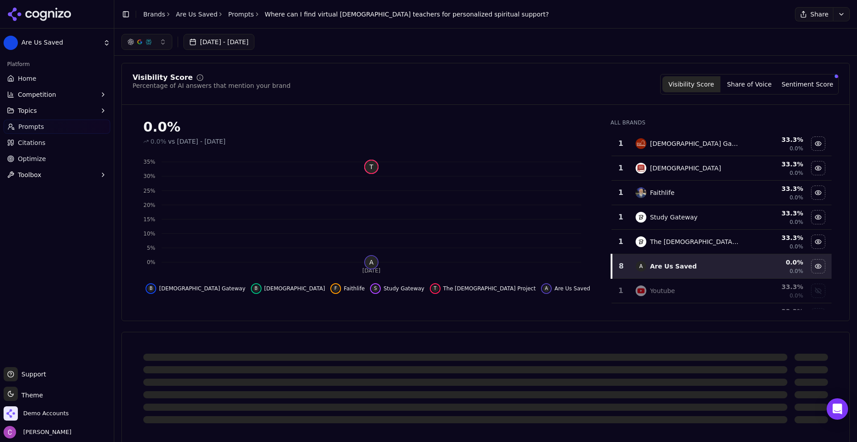
click at [700, 139] on div "Bible Gateway" at bounding box center [687, 143] width 103 height 11
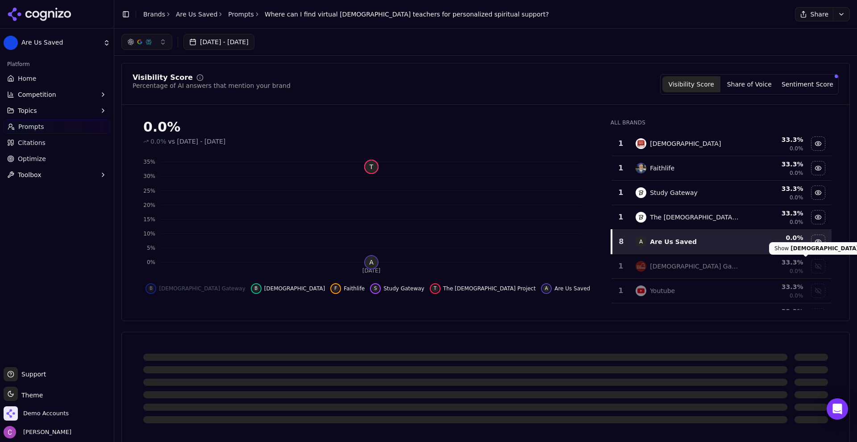
click at [812, 267] on div "Show bible gateway data" at bounding box center [818, 266] width 13 height 13
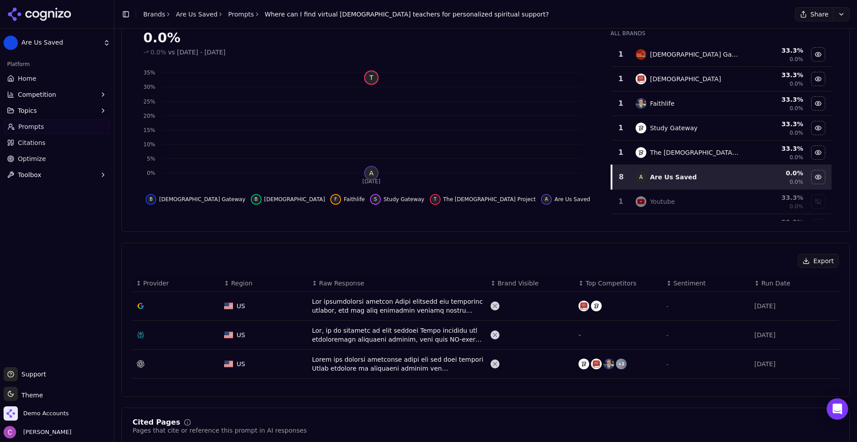
scroll to position [268, 0]
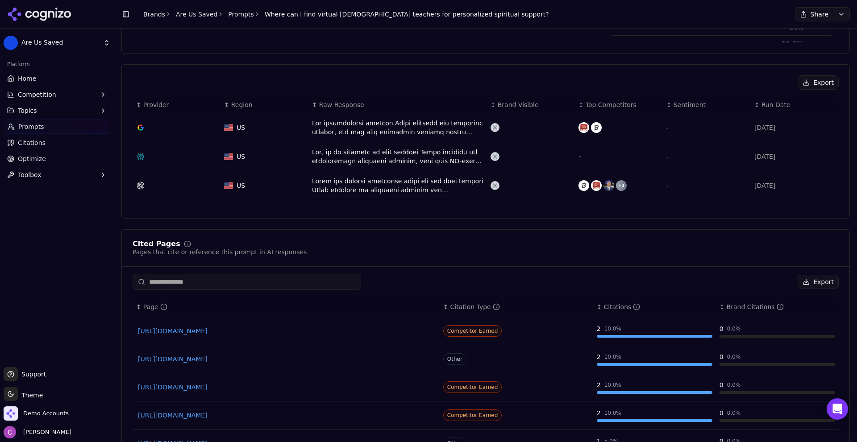
click at [358, 228] on div "Export ↕ Provider ↕ Region ↕ Raw Response ↕ Brand Visible ↕ Top Competitors ↕ S…" at bounding box center [485, 347] width 729 height 567
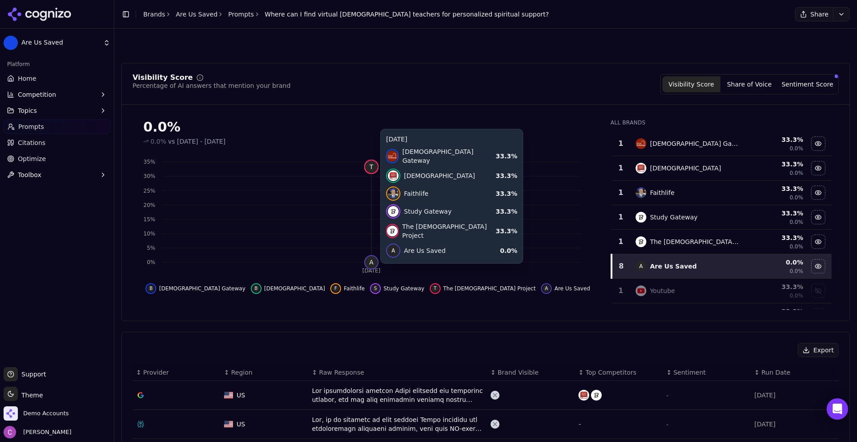
scroll to position [223, 0]
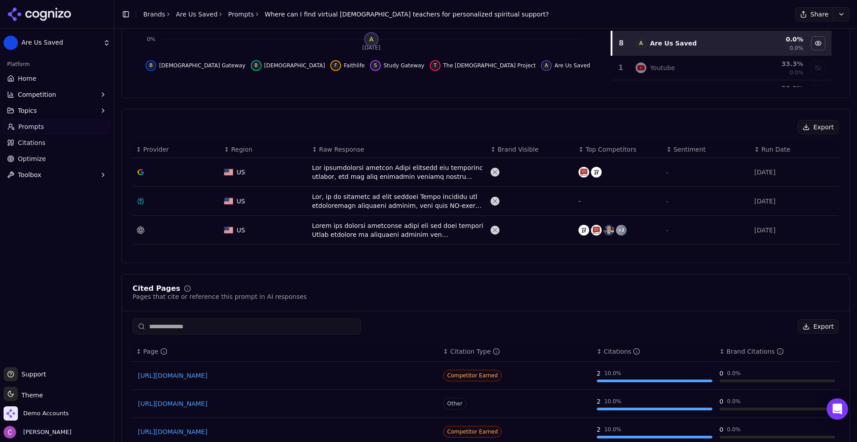
click at [362, 168] on div "Data table" at bounding box center [397, 172] width 171 height 18
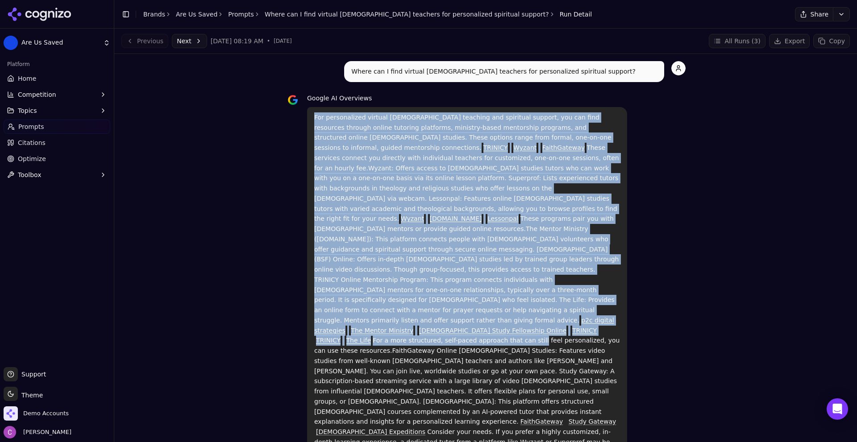
drag, startPoint x: 314, startPoint y: 113, endPoint x: 601, endPoint y: 291, distance: 337.8
click at [601, 291] on div "For personalized virtual Bible teaching and spiritual support, you can find res…" at bounding box center [467, 330] width 320 height 447
drag, startPoint x: 488, startPoint y: 163, endPoint x: 488, endPoint y: 137, distance: 25.5
click at [488, 163] on p "For personalized virtual Bible teaching and spiritual support, you can find res…" at bounding box center [467, 331] width 306 height 437
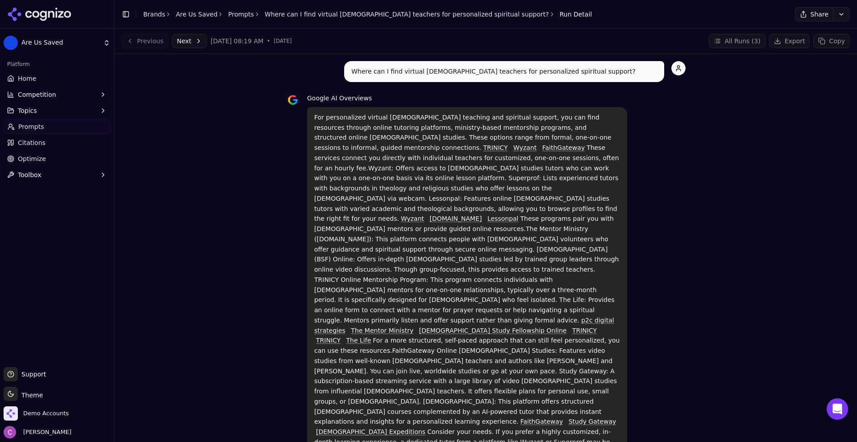
click at [449, 75] on p "Where can I find virtual Bible teachers for personalized spiritual support?" at bounding box center [504, 72] width 306 height 10
click at [448, 75] on p "Where can I find virtual Bible teachers for personalized spiritual support?" at bounding box center [504, 72] width 306 height 10
click at [435, 97] on div "Google AI Overviews" at bounding box center [467, 98] width 320 height 11
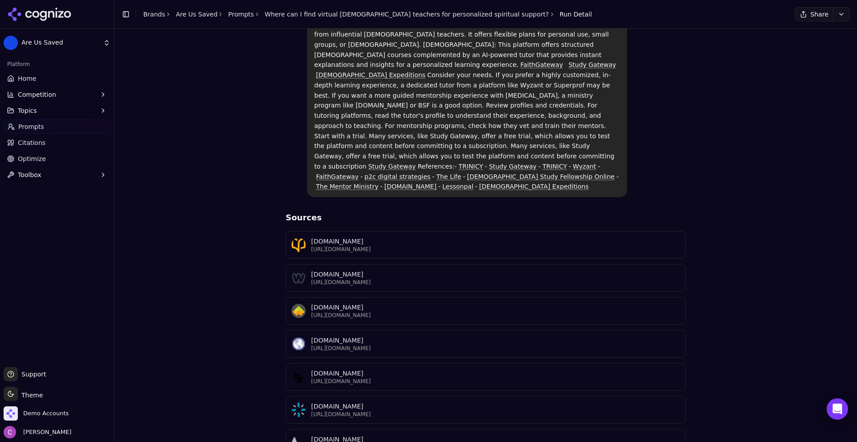
scroll to position [420, 0]
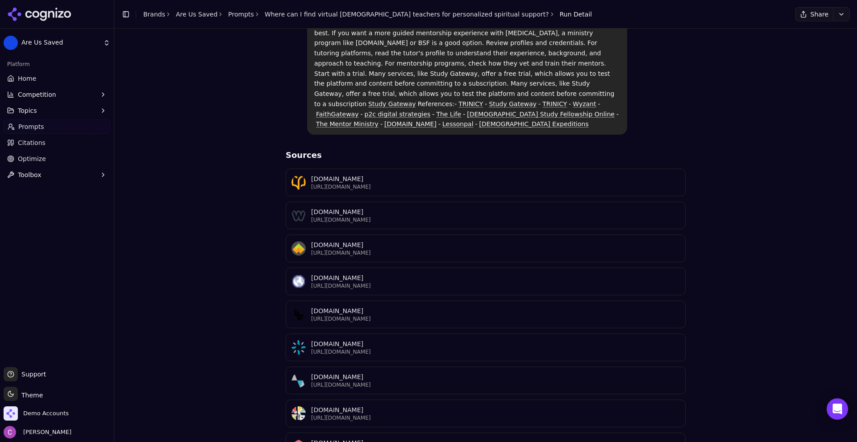
click at [184, 110] on div "Where can I find virtual Bible teachers for personalized spiritual support? Goo…" at bounding box center [485, 84] width 729 height 885
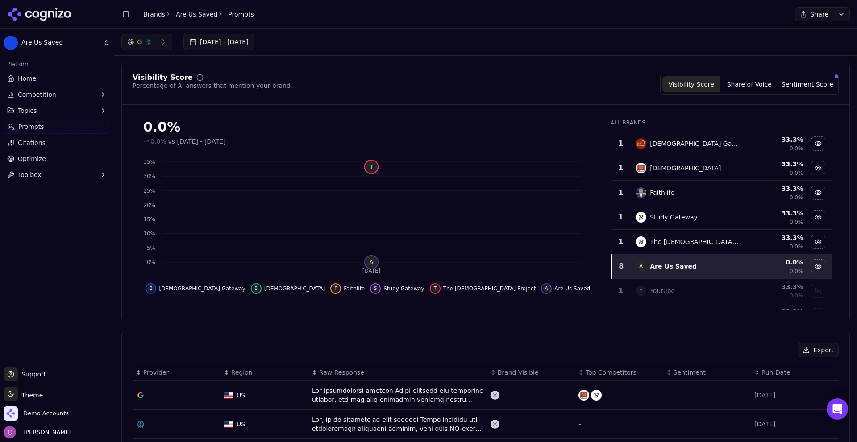
click at [587, 89] on div "Visibility Score Percentage of AI answers that mention your brand Visibility Sc…" at bounding box center [486, 84] width 706 height 21
click at [52, 79] on link "Home" at bounding box center [57, 78] width 107 height 14
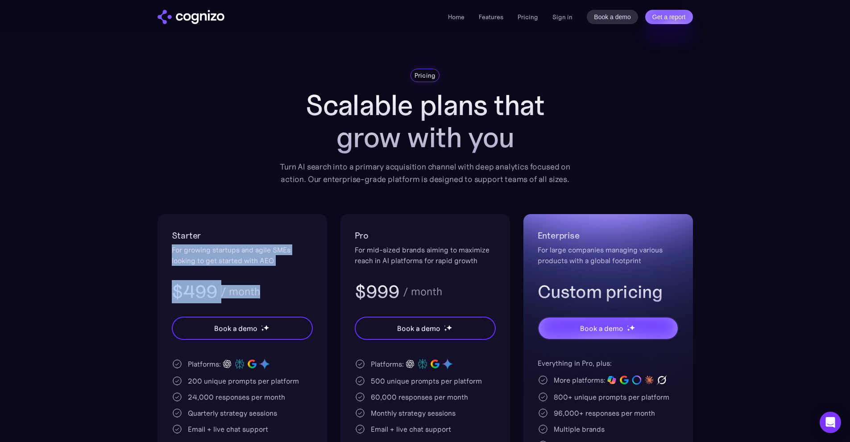
drag, startPoint x: 170, startPoint y: 245, endPoint x: 309, endPoint y: 282, distance: 144.1
click at [309, 282] on div "Starter For growing startups and agile SMEs looking to get started with AEO $49…" at bounding box center [243, 378] width 170 height 328
click at [308, 282] on div "$499 / month" at bounding box center [242, 291] width 141 height 23
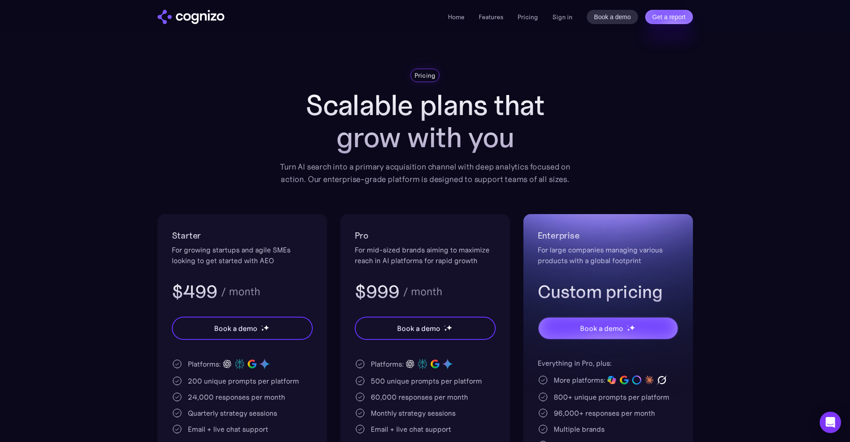
scroll to position [89, 0]
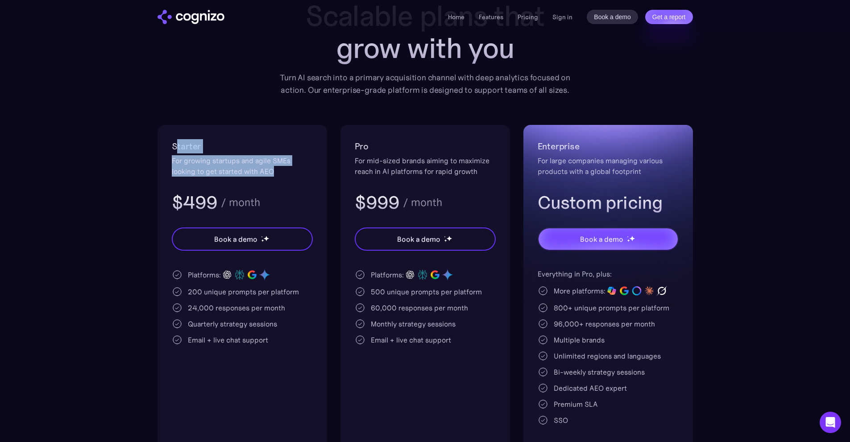
drag, startPoint x: 177, startPoint y: 146, endPoint x: 308, endPoint y: 183, distance: 136.5
click at [312, 175] on div "Starter For growing startups and agile SMEs looking to get started with AEO $49…" at bounding box center [242, 176] width 141 height 75
click at [292, 181] on div "Starter For growing startups and agile SMEs looking to get started with AEO $49…" at bounding box center [242, 176] width 141 height 75
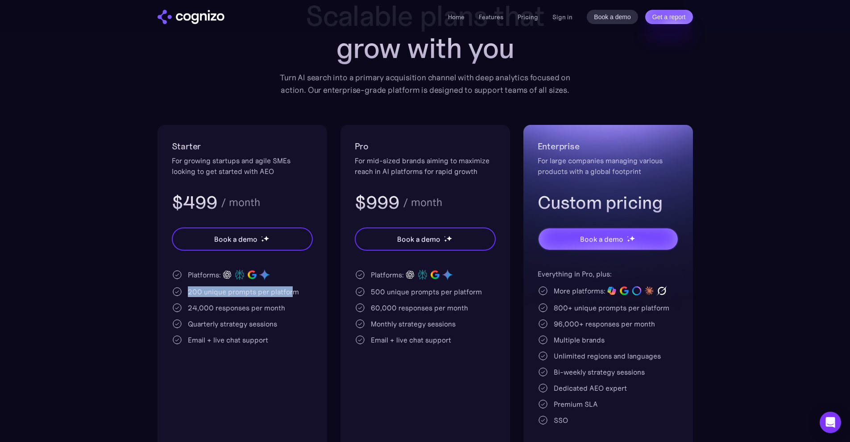
drag, startPoint x: 187, startPoint y: 289, endPoint x: 292, endPoint y: 295, distance: 105.5
click at [292, 295] on div "200 unique prompts per platform" at bounding box center [242, 292] width 141 height 11
click at [295, 293] on div "200 unique prompts per platform" at bounding box center [243, 292] width 111 height 11
